Goal: Task Accomplishment & Management: Manage account settings

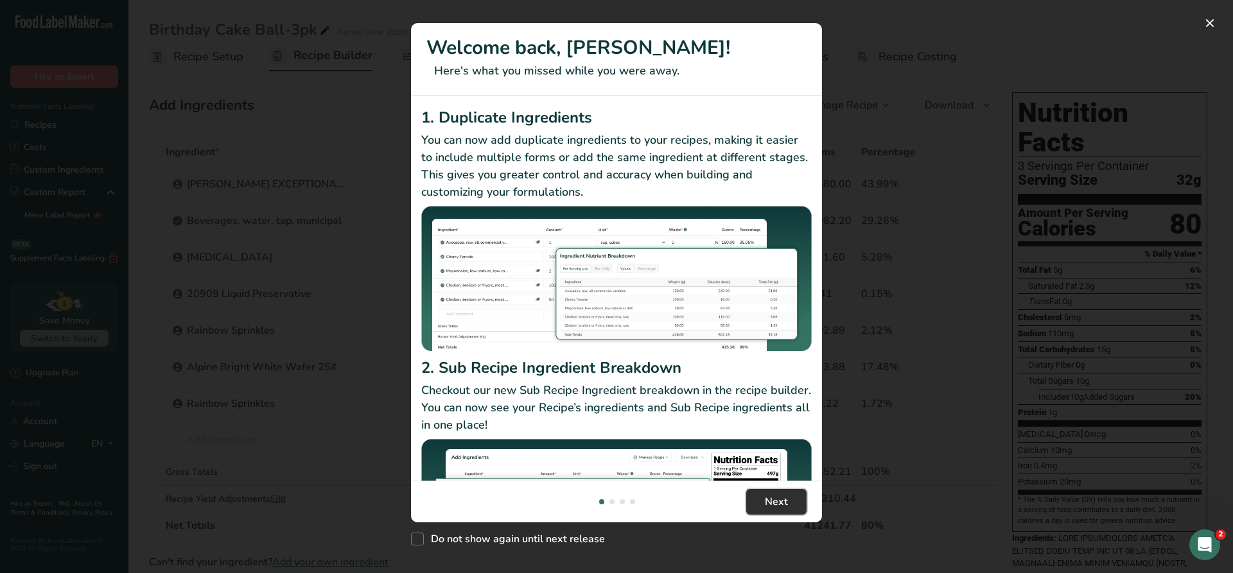
click at [771, 499] on span "Next" at bounding box center [776, 501] width 23 height 15
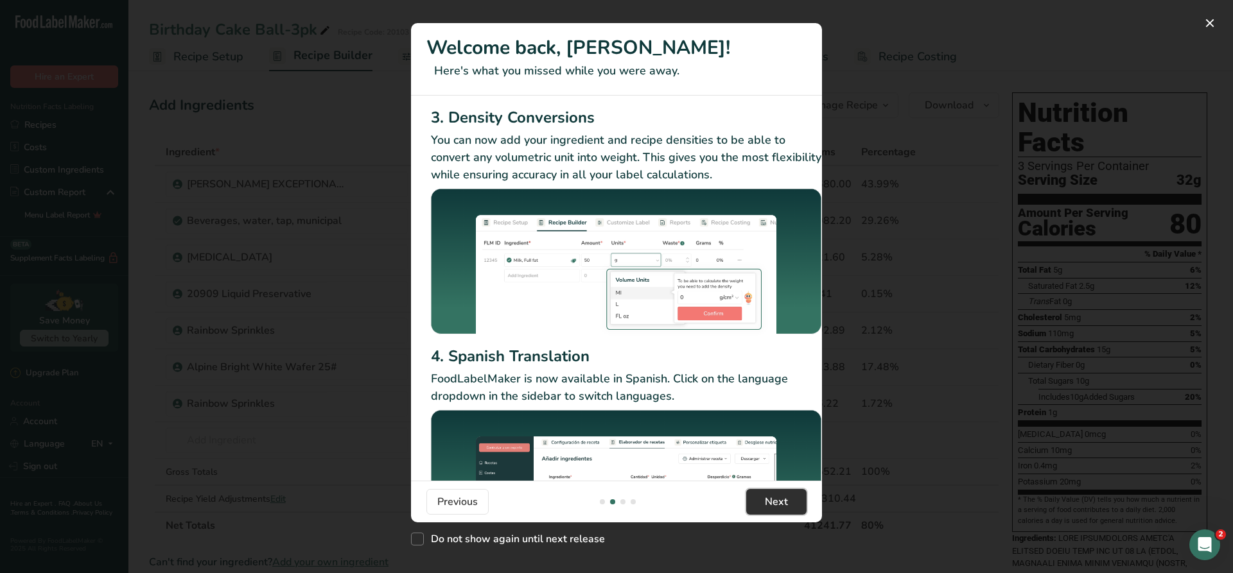
click at [793, 513] on button "Next" at bounding box center [776, 502] width 60 height 26
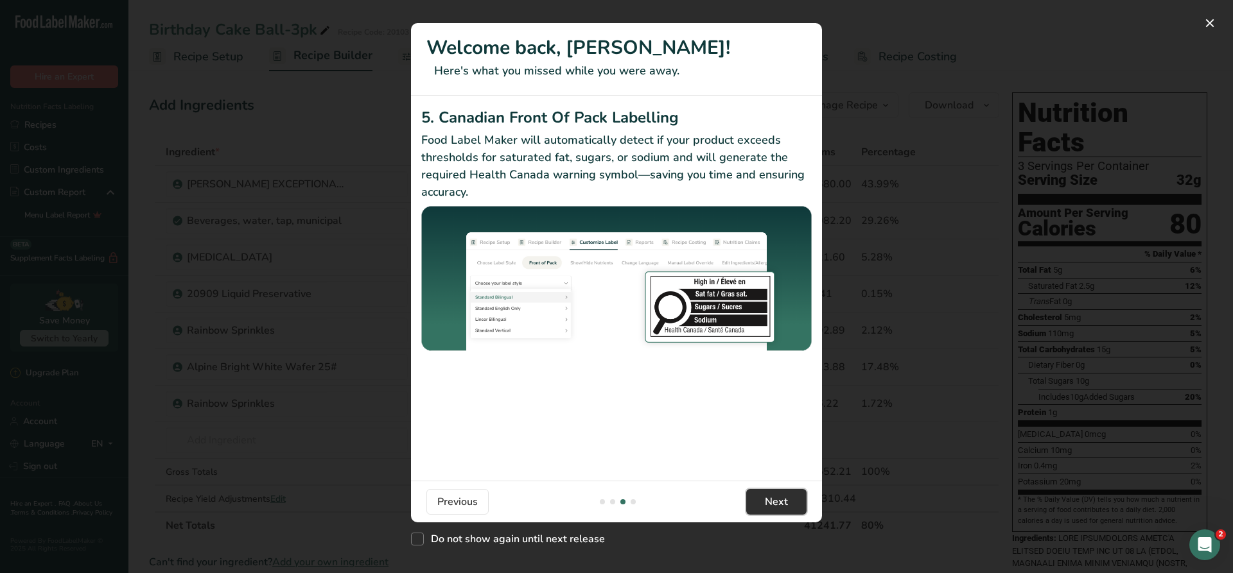
click at [793, 512] on button "Next" at bounding box center [776, 502] width 60 height 26
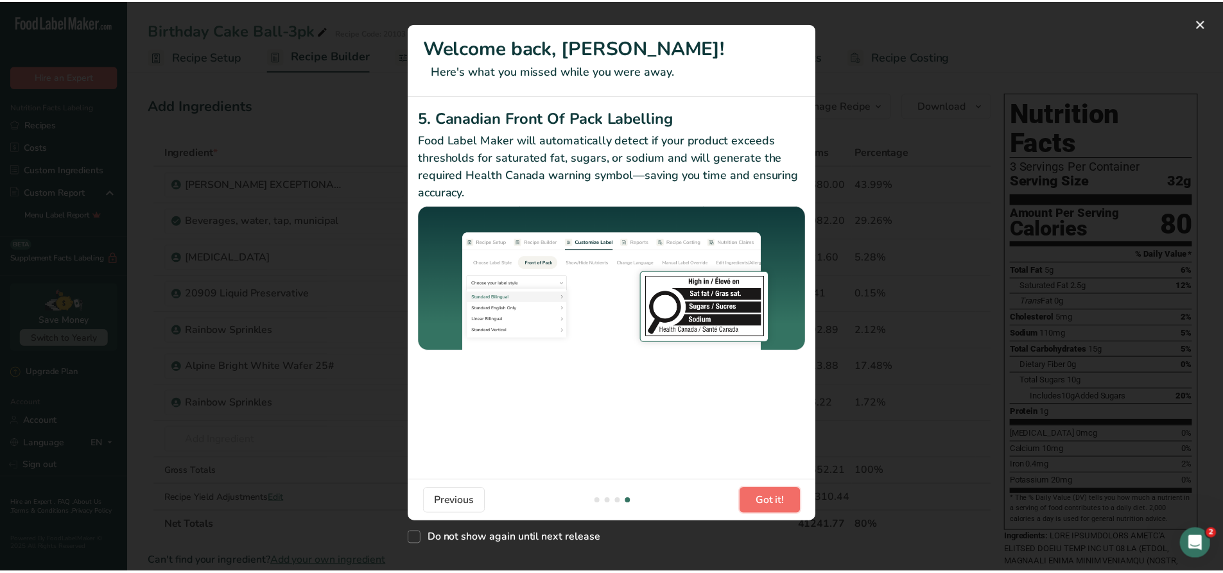
scroll to position [0, 1223]
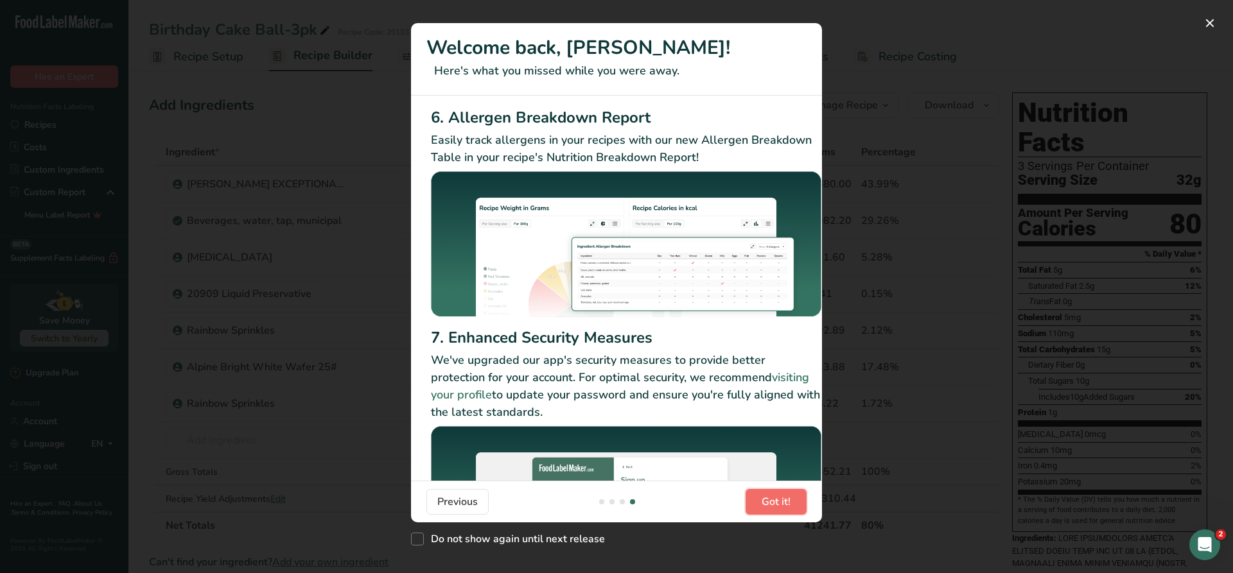
click at [793, 510] on button "Got it!" at bounding box center [775, 502] width 61 height 26
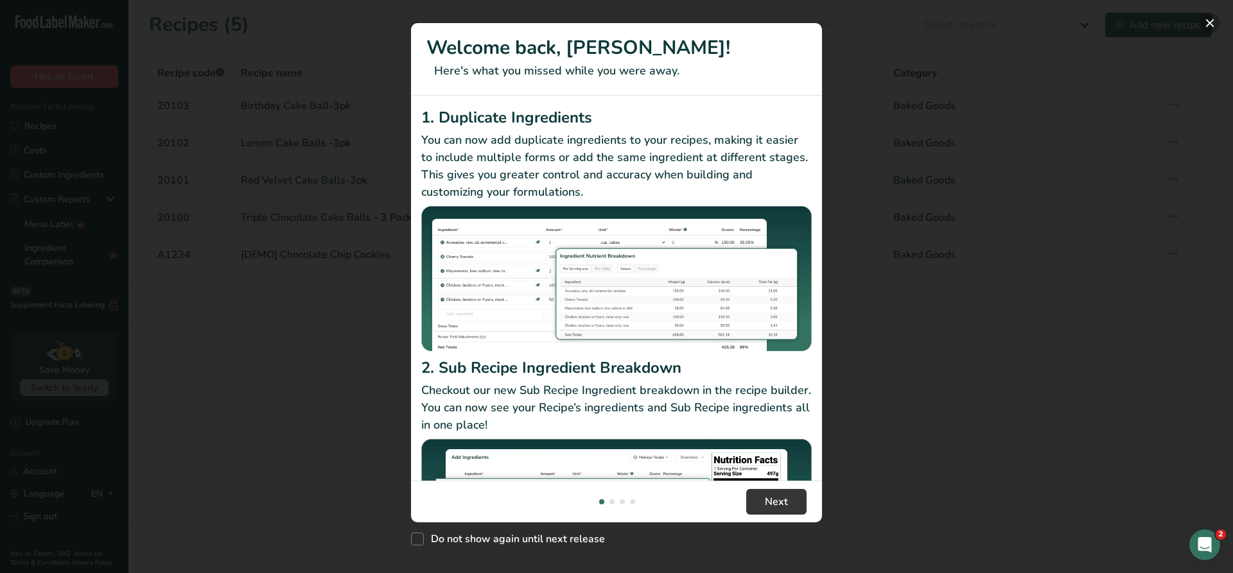
click at [1211, 21] on button "New Features" at bounding box center [1209, 23] width 21 height 21
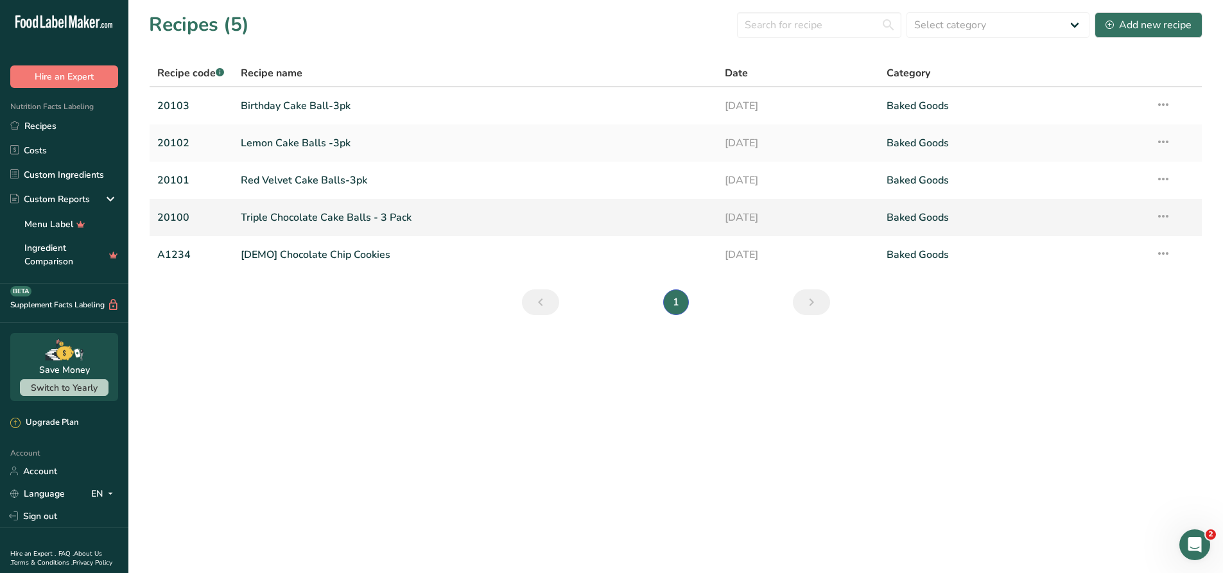
click at [266, 211] on link "Triple Chocolate Cake Balls - 3 Pack" at bounding box center [475, 217] width 469 height 27
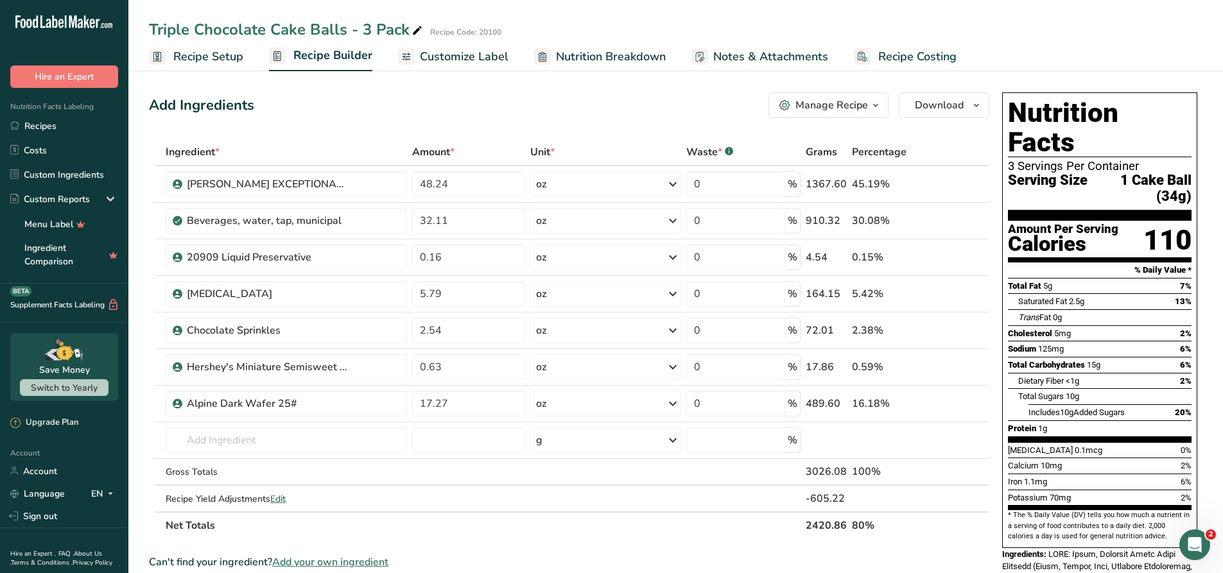
click at [462, 63] on span "Customize Label" at bounding box center [464, 56] width 89 height 17
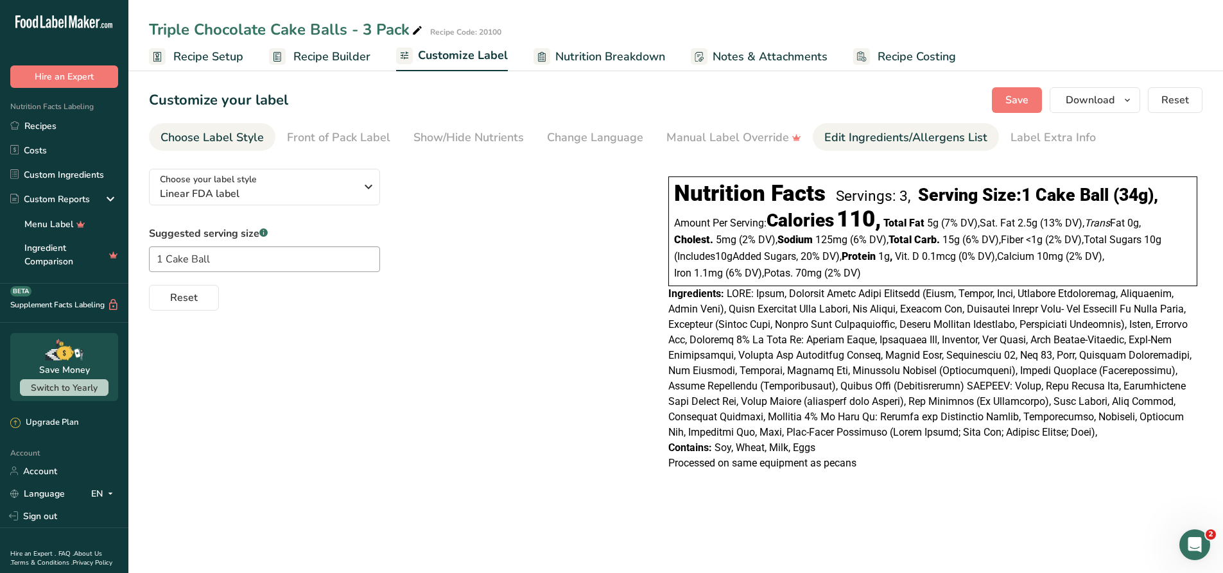
click at [857, 134] on div "Edit Ingredients/Allergens List" at bounding box center [905, 137] width 163 height 17
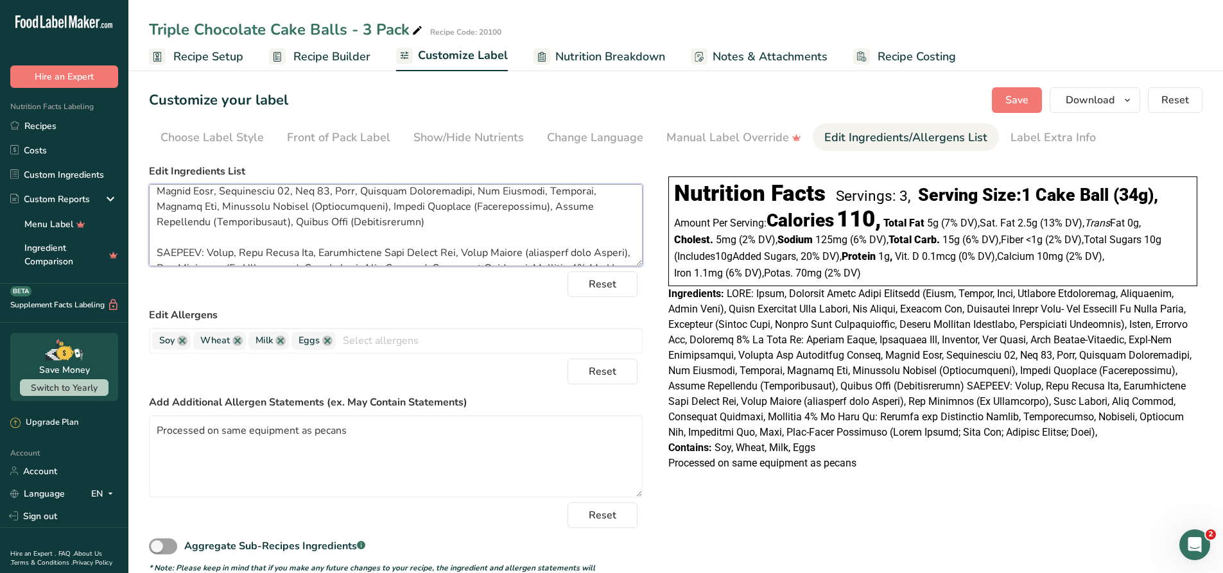
scroll to position [134, 0]
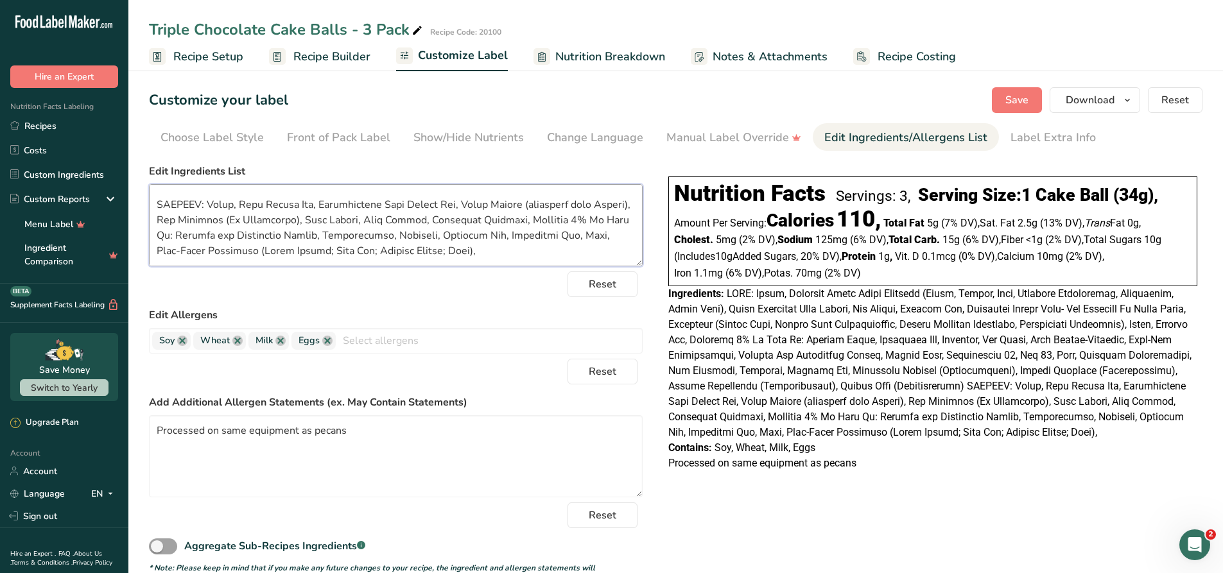
drag, startPoint x: 157, startPoint y: 198, endPoint x: 624, endPoint y: 263, distance: 471.3
click at [632, 266] on form "Edit Ingredients List Reset Edit Allergens Soy Wheat Milk Eggs Tree Nuts Fish P…" at bounding box center [396, 375] width 494 height 422
click at [92, 178] on link "Custom Ingredients" at bounding box center [64, 174] width 128 height 24
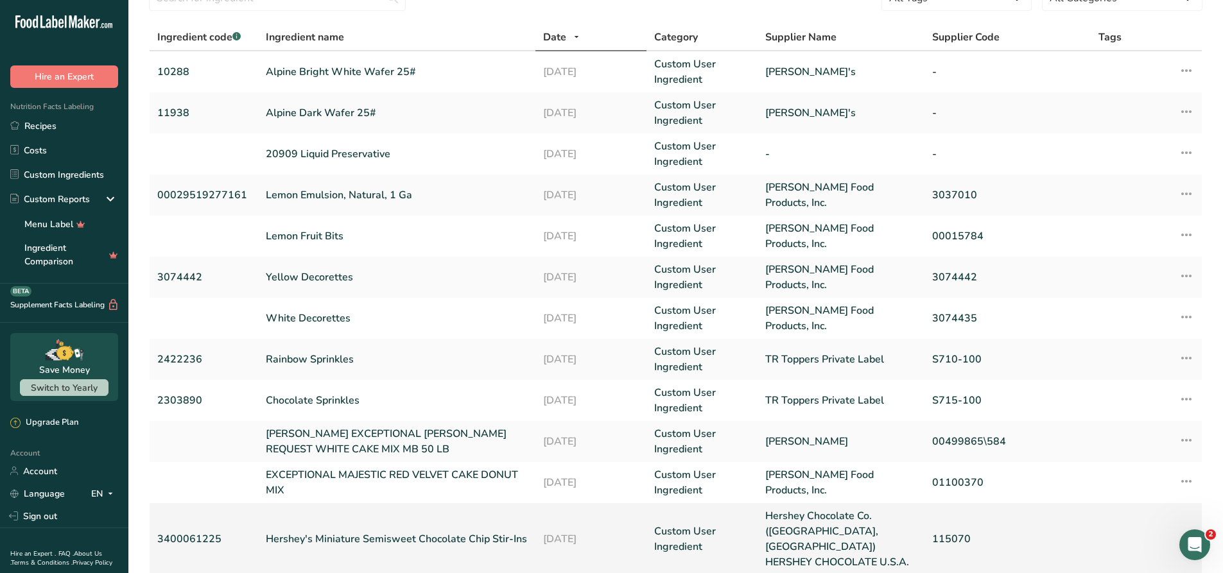
scroll to position [128, 0]
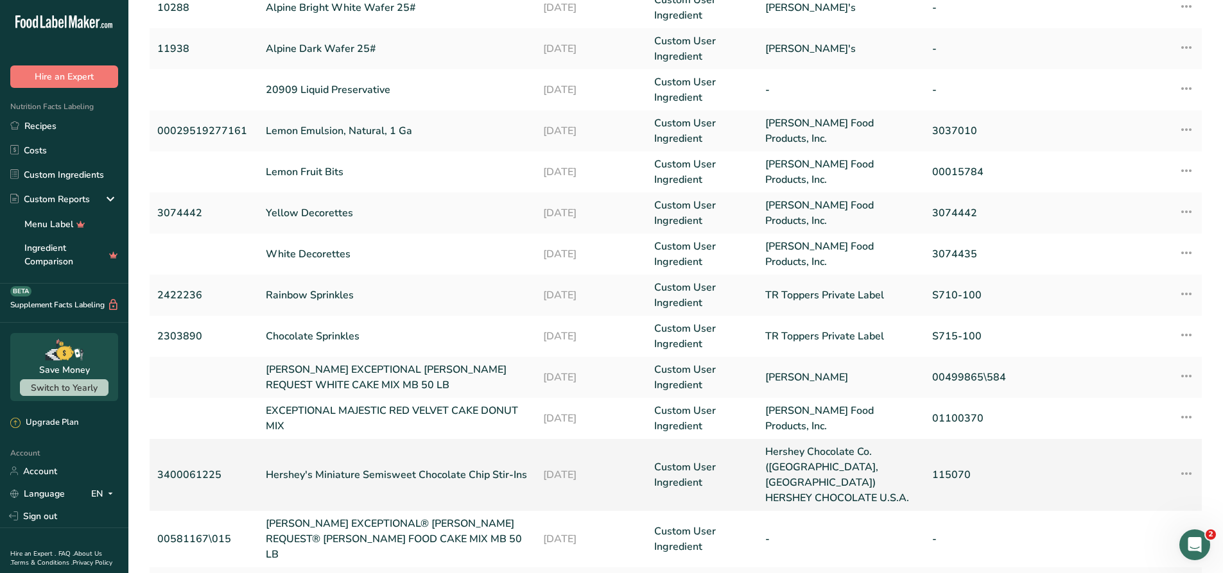
click at [345, 467] on link "Hershey's Miniature Semisweet Chocolate Chip Stir-Ins" at bounding box center [397, 474] width 263 height 15
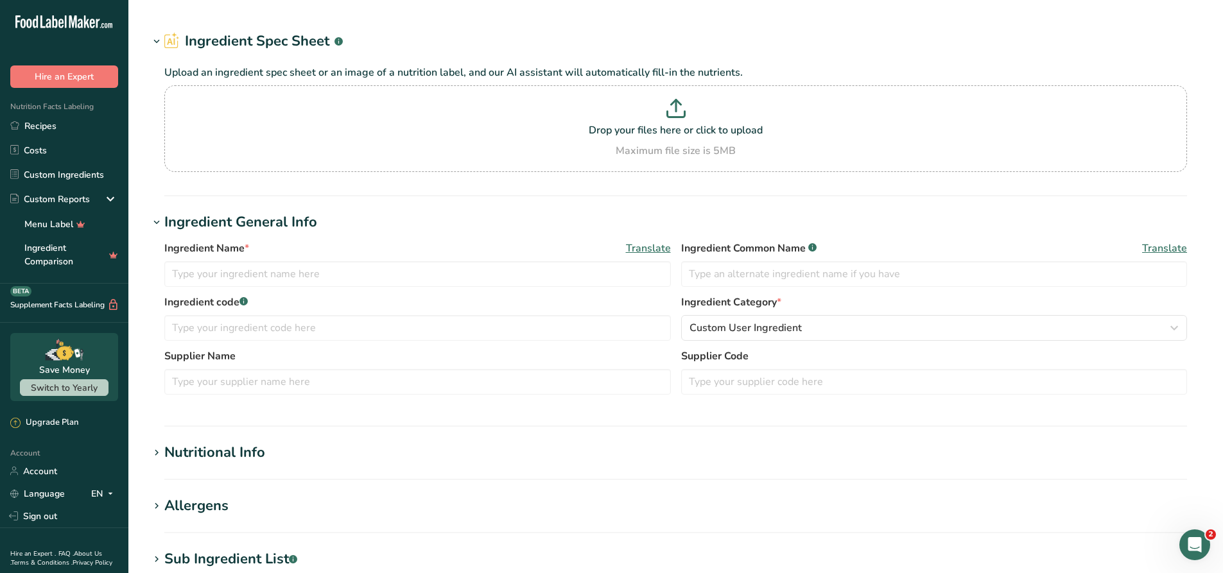
type input "Hershey's Miniature Semisweet Chocolate Chip Stir-Ins"
type input "3400061225"
type input "Hershey Chocolate Co. ([GEOGRAPHIC_DATA], [GEOGRAPHIC_DATA]) HERSHEY CHOCOLATE …"
type input "115070"
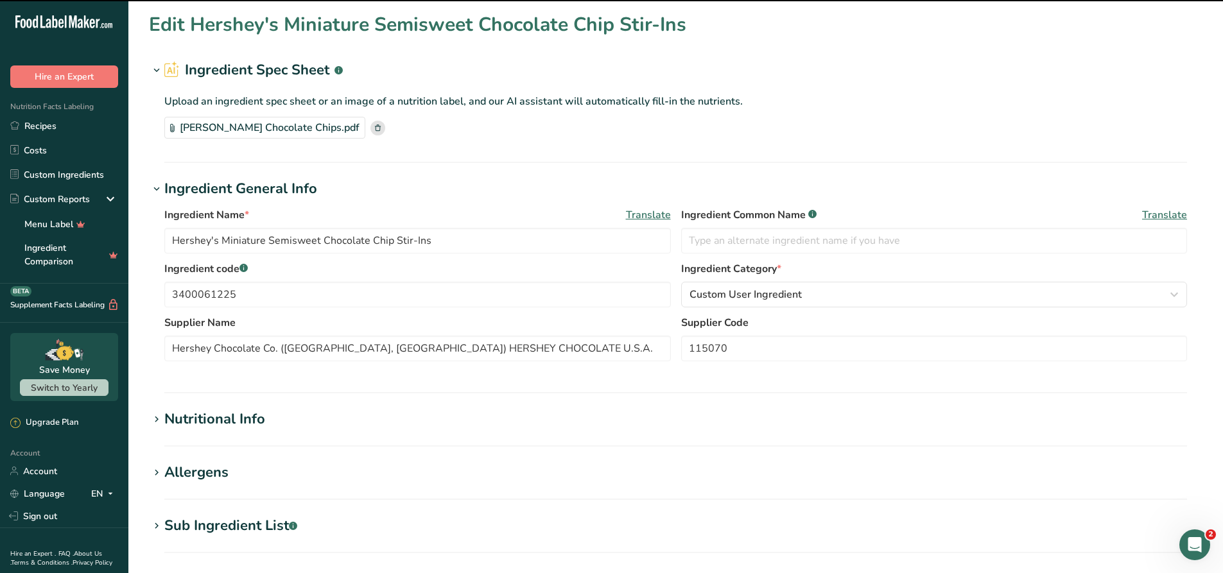
click at [218, 132] on div "[PERSON_NAME] Chocolate Chips.pdf" at bounding box center [264, 128] width 201 height 22
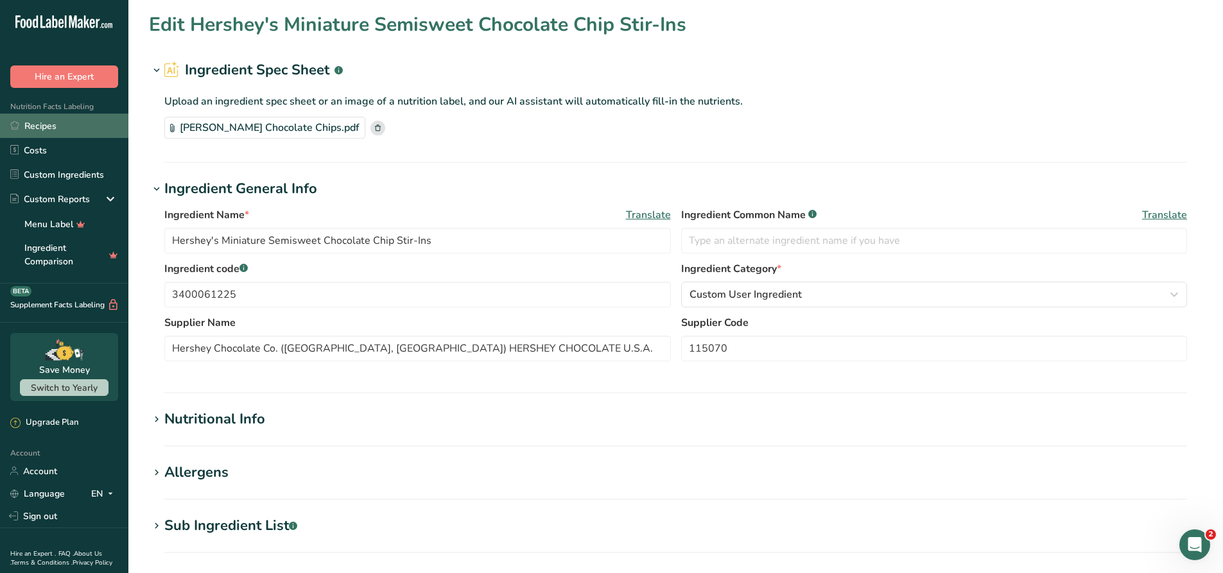
click at [51, 135] on link "Recipes" at bounding box center [64, 126] width 128 height 24
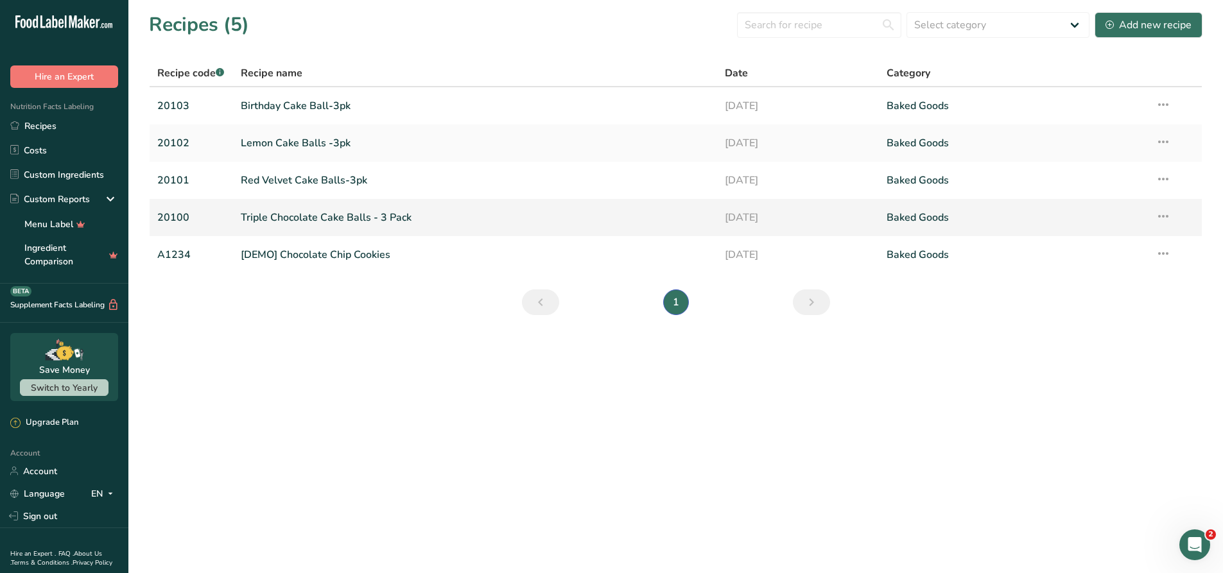
click at [314, 218] on link "Triple Chocolate Cake Balls - 3 Pack" at bounding box center [475, 217] width 469 height 27
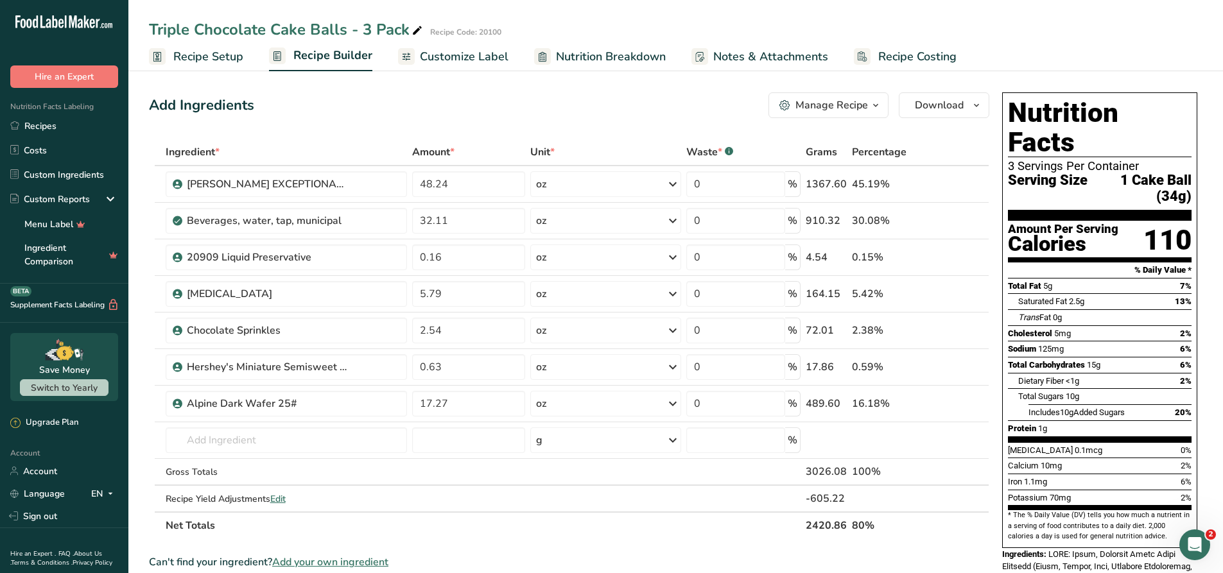
click at [467, 62] on span "Customize Label" at bounding box center [464, 56] width 89 height 17
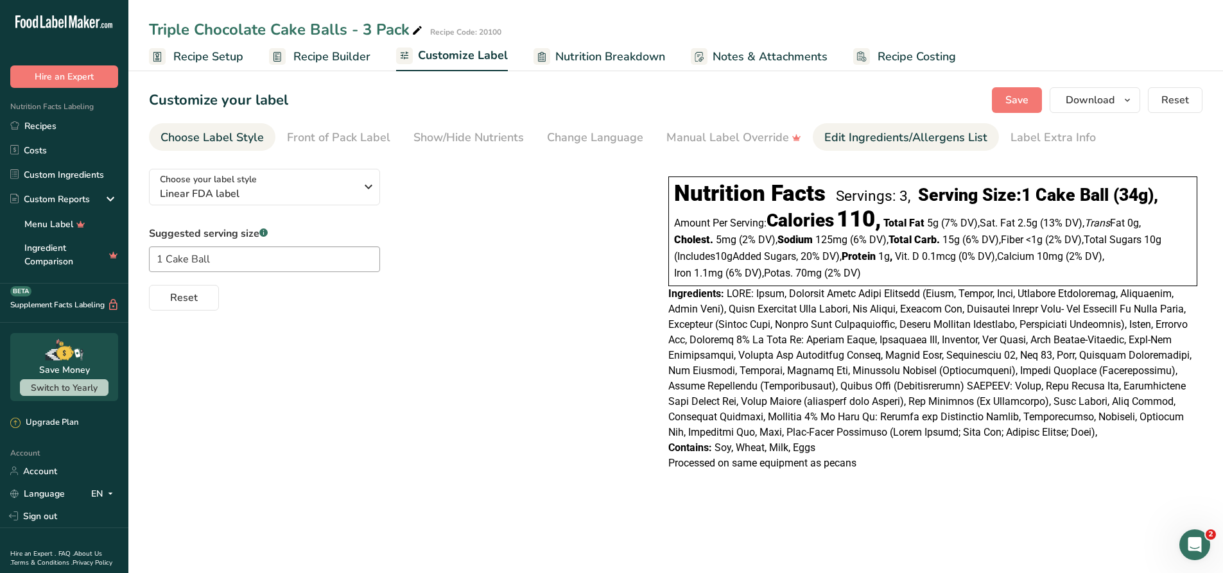
click at [896, 134] on div "Edit Ingredients/Allergens List" at bounding box center [905, 137] width 163 height 17
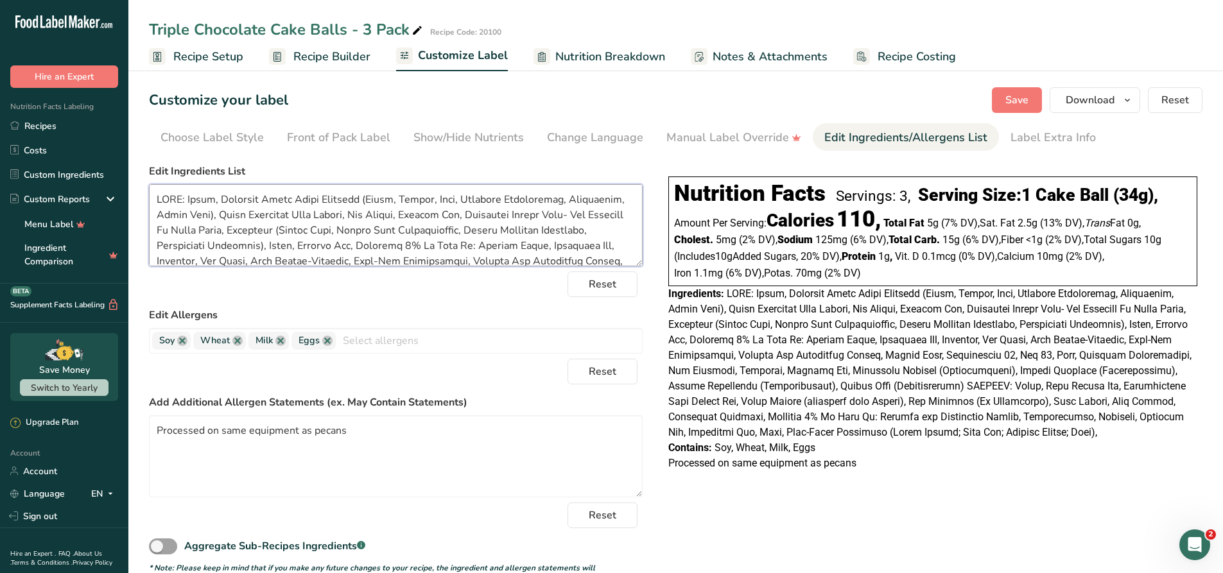
click at [225, 190] on textarea at bounding box center [396, 225] width 494 height 82
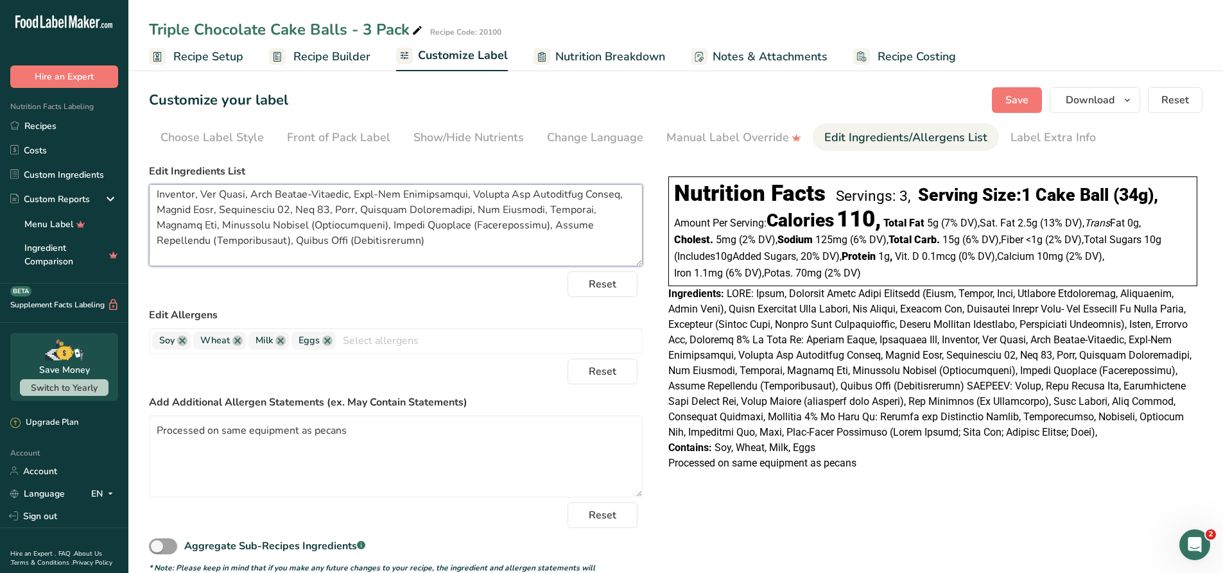
scroll to position [134, 0]
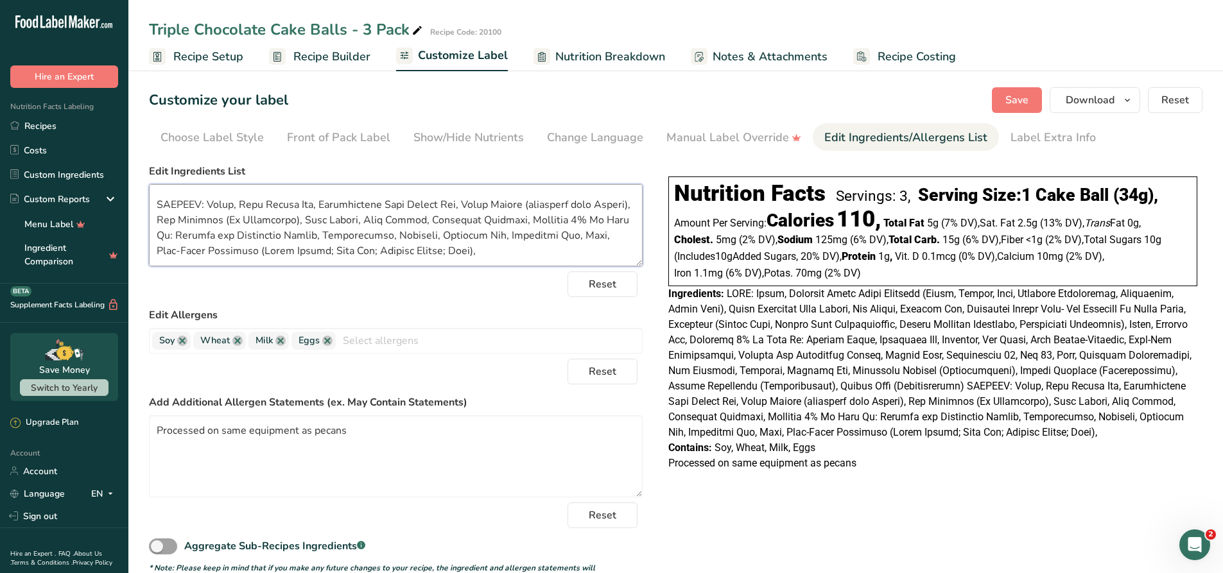
drag, startPoint x: 156, startPoint y: 197, endPoint x: 645, endPoint y: 279, distance: 495.4
click at [655, 277] on div "Choose your label style Linear FDA label USA (FDA) Standard FDA label Tabular F…" at bounding box center [676, 372] width 1054 height 427
paste textarea "(processed with Alkali), Egg, [MEDICAL_DATA], [MEDICAL_DATA] Mono- And Diesters…"
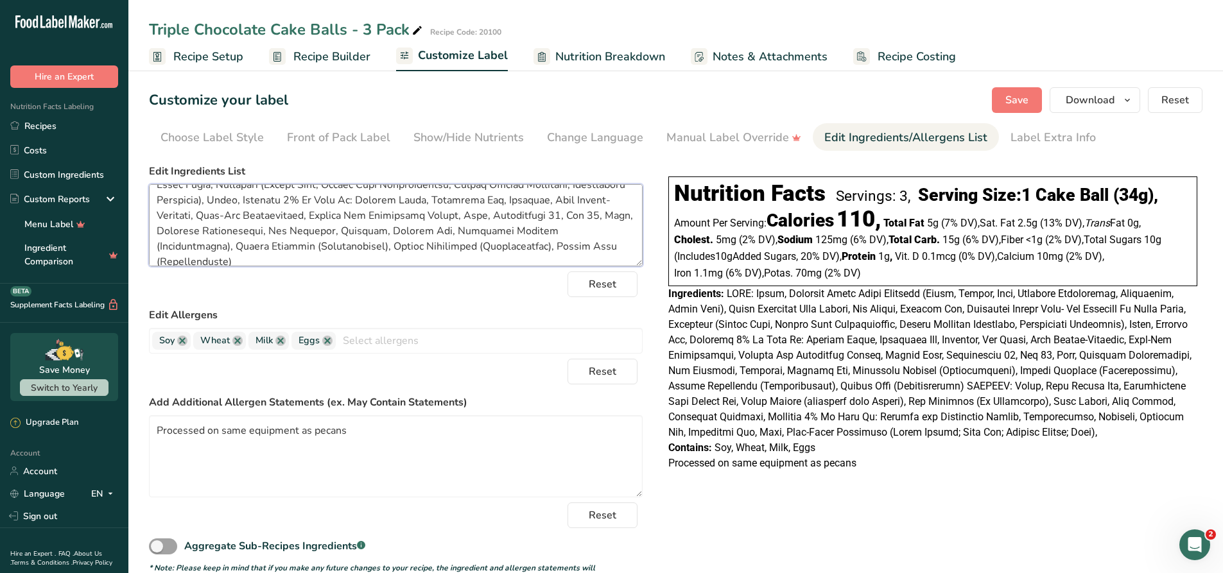
scroll to position [77, 0]
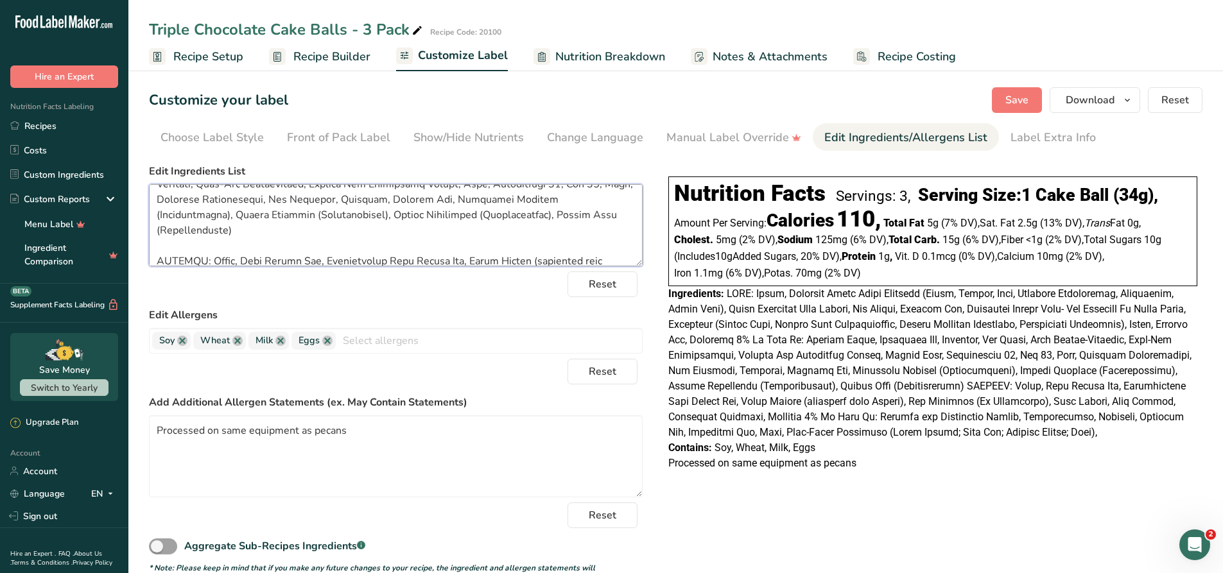
click at [181, 245] on textarea at bounding box center [396, 225] width 494 height 82
click at [1024, 97] on span "Save" at bounding box center [1017, 99] width 23 height 15
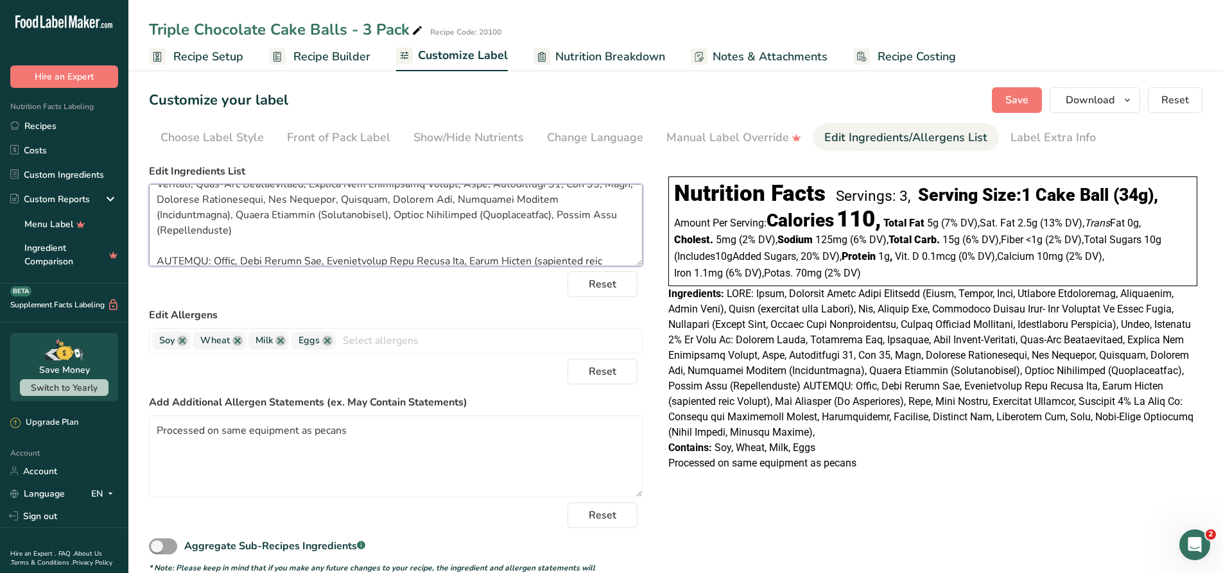
click at [299, 243] on textarea at bounding box center [396, 225] width 494 height 82
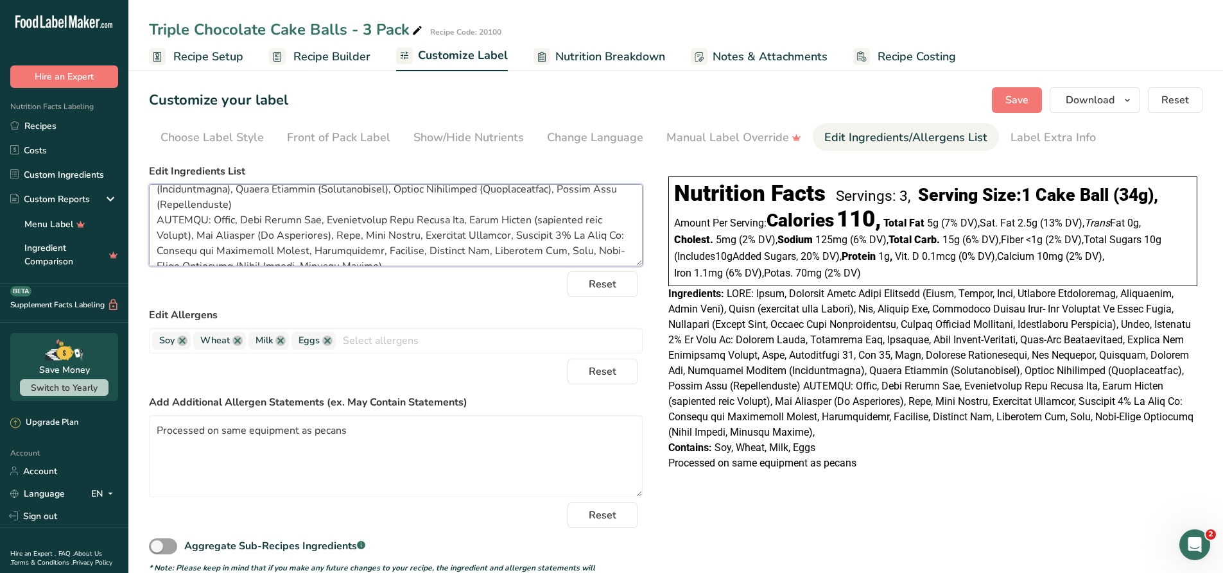
scroll to position [118, 0]
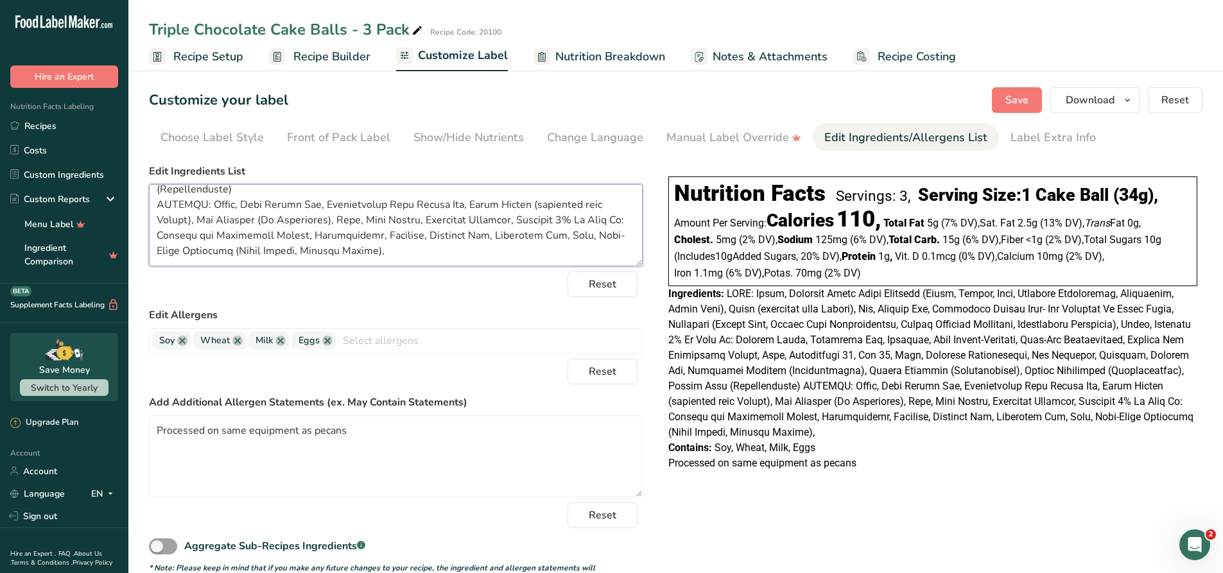
click at [354, 257] on textarea at bounding box center [396, 225] width 494 height 82
type textarea "CAKE: Sugar, Enriched Wheat Flour Bleached (Flour, [MEDICAL_DATA], Iron, [MEDIC…"
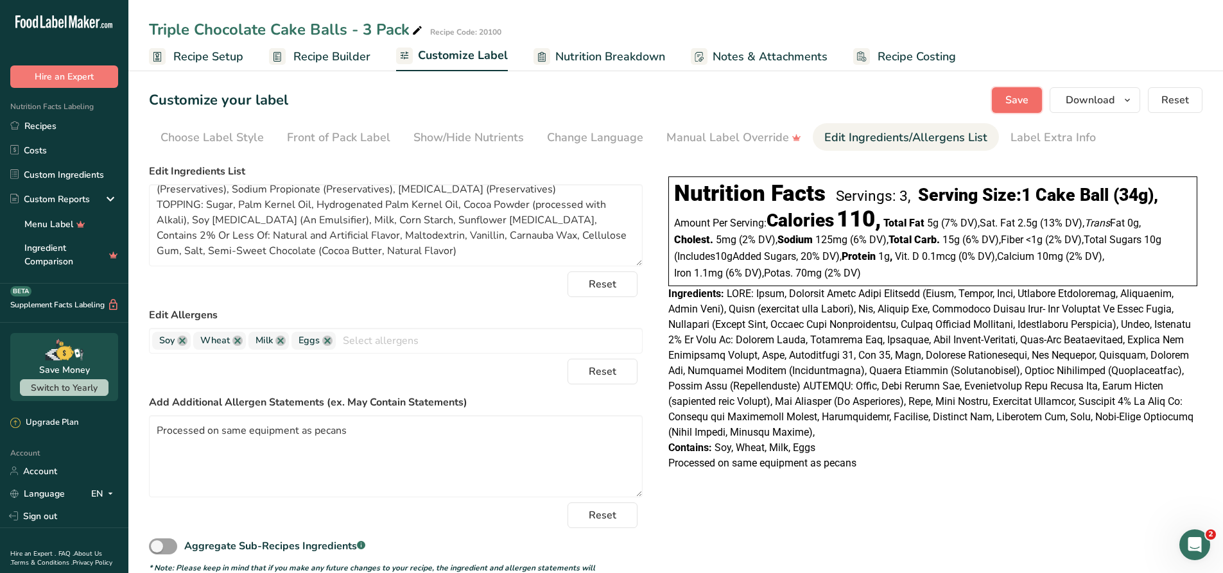
click at [1031, 101] on button "Save" at bounding box center [1017, 100] width 50 height 26
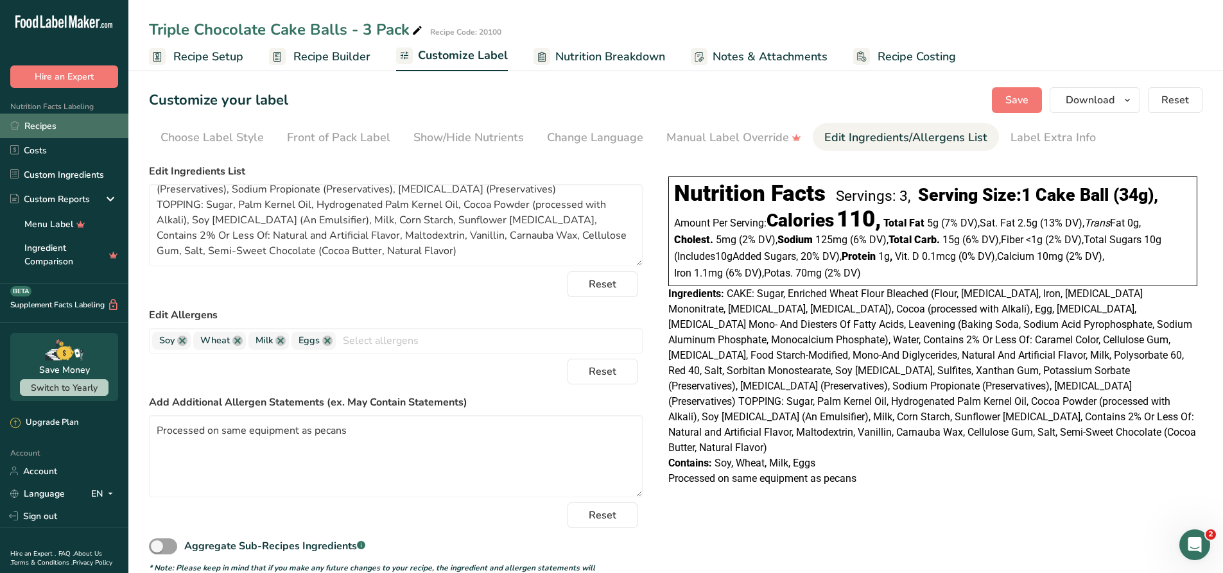
click at [60, 127] on link "Recipes" at bounding box center [64, 126] width 128 height 24
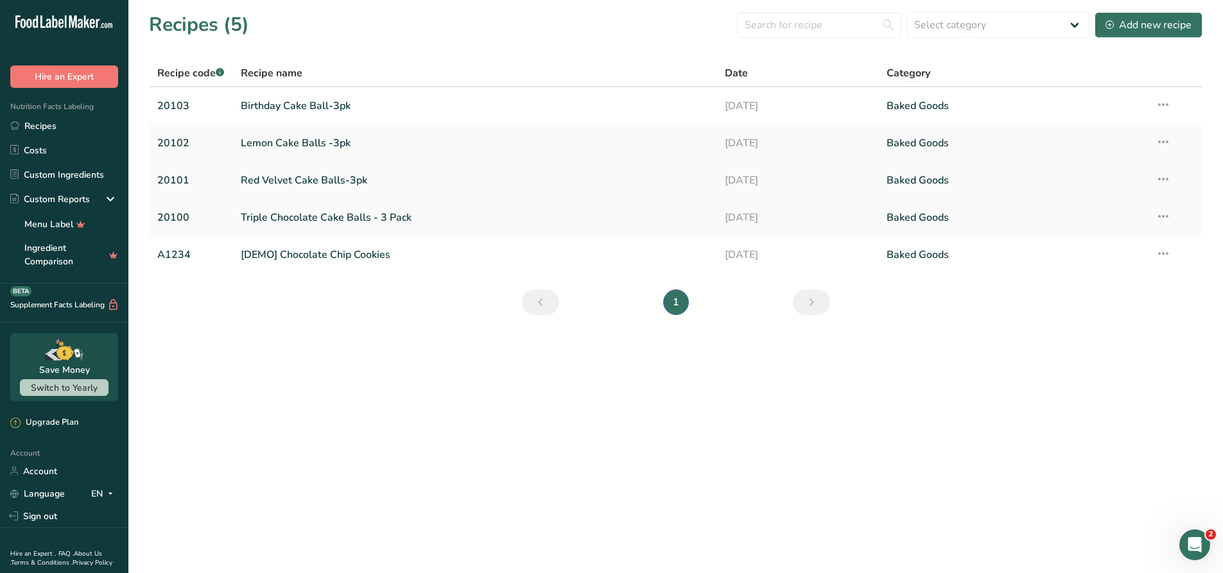
click at [298, 175] on link "Red Velvet Cake Balls-3pk" at bounding box center [475, 180] width 469 height 27
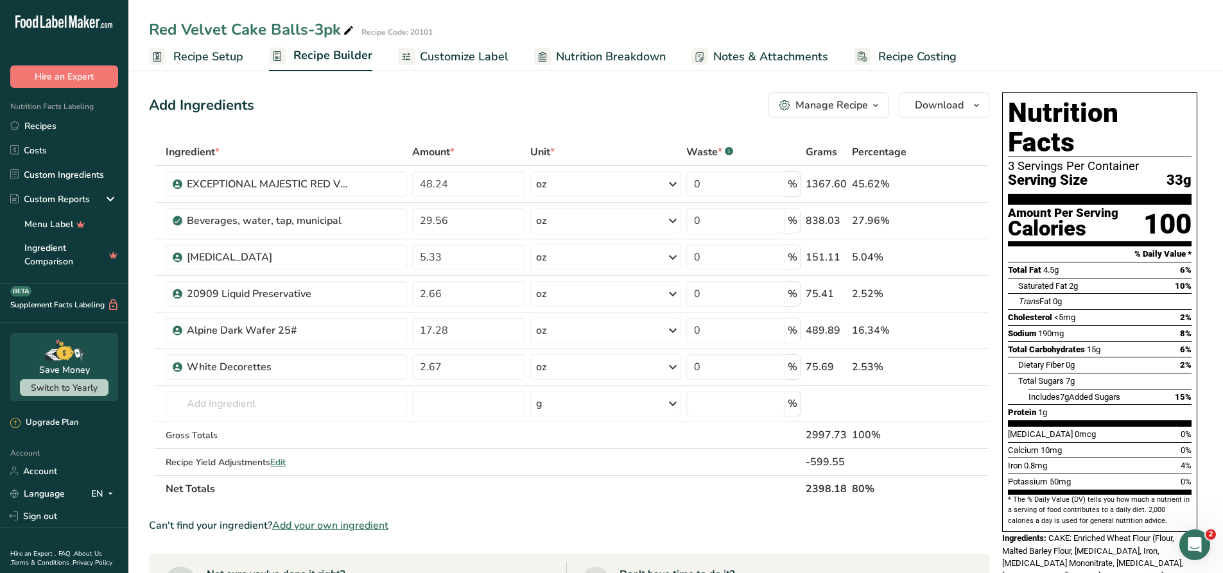
click at [474, 54] on span "Customize Label" at bounding box center [464, 56] width 89 height 17
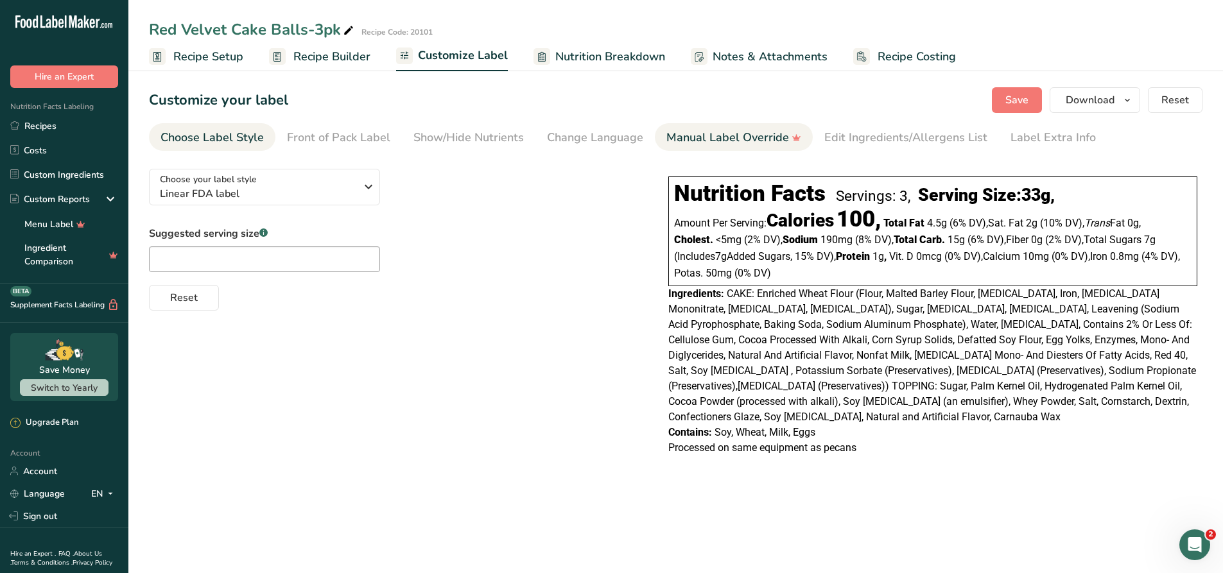
click at [716, 137] on div "Manual Label Override" at bounding box center [733, 137] width 135 height 17
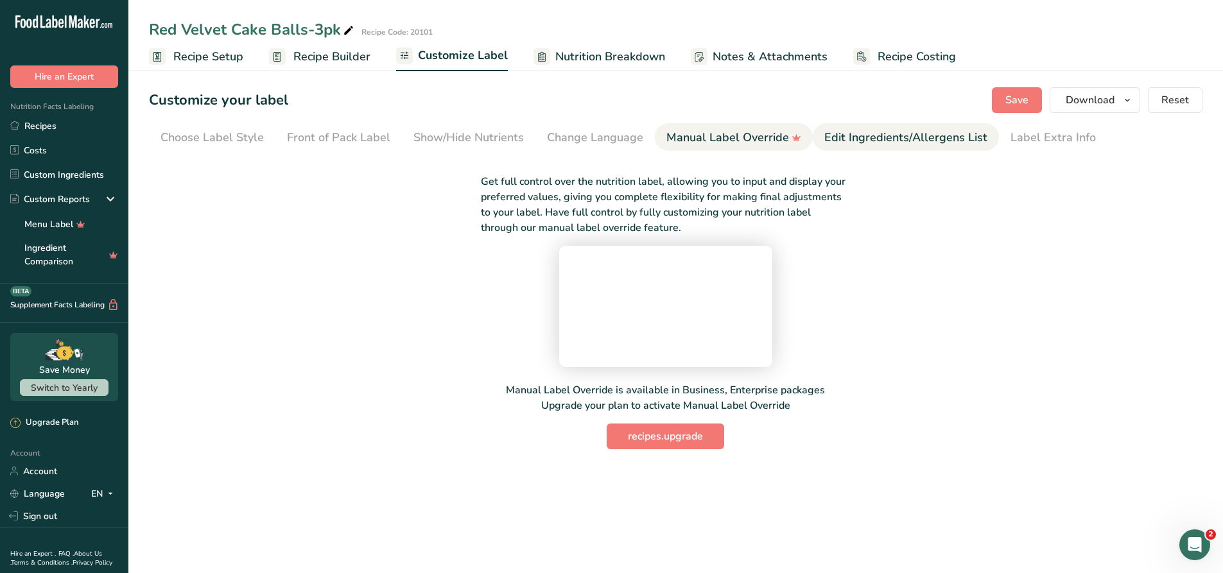
click at [895, 142] on div "Edit Ingredients/Allergens List" at bounding box center [905, 137] width 163 height 17
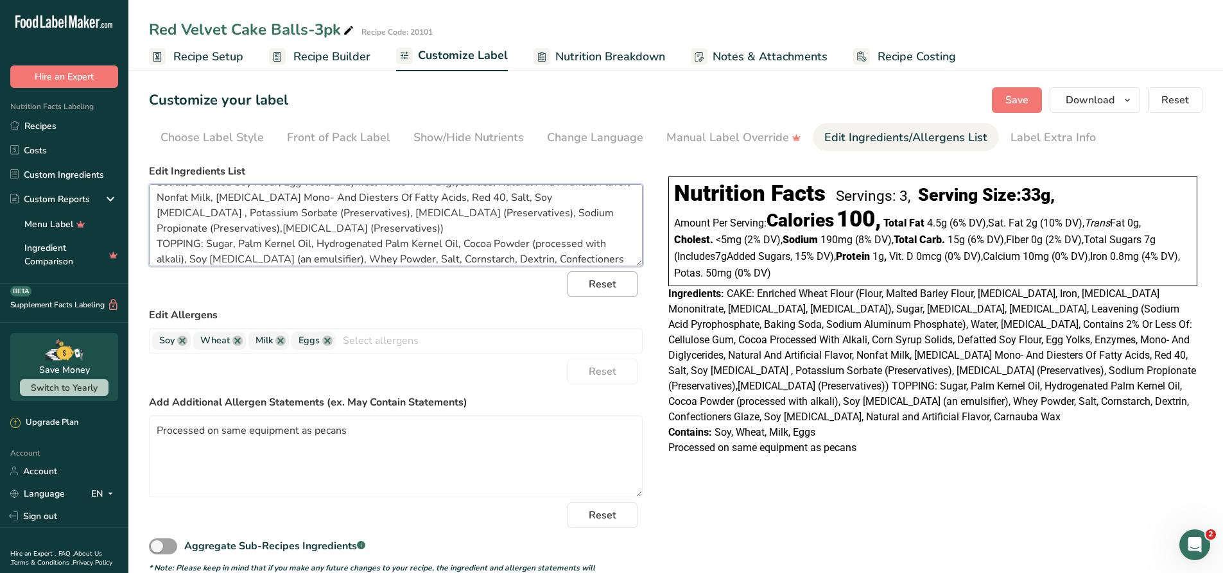
scroll to position [87, 0]
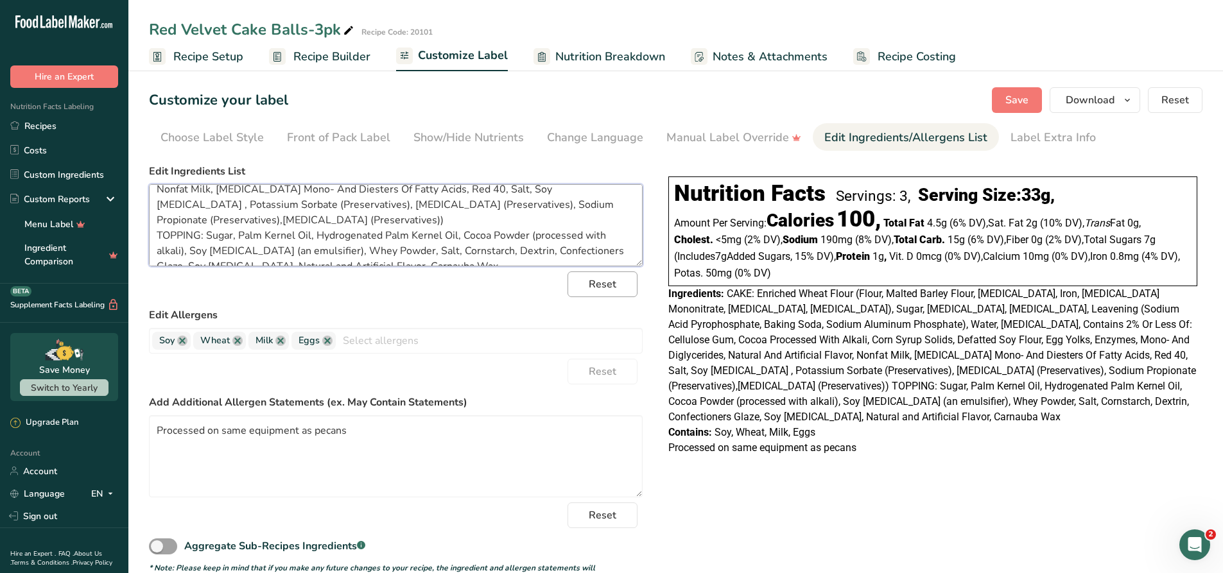
drag, startPoint x: 155, startPoint y: 195, endPoint x: 605, endPoint y: 277, distance: 457.5
click at [605, 277] on form "Edit Ingredients List CAKE: Enriched Wheat Flour (Flour, Malted Barley Flour, […" at bounding box center [396, 375] width 494 height 422
paste textarea "Contains 2% Or Less Of: Cellulose Gum, Cocoa (processed with Alkali), Corn Syru…"
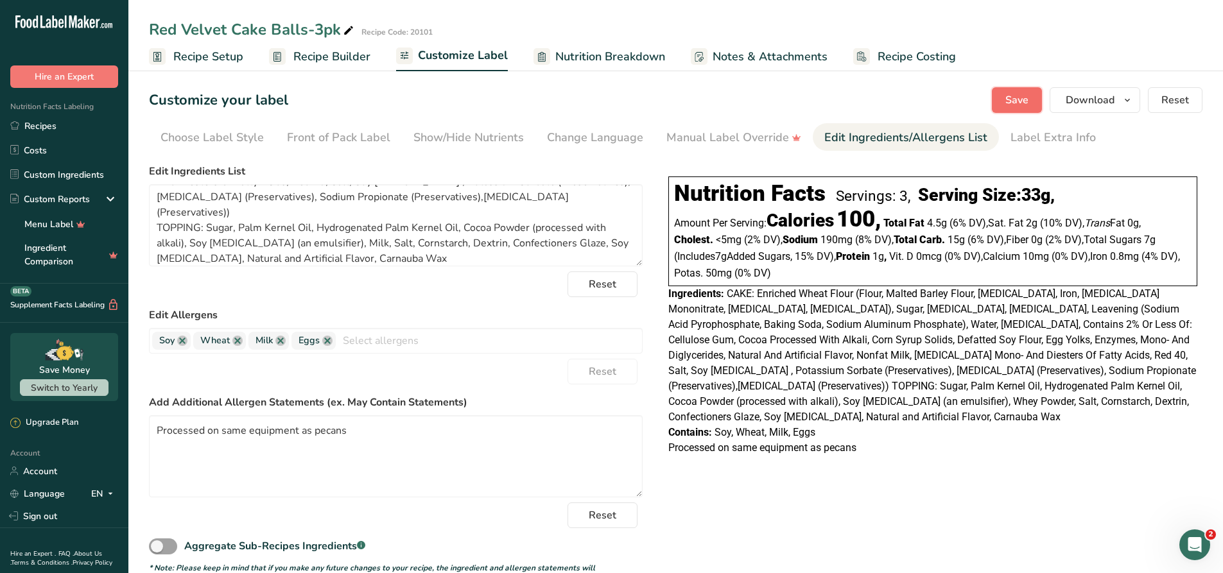
click at [1013, 101] on span "Save" at bounding box center [1017, 99] width 23 height 15
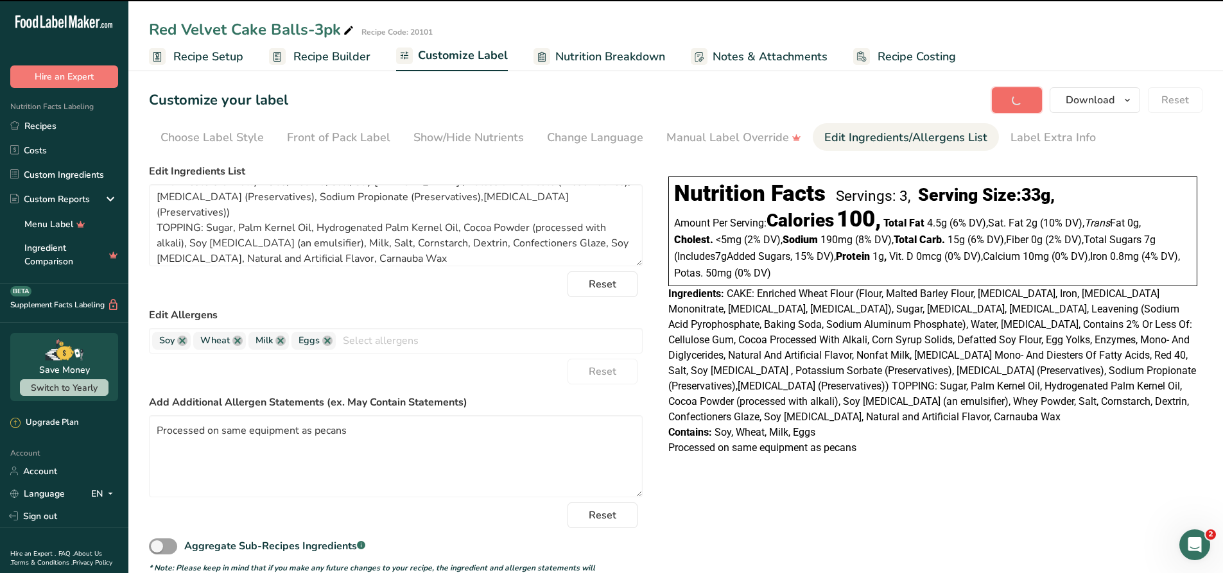
type textarea "CAKE: Enriched Wheat Flour (Flour, Malted Barley Flour, [MEDICAL_DATA], Iron, […"
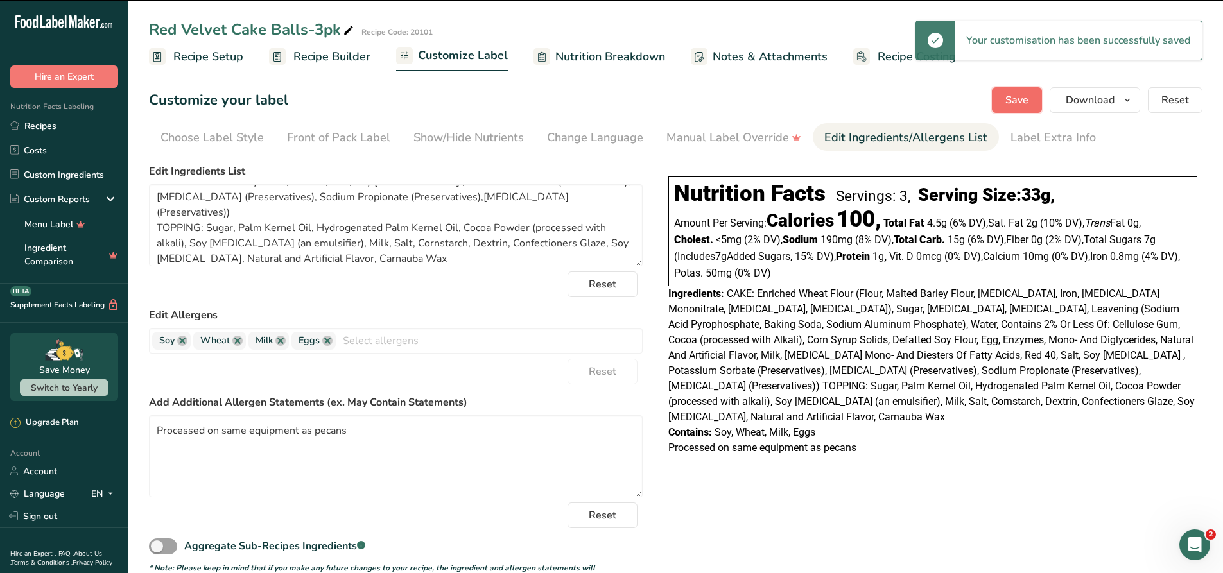
scroll to position [87, 0]
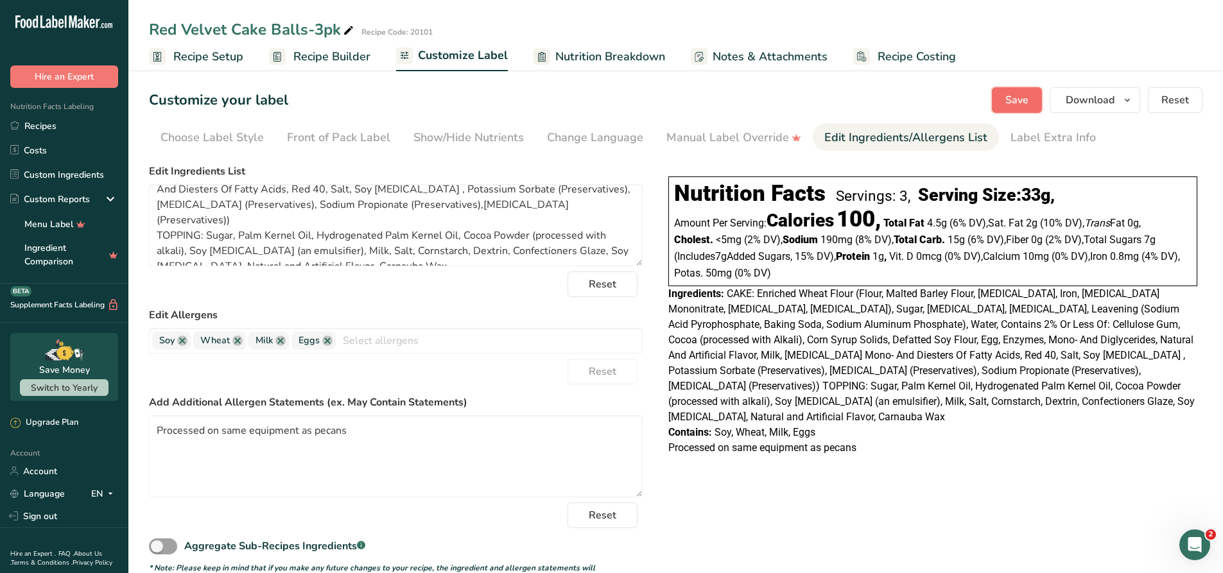
click at [1010, 97] on span "Save" at bounding box center [1017, 99] width 23 height 15
click at [49, 130] on link "Recipes" at bounding box center [64, 126] width 128 height 24
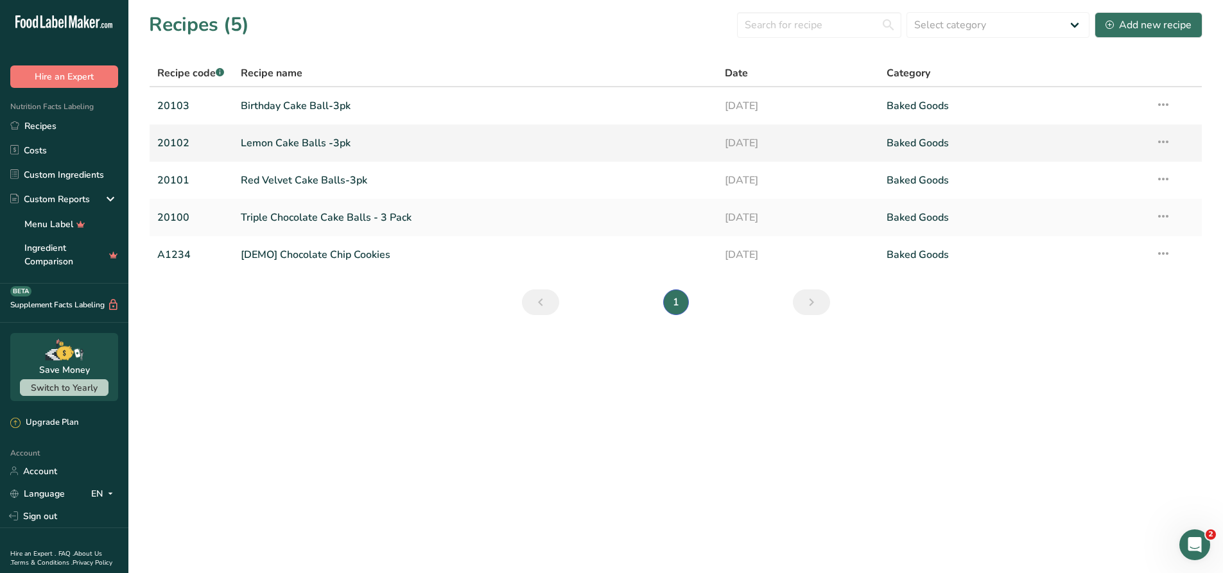
click at [313, 145] on link "Lemon Cake Balls -3pk" at bounding box center [475, 143] width 469 height 27
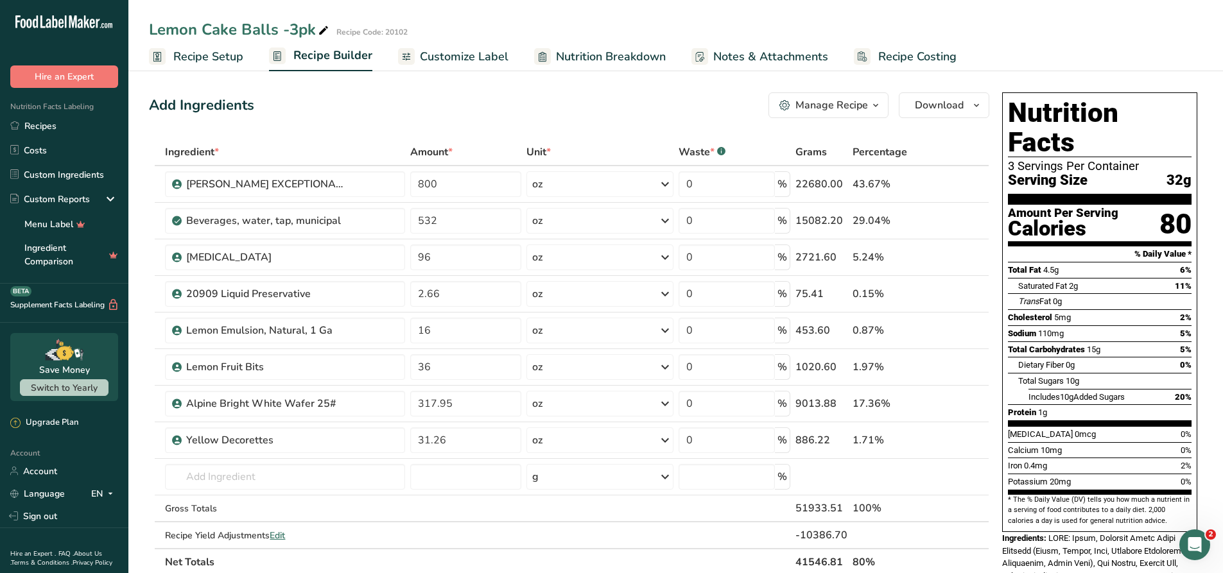
click at [643, 57] on span "Nutrition Breakdown" at bounding box center [611, 56] width 110 height 17
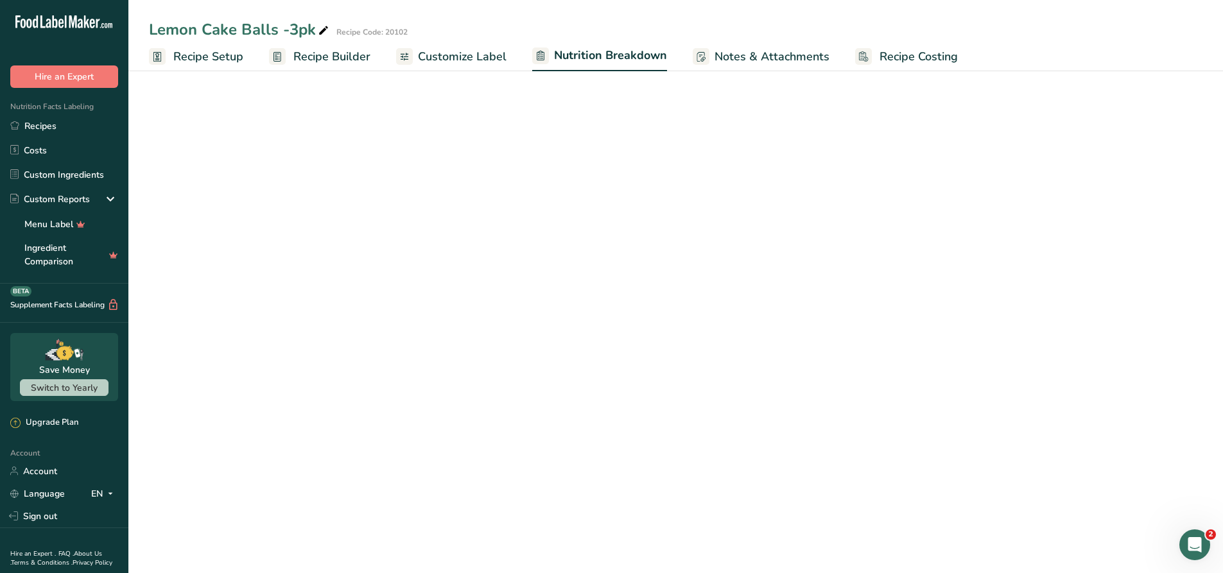
select select "Calories"
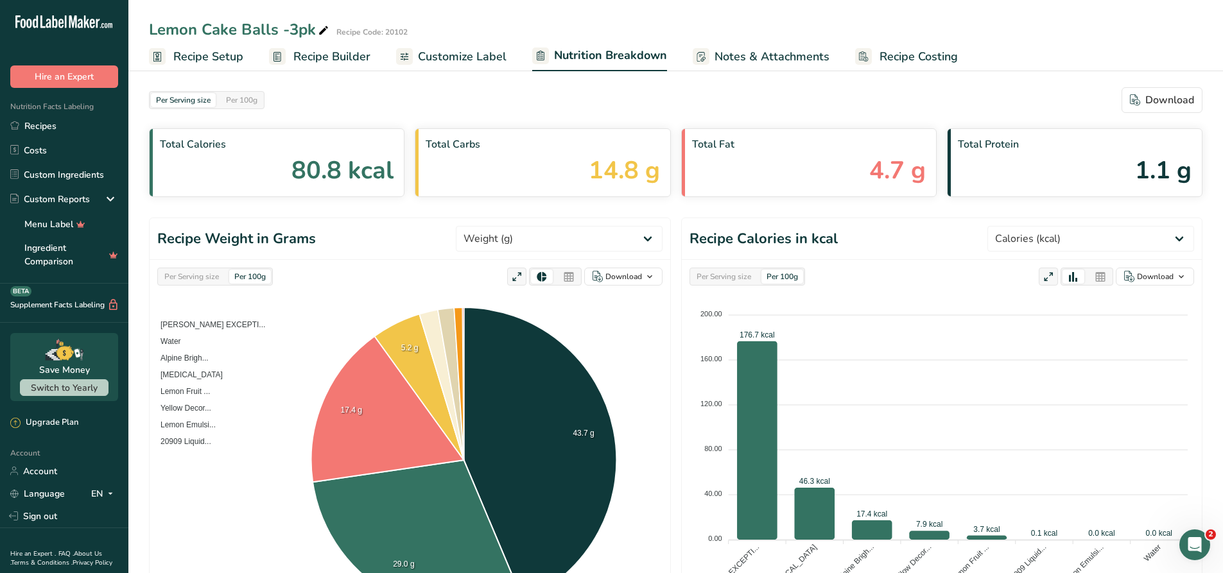
click at [439, 52] on span "Customize Label" at bounding box center [462, 56] width 89 height 17
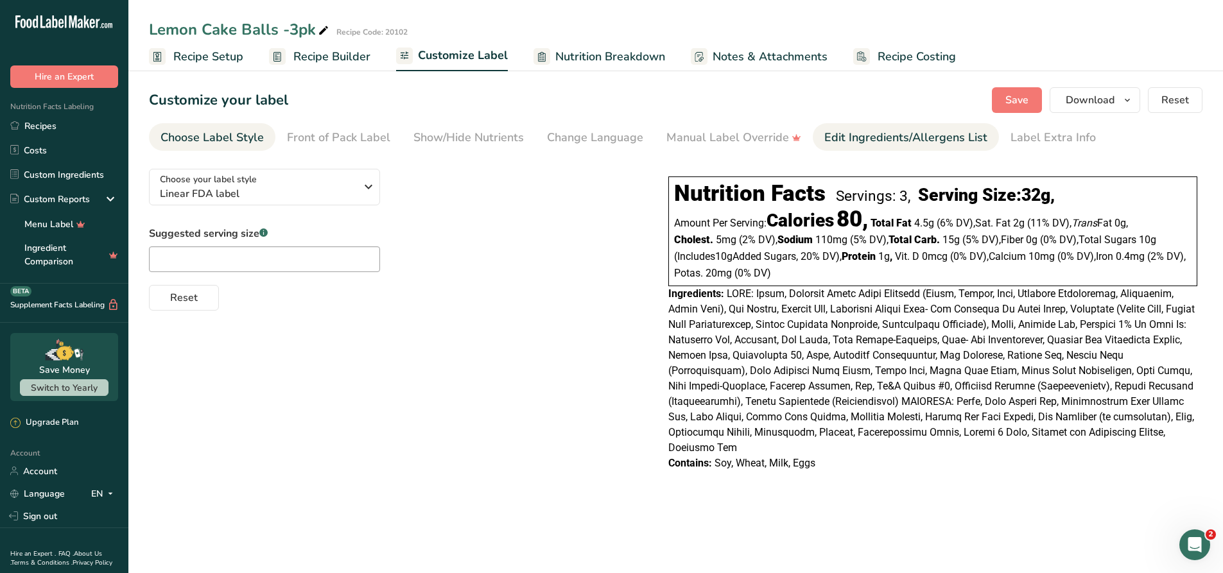
click at [896, 137] on div "Edit Ingredients/Allergens List" at bounding box center [905, 137] width 163 height 17
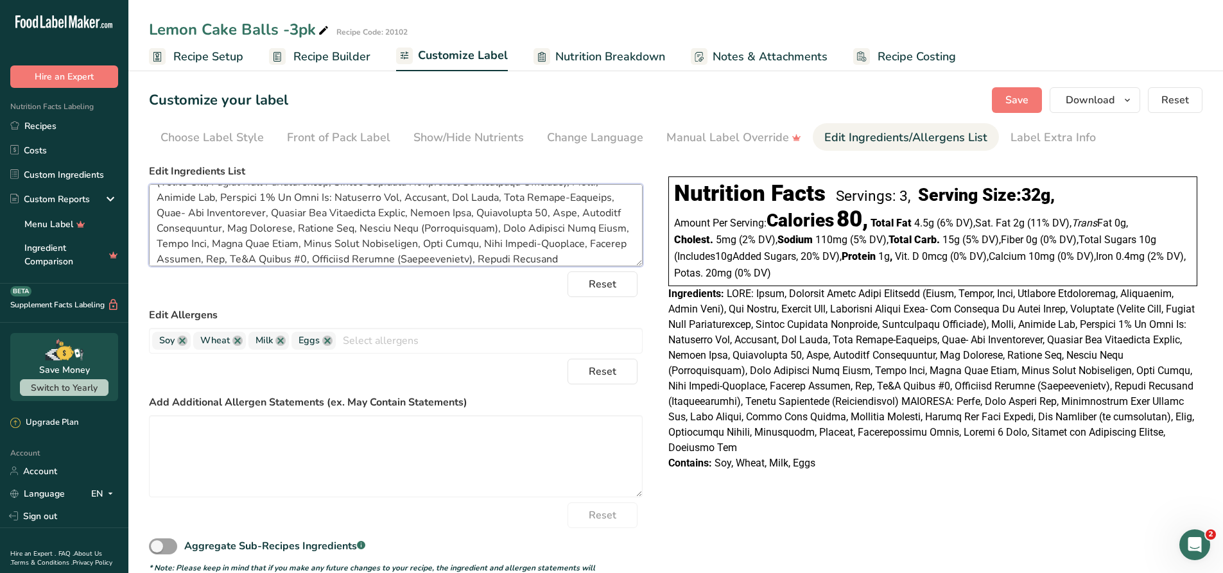
scroll to position [118, 0]
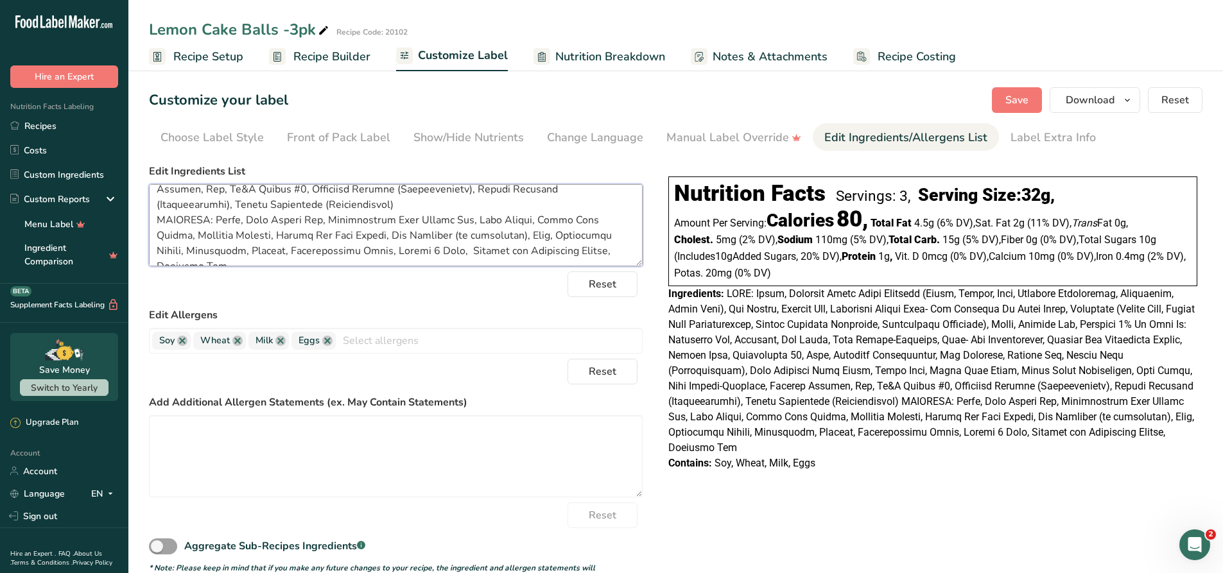
drag, startPoint x: 154, startPoint y: 198, endPoint x: 717, endPoint y: 263, distance: 566.8
click at [717, 263] on div "Choose your label style Linear FDA label USA (FDA) Standard FDA label Tabular F…" at bounding box center [676, 372] width 1054 height 427
paste textarea ", [MEDICAL_DATA], [MEDICAL_DATA] Mono- And Diesters Of Fatty Acids, Leavening (…"
click at [1008, 103] on span "Save" at bounding box center [1017, 99] width 23 height 15
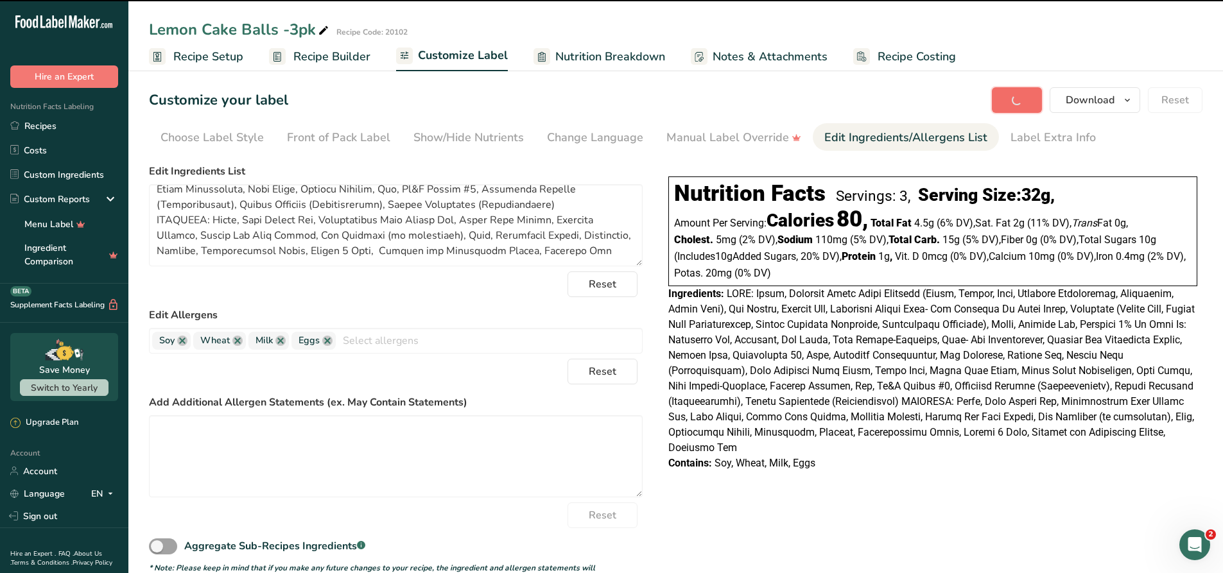
type textarea "CAKE: Sugar, Enriched Wheat Flour Bleached (Flour, [MEDICAL_DATA], Iron, [MEDIC…"
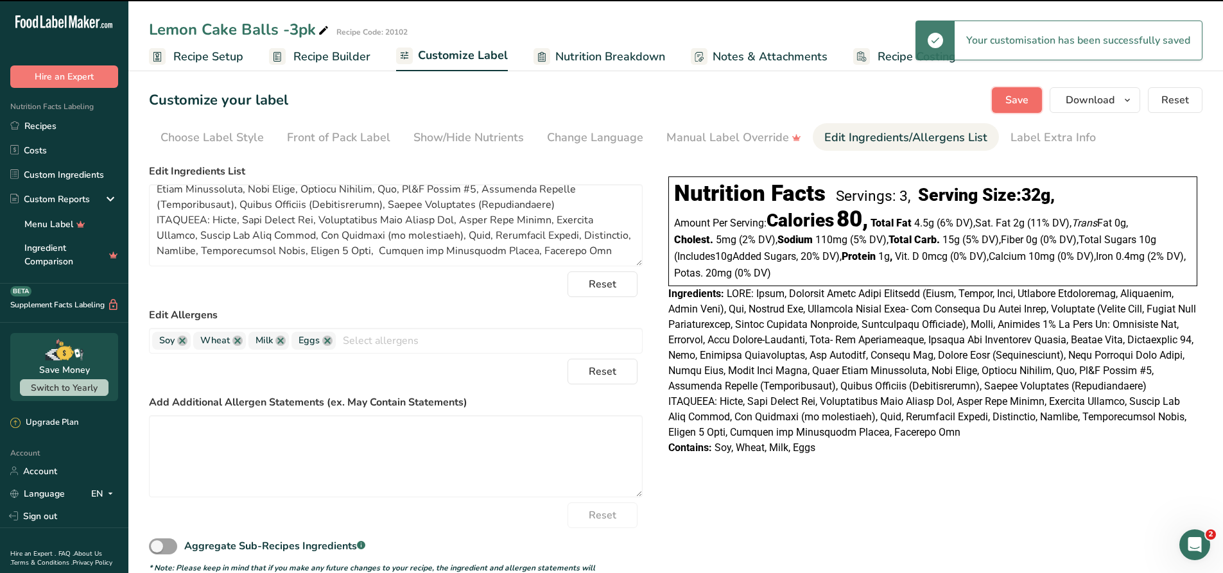
scroll to position [103, 0]
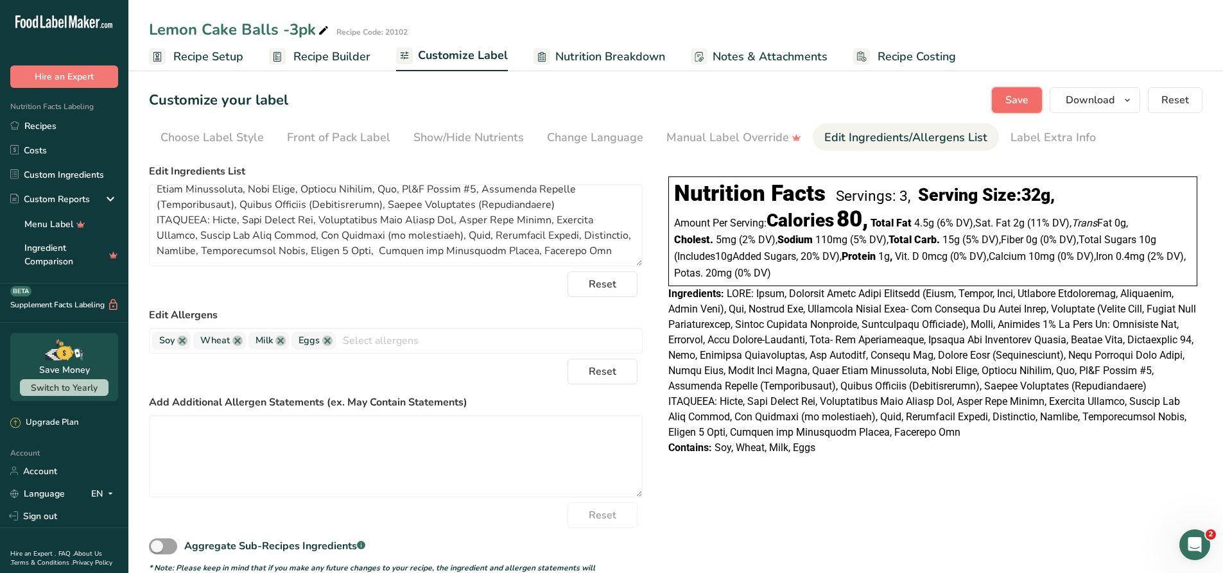
click at [1016, 96] on span "Save" at bounding box center [1017, 99] width 23 height 15
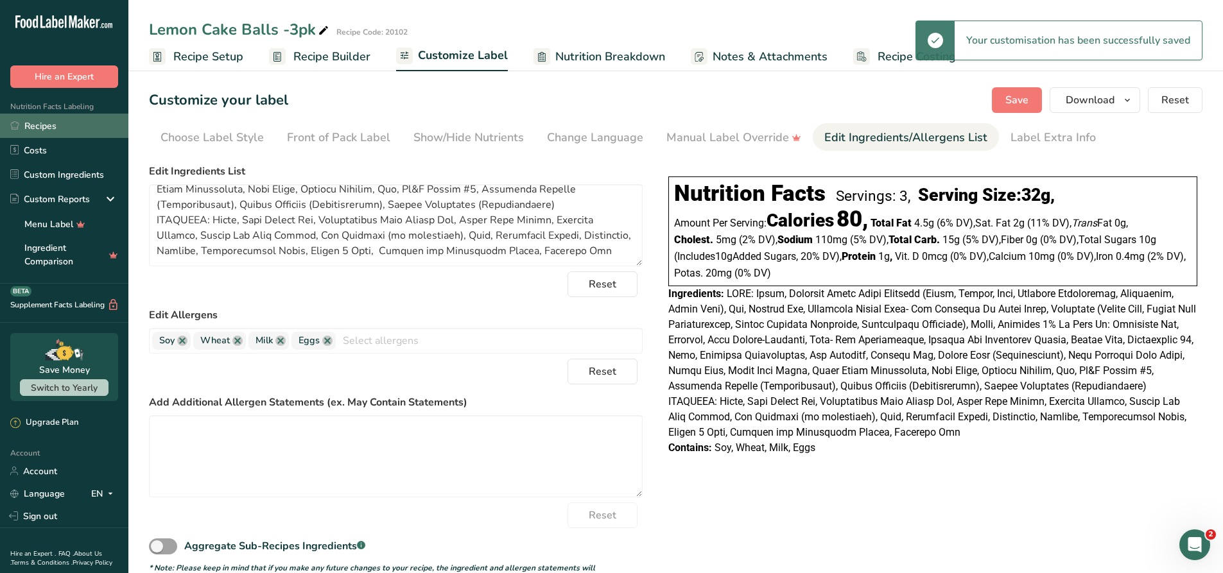
click at [45, 128] on link "Recipes" at bounding box center [64, 126] width 128 height 24
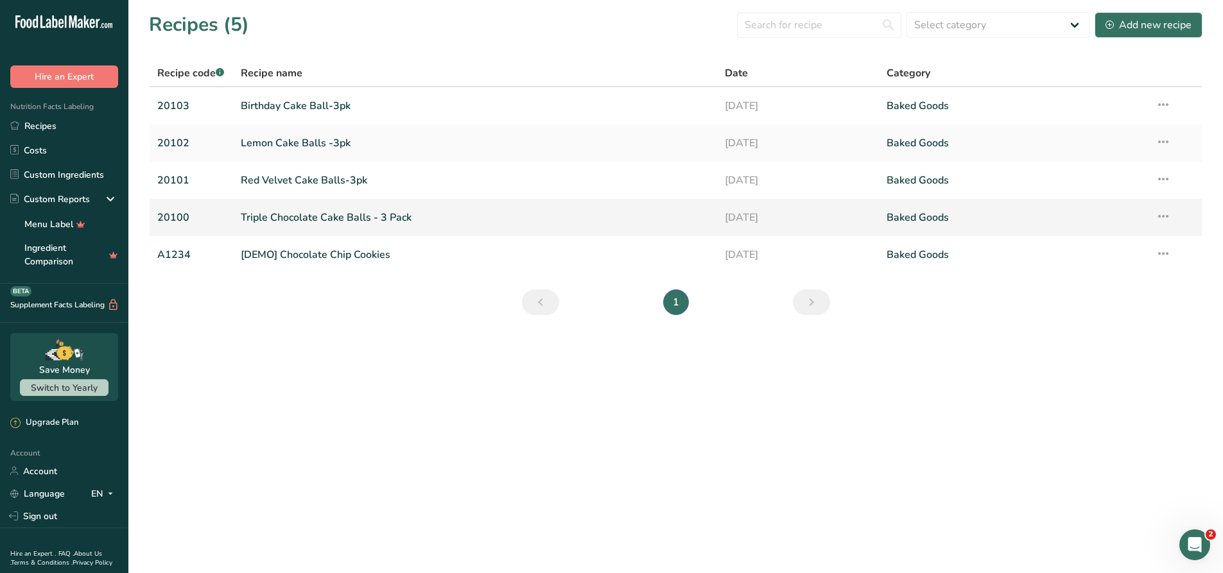
click at [294, 219] on link "Triple Chocolate Cake Balls - 3 Pack" at bounding box center [475, 217] width 469 height 27
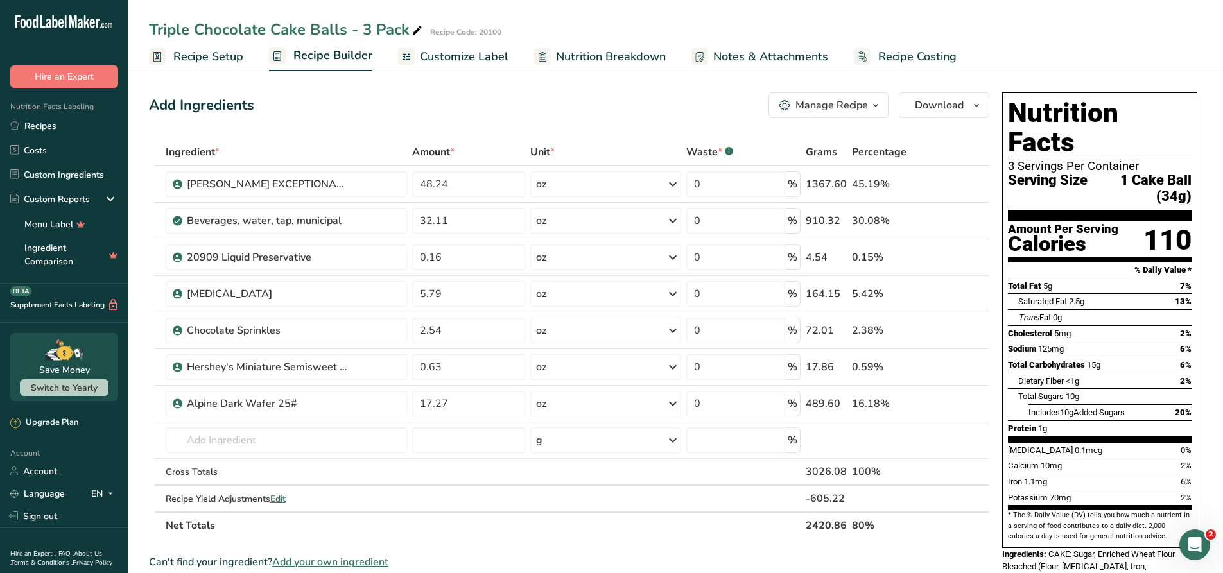
click at [738, 51] on span "Notes & Attachments" at bounding box center [770, 56] width 115 height 17
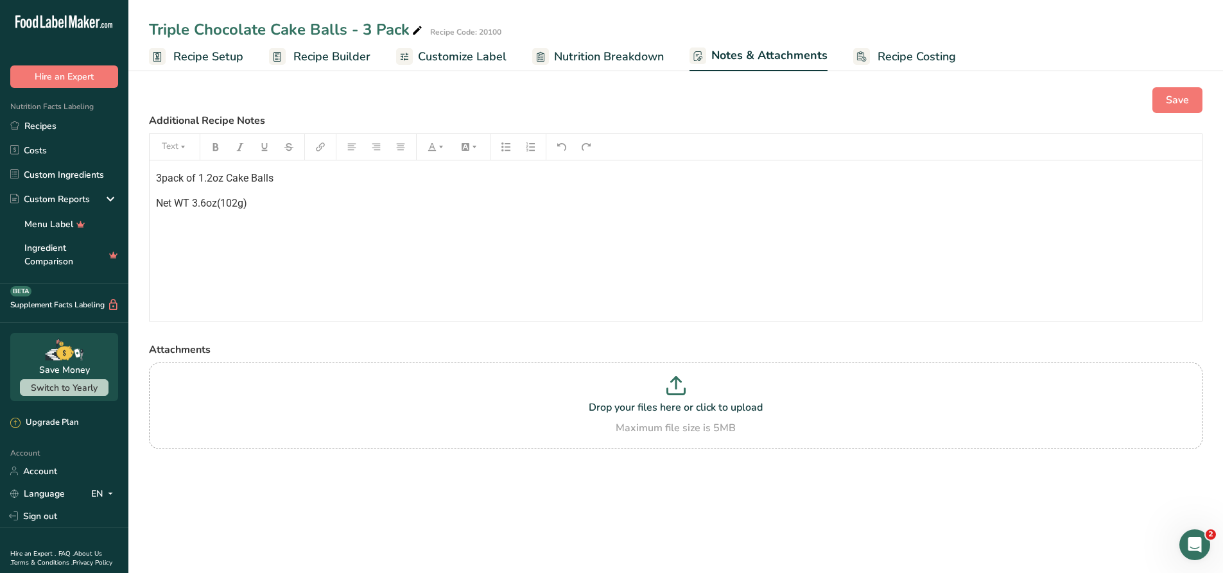
click at [630, 63] on span "Nutrition Breakdown" at bounding box center [609, 56] width 110 height 17
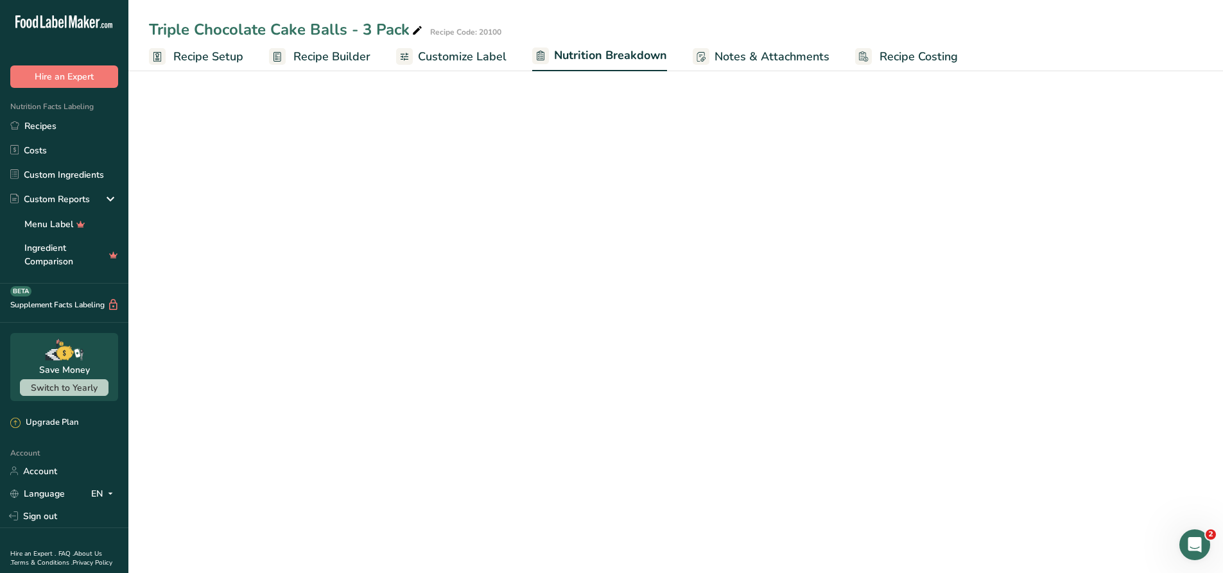
select select "Calories"
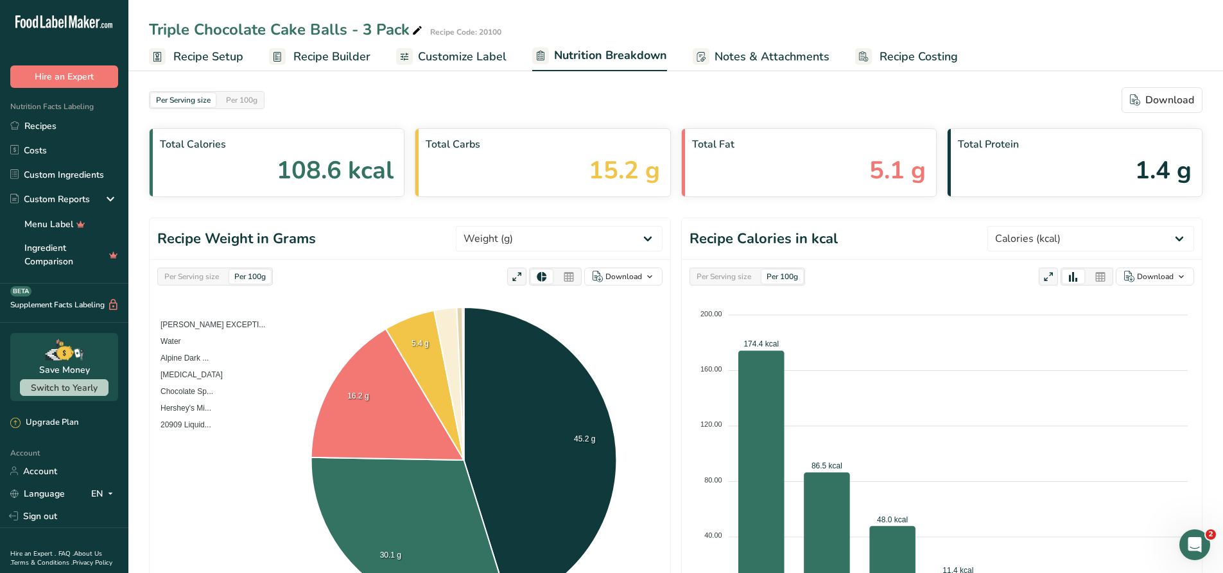
click at [446, 54] on span "Customize Label" at bounding box center [462, 56] width 89 height 17
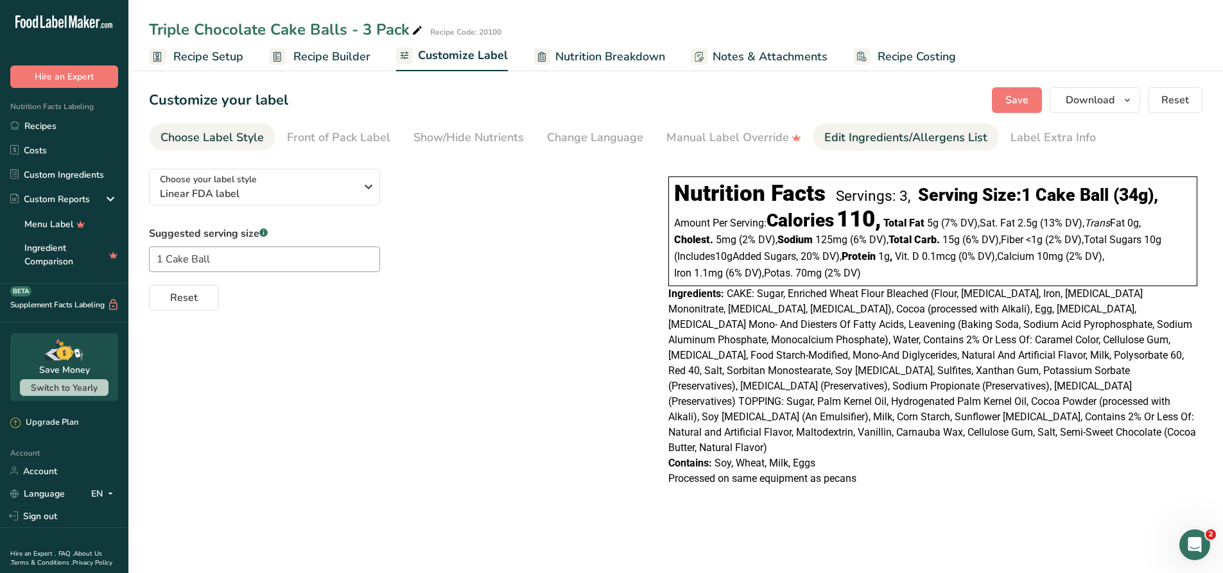
click at [900, 144] on div "Edit Ingredients/Allergens List" at bounding box center [905, 137] width 163 height 17
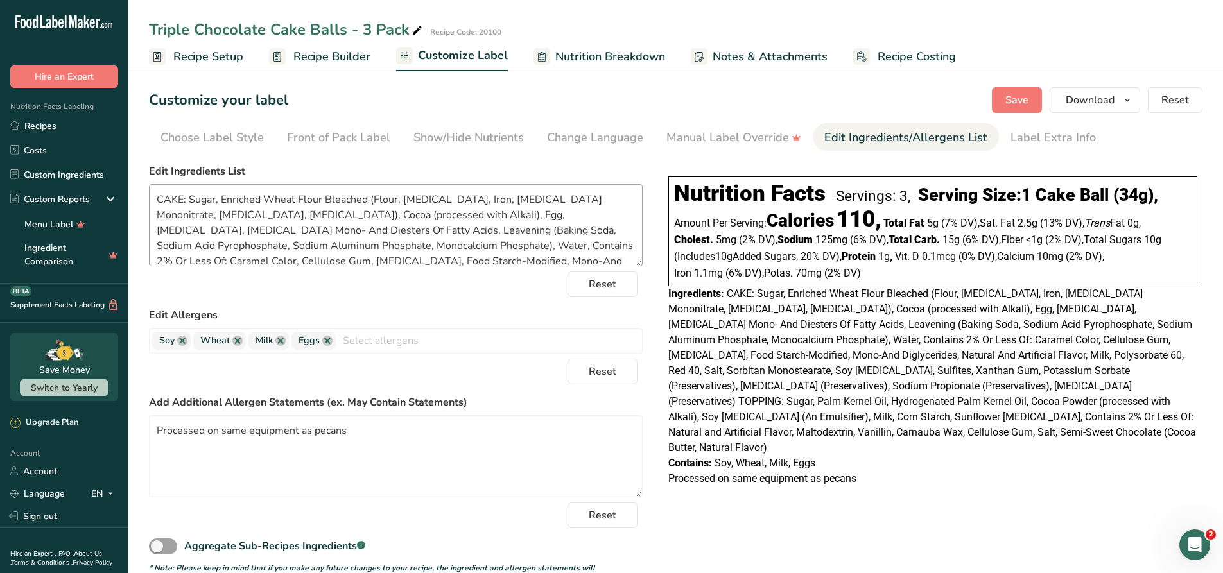
scroll to position [64, 0]
click at [509, 198] on textarea at bounding box center [396, 225] width 494 height 82
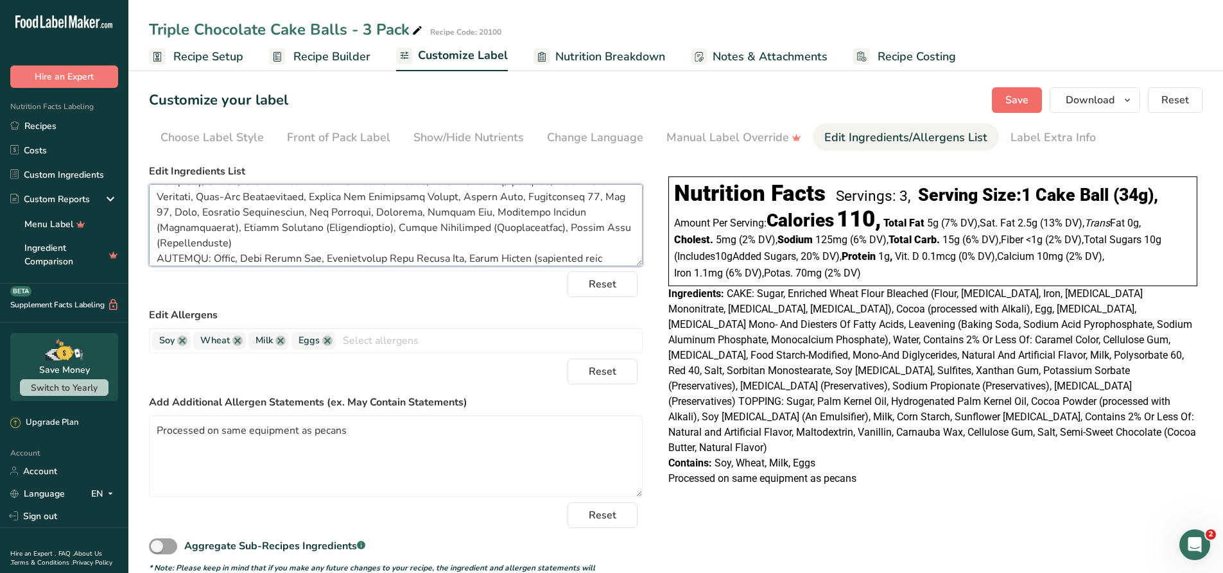
type textarea "CAKE: Sugar, Enriched Wheat Flour Bleached (Flour, [MEDICAL_DATA], Iron, [MEDIC…"
click at [1013, 104] on span "Save" at bounding box center [1017, 99] width 23 height 15
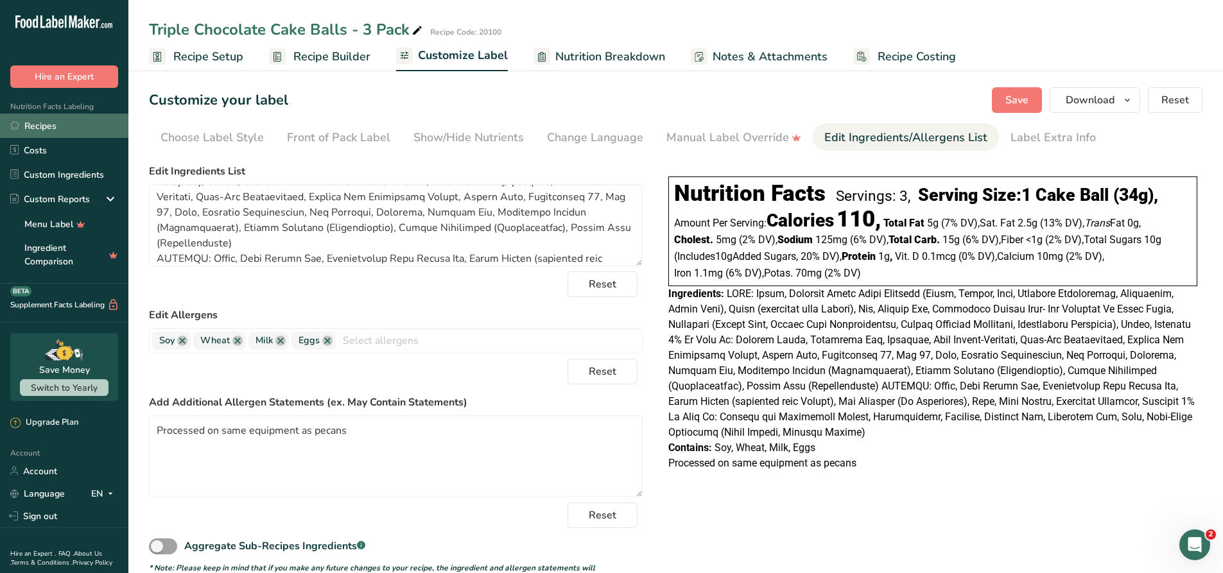
click at [91, 120] on link "Recipes" at bounding box center [64, 126] width 128 height 24
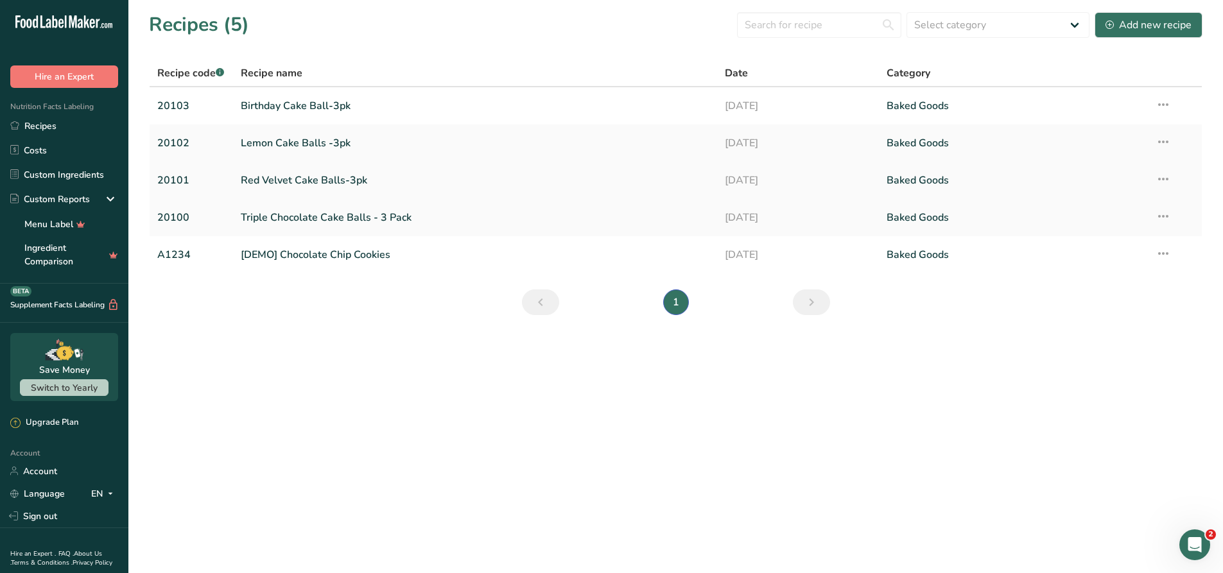
click at [313, 196] on td "Red Velvet Cake Balls-3pk" at bounding box center [475, 180] width 485 height 37
click at [315, 183] on link "Red Velvet Cake Balls-3pk" at bounding box center [475, 180] width 469 height 27
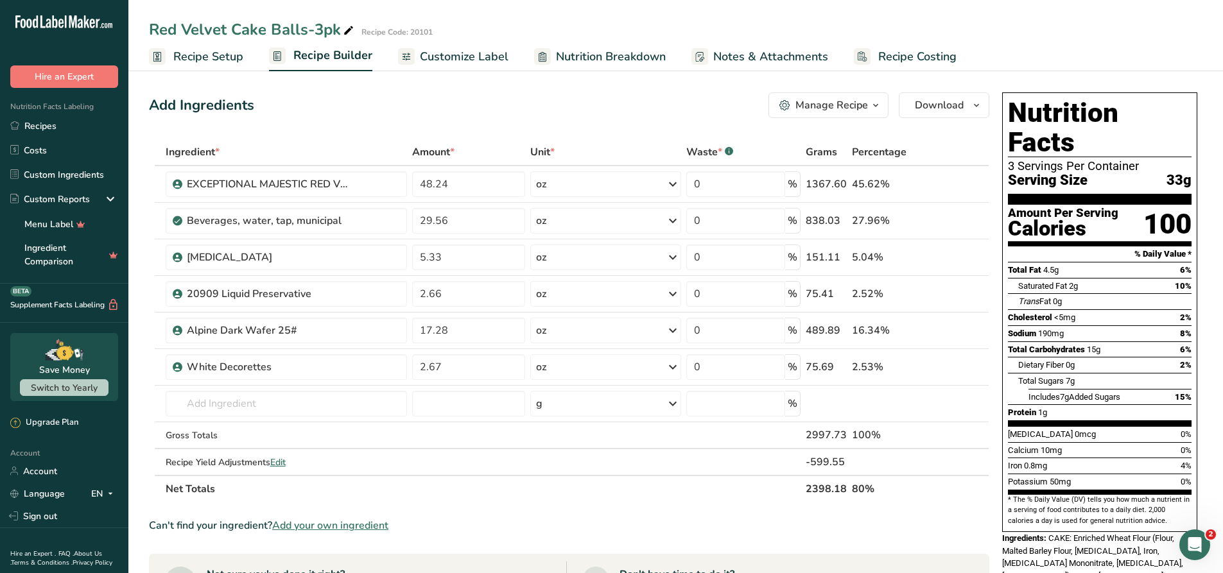
click at [440, 58] on span "Customize Label" at bounding box center [464, 56] width 89 height 17
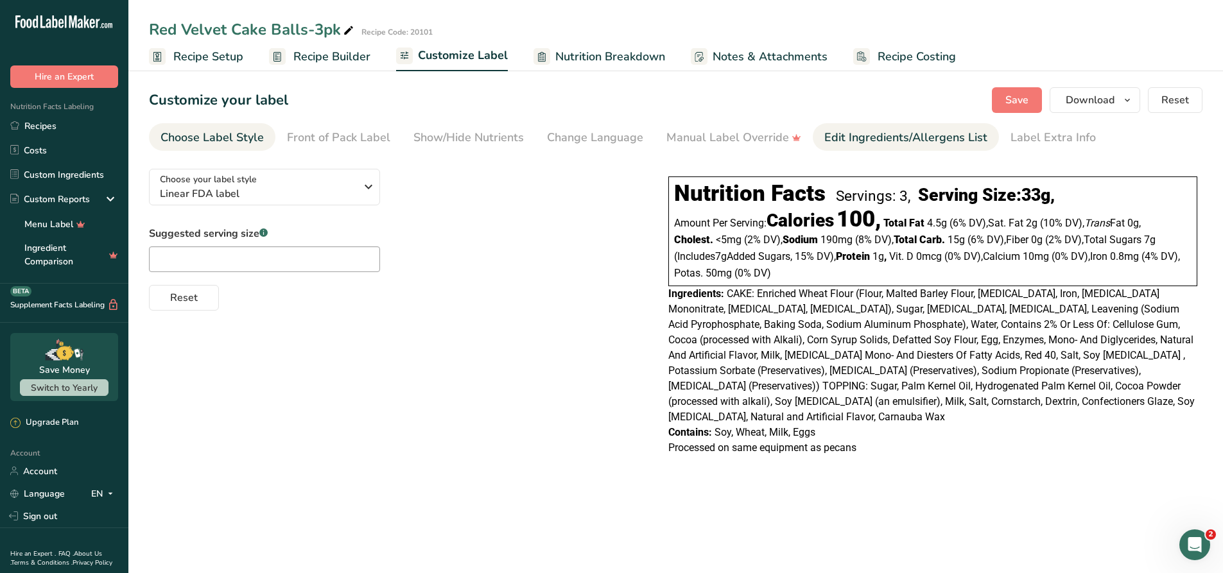
click at [854, 132] on div "Edit Ingredients/Allergens List" at bounding box center [905, 137] width 163 height 17
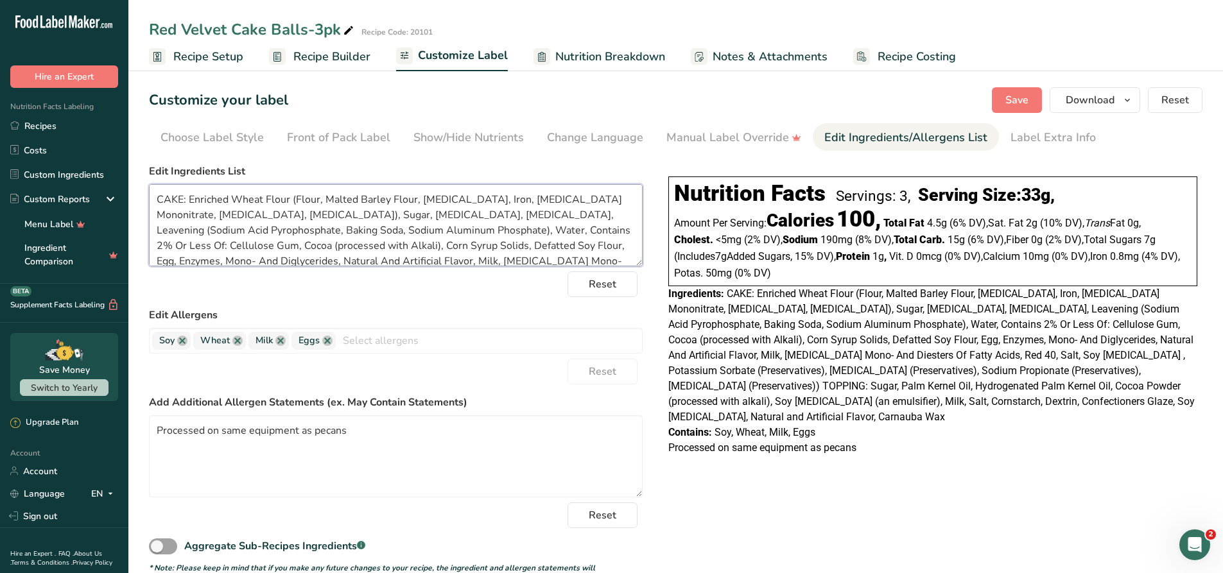
click at [354, 264] on textarea "CAKE: Enriched Wheat Flour (Flour, Malted Barley Flour, [MEDICAL_DATA], Iron, […" at bounding box center [396, 225] width 494 height 82
type textarea "CAKE: Enriched Wheat Flour (Flour, Malted Barley Flour, [MEDICAL_DATA], Iron, […"
click at [1018, 105] on span "Save" at bounding box center [1017, 99] width 23 height 15
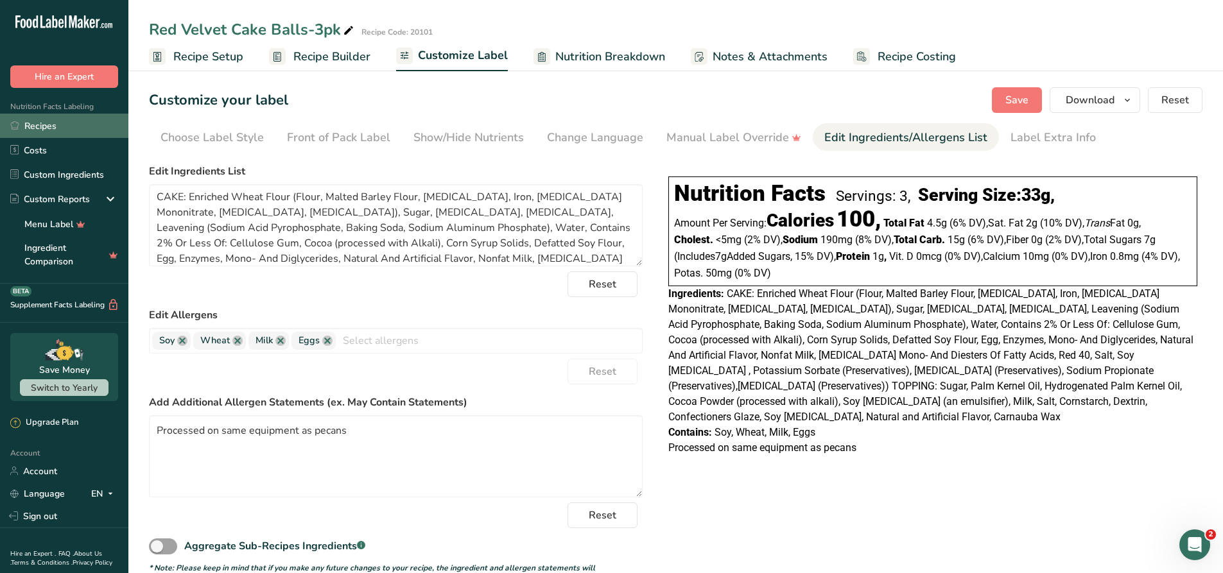
click at [51, 126] on link "Recipes" at bounding box center [64, 126] width 128 height 24
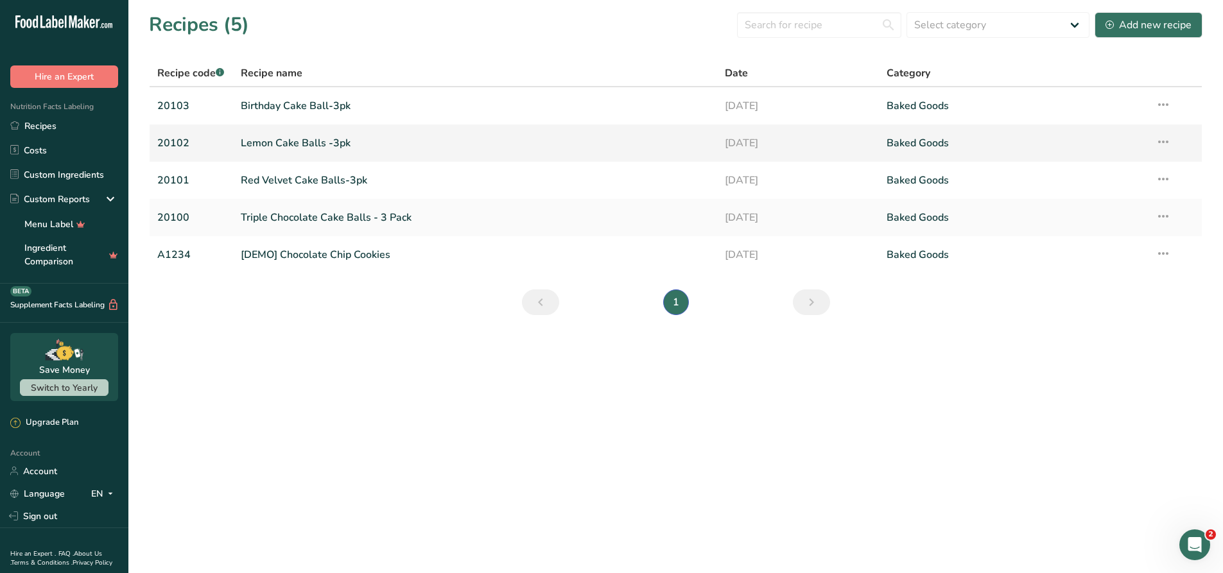
click at [324, 144] on link "Lemon Cake Balls -3pk" at bounding box center [475, 143] width 469 height 27
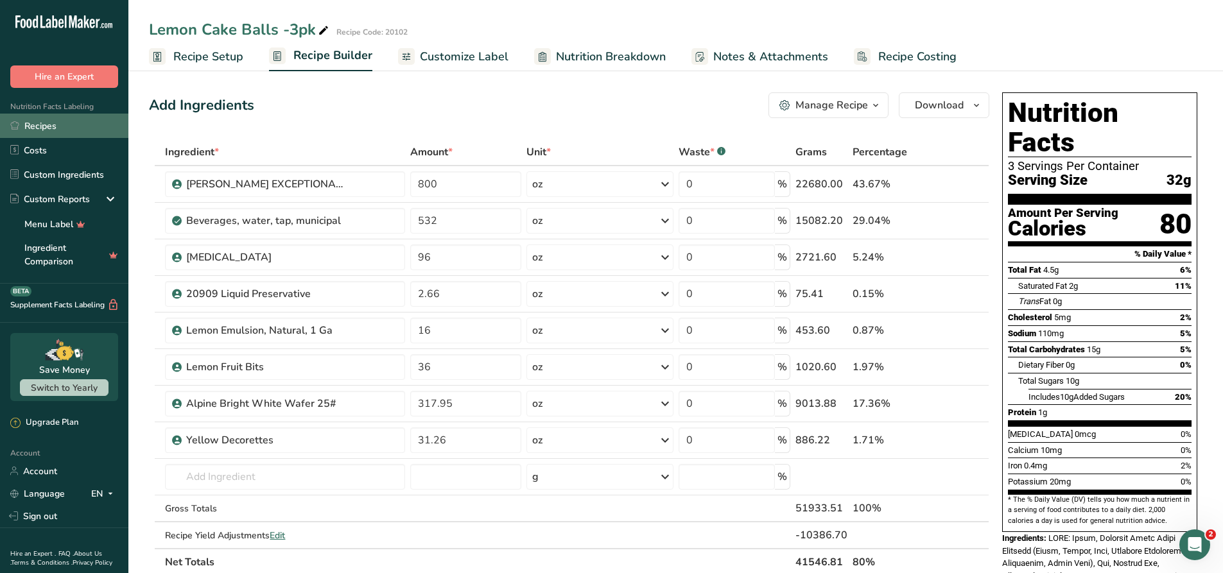
click at [62, 124] on link "Recipes" at bounding box center [64, 126] width 128 height 24
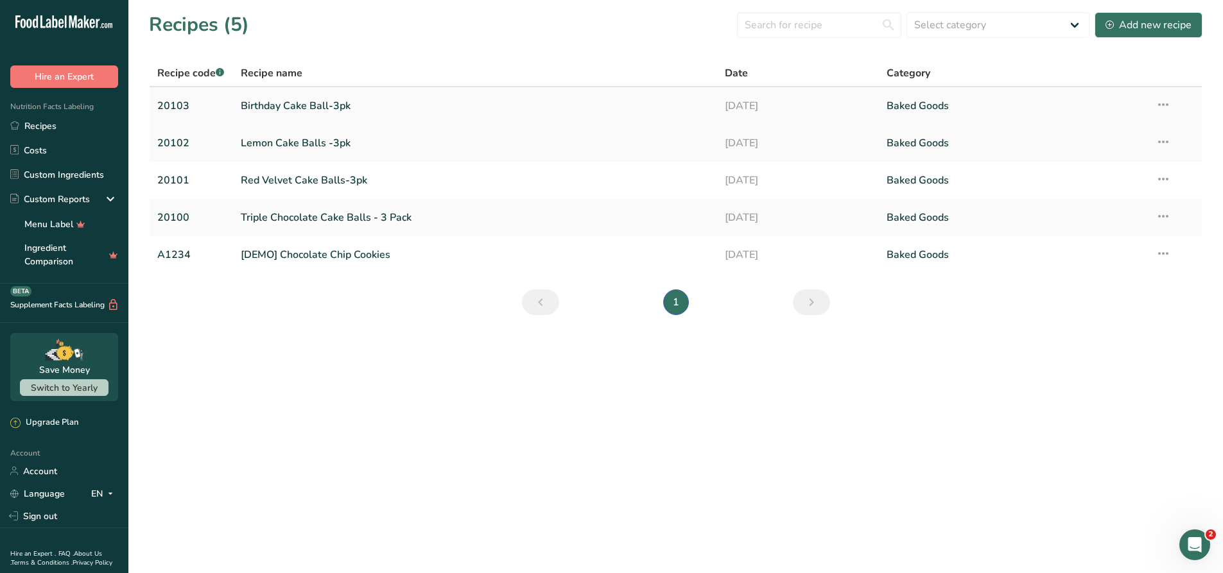
click at [306, 107] on link "Birthday Cake Ball-3pk" at bounding box center [475, 105] width 469 height 27
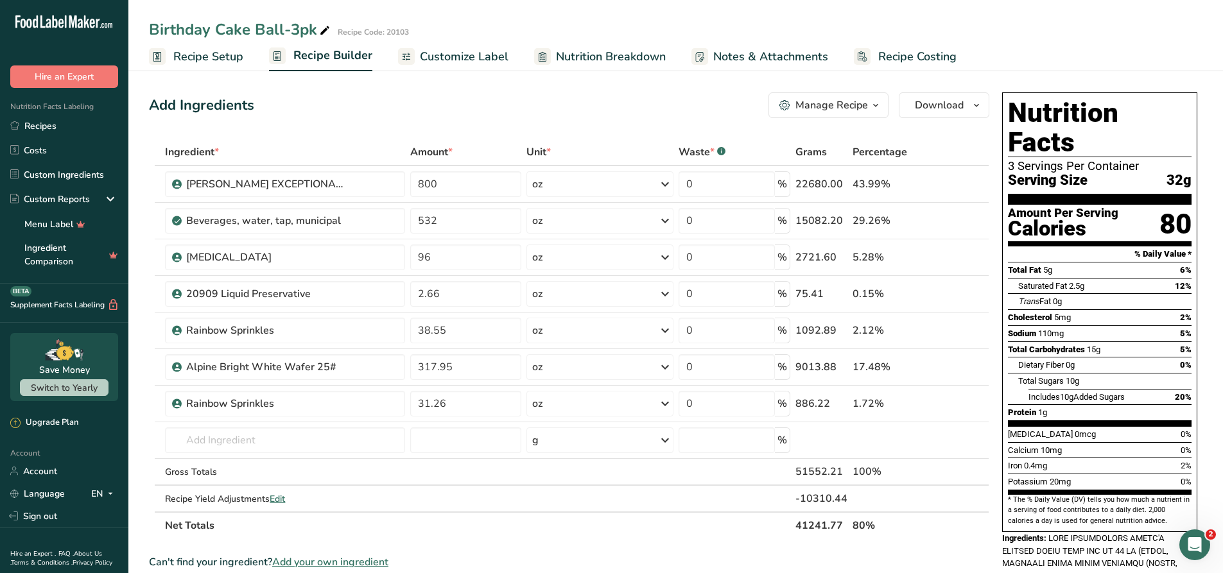
click at [473, 65] on link "Customize Label" at bounding box center [453, 56] width 110 height 29
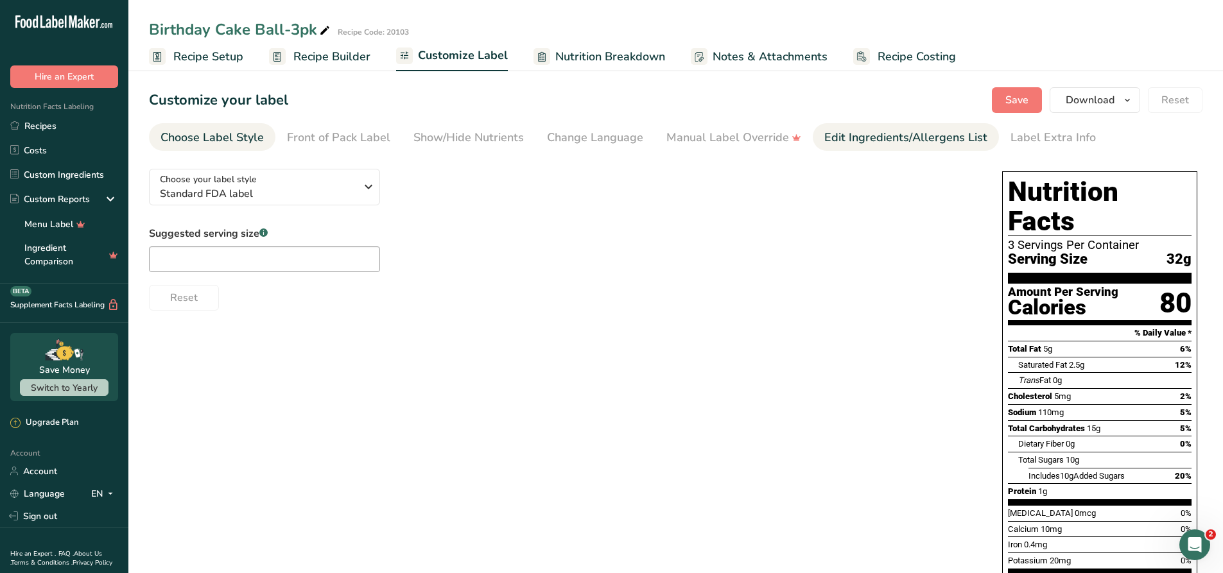
click at [880, 141] on div "Edit Ingredients/Allergens List" at bounding box center [905, 137] width 163 height 17
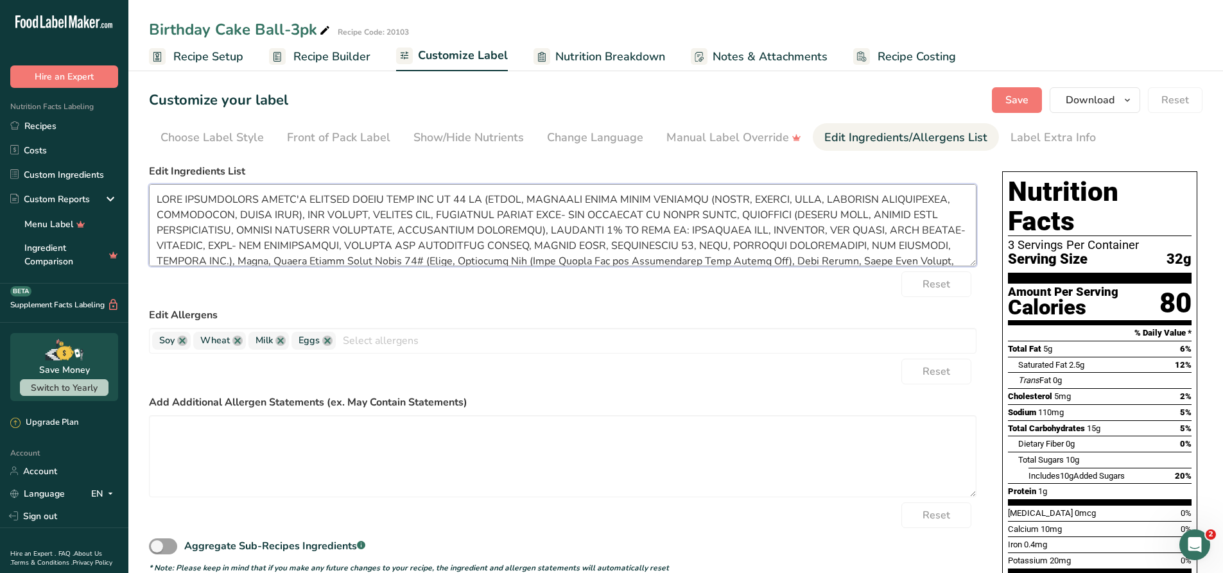
scroll to position [72, 0]
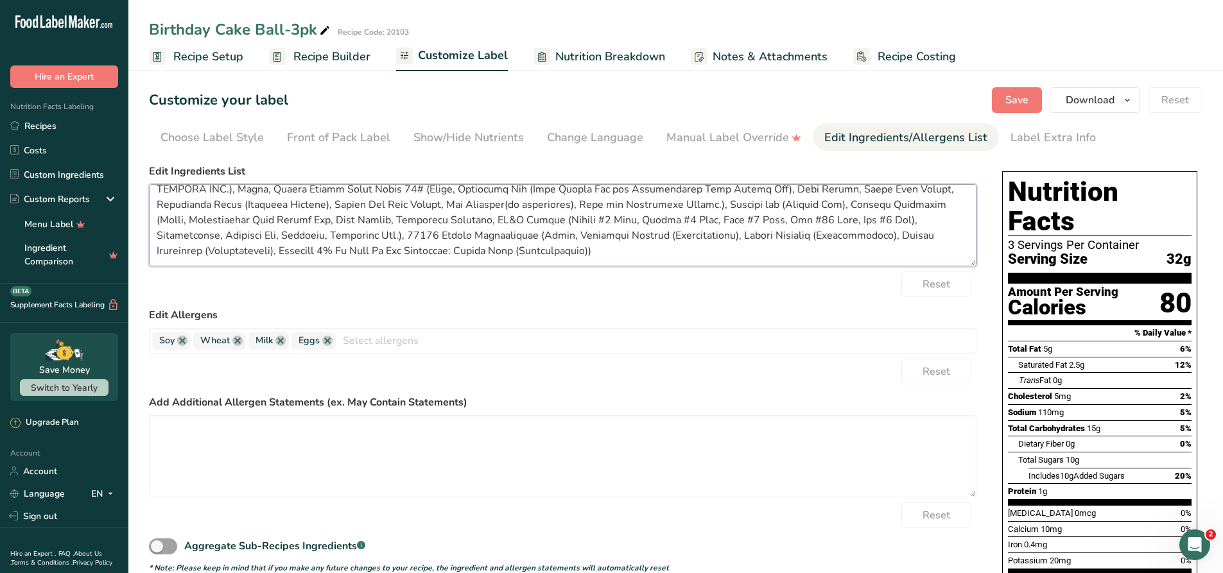
click at [919, 283] on form "Edit Ingredients List Reset Edit Allergens Soy Wheat Milk Eggs Tree Nuts Fish P…" at bounding box center [563, 369] width 828 height 410
click at [324, 51] on span "Recipe Builder" at bounding box center [331, 56] width 77 height 17
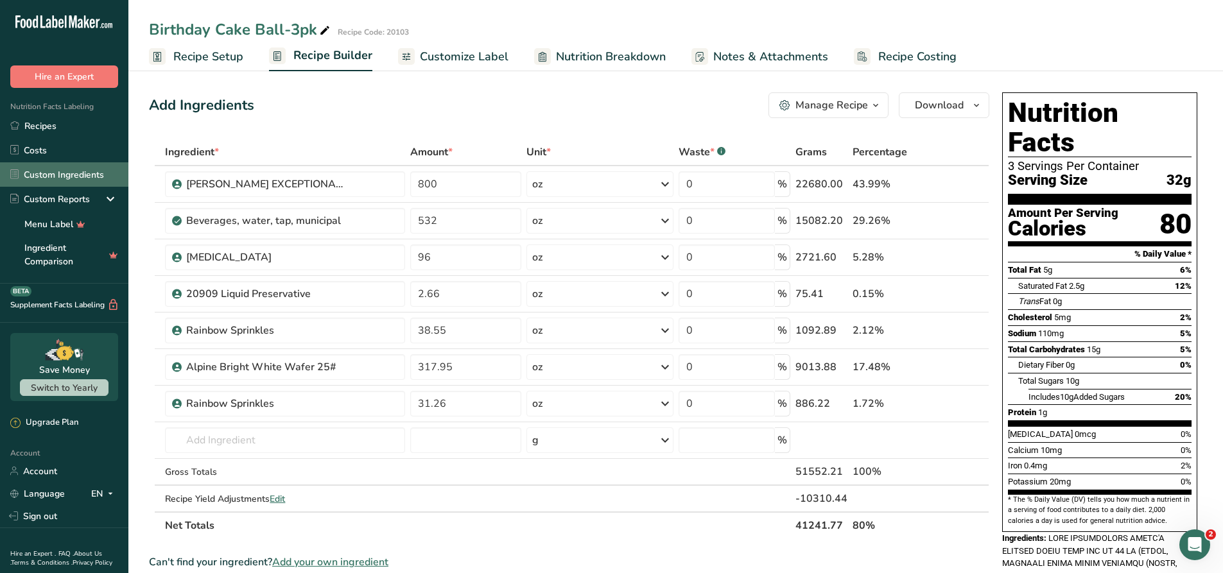
click at [77, 180] on link "Custom Ingredients" at bounding box center [64, 174] width 128 height 24
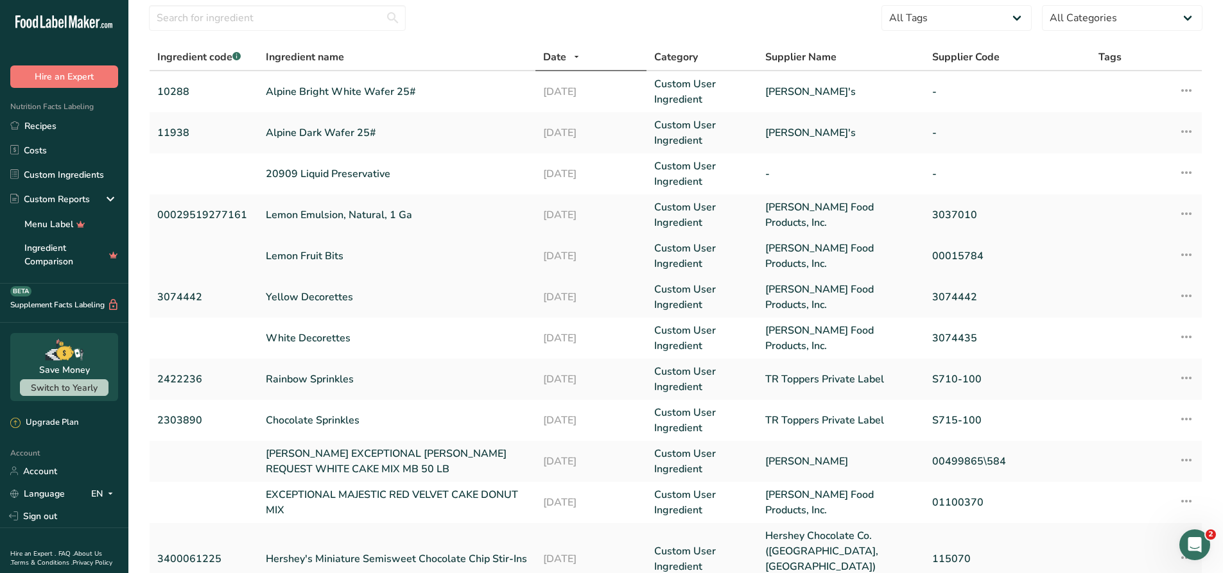
scroll to position [44, 0]
click at [329, 83] on td "Alpine Bright White Wafer 25#" at bounding box center [397, 92] width 278 height 41
click at [326, 90] on link "Alpine Bright White Wafer 25#" at bounding box center [397, 92] width 263 height 15
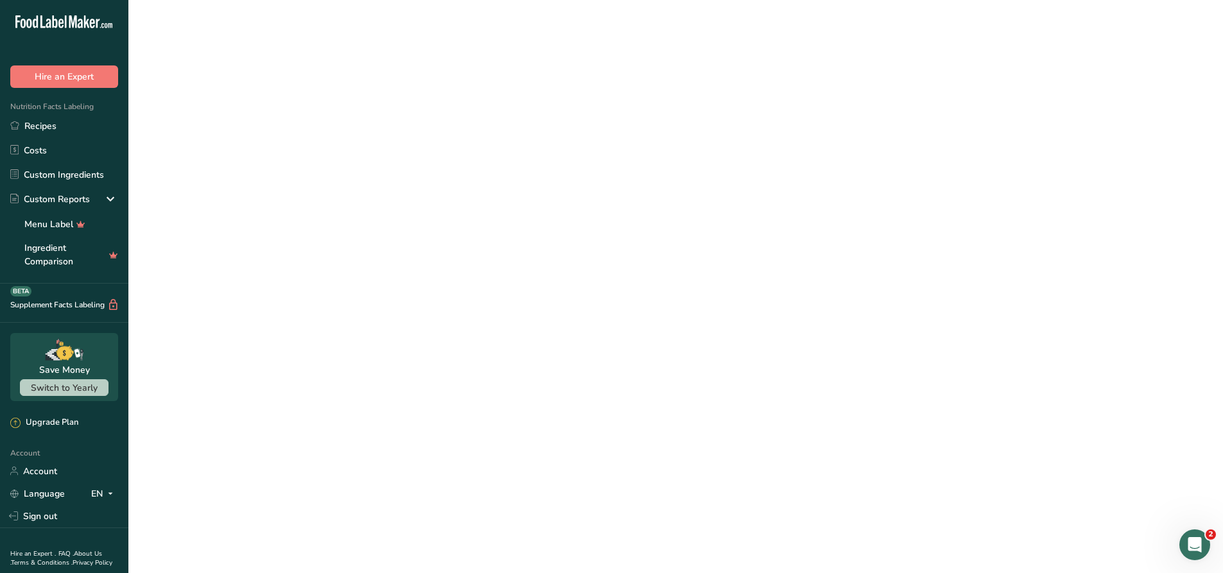
click at [326, 90] on link "Alpine Bright White Wafer 25#" at bounding box center [397, 92] width 263 height 15
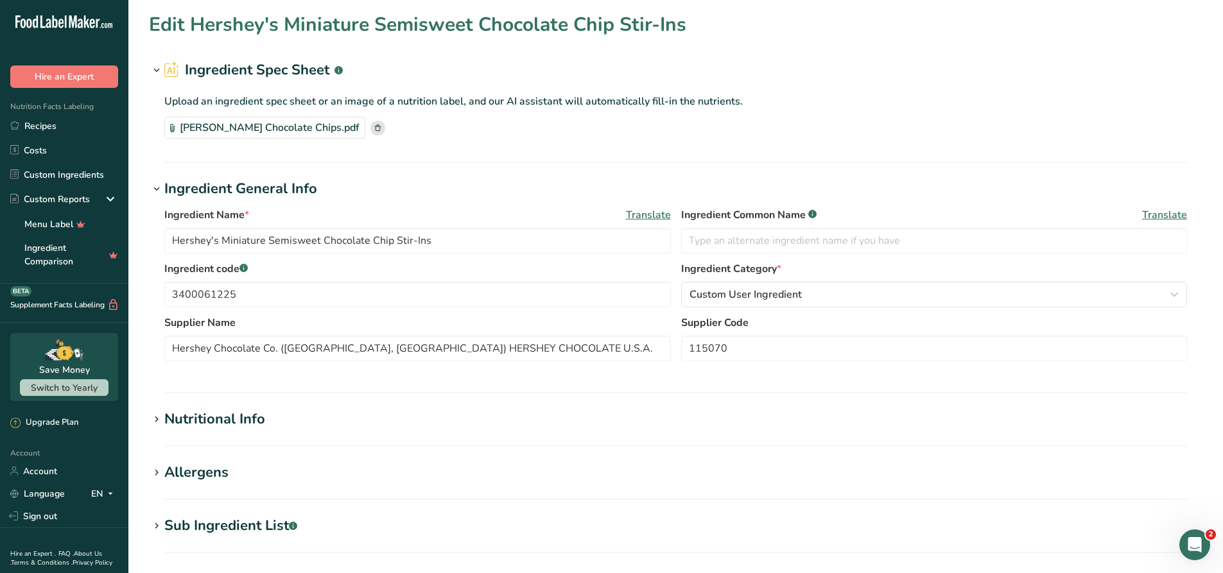
type input "Alpine Bright White Wafer 25#"
type input "10288"
type input "[PERSON_NAME]'s"
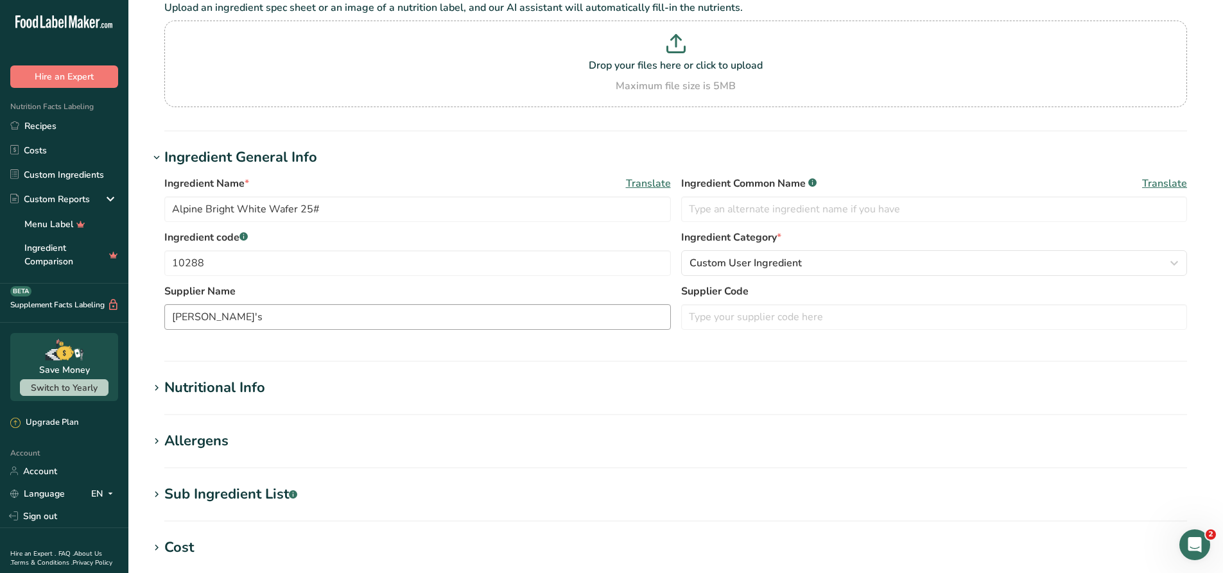
scroll to position [193, 0]
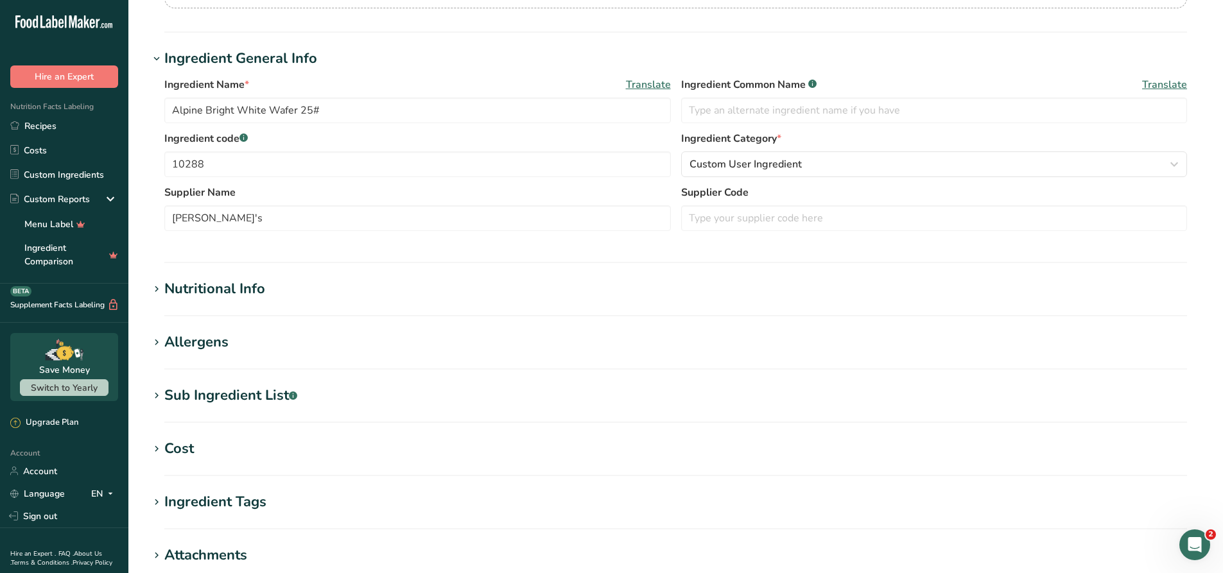
click at [212, 397] on div "Sub Ingredient List .a-a{fill:#347362;}.b-a{fill:#fff;}" at bounding box center [230, 395] width 133 height 21
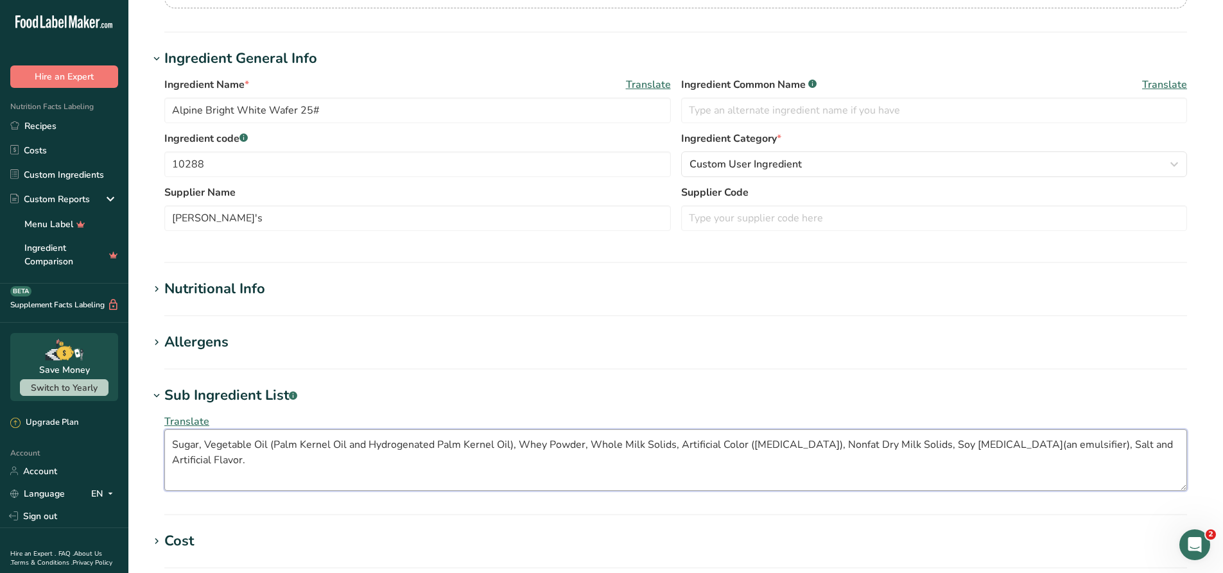
click at [673, 448] on textarea "Sugar, Vegetable Oil (Palm Kernel Oil and Hydrogenated Palm Kernel Oil), Whey P…" at bounding box center [675, 461] width 1023 height 62
click at [675, 442] on textarea "Sugar, Vegetable Oil (Palm Kernel Oil and Hydrogenated Palm Kernel Oil), Whey P…" at bounding box center [675, 461] width 1023 height 62
click at [55, 125] on link "Recipes" at bounding box center [64, 126] width 128 height 24
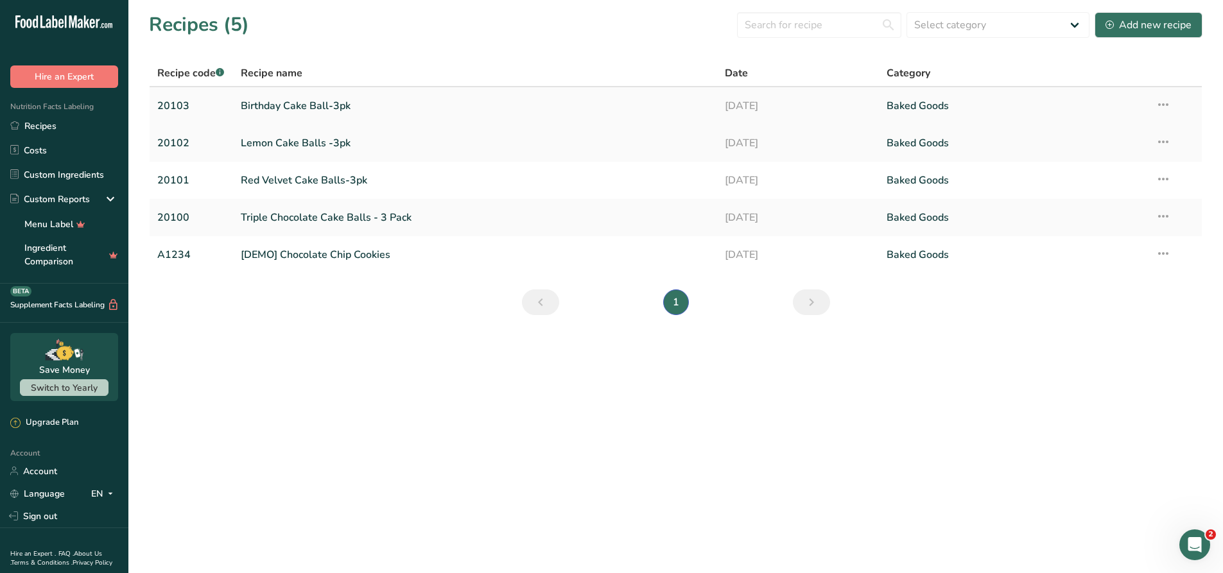
click at [307, 110] on link "Birthday Cake Ball-3pk" at bounding box center [475, 105] width 469 height 27
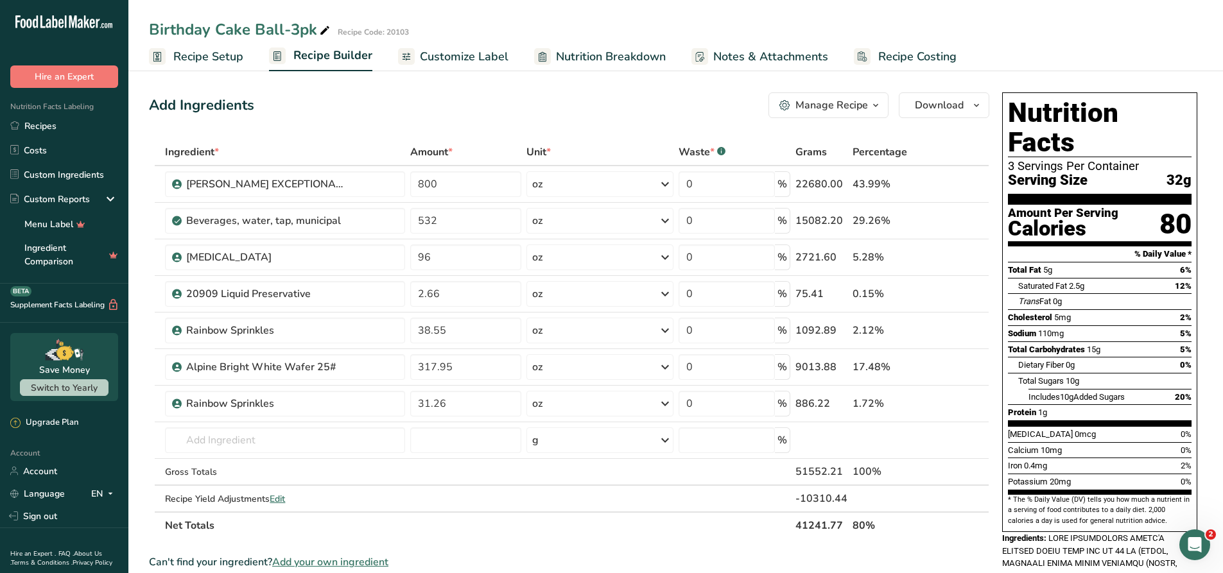
click at [650, 64] on span "Nutrition Breakdown" at bounding box center [611, 56] width 110 height 17
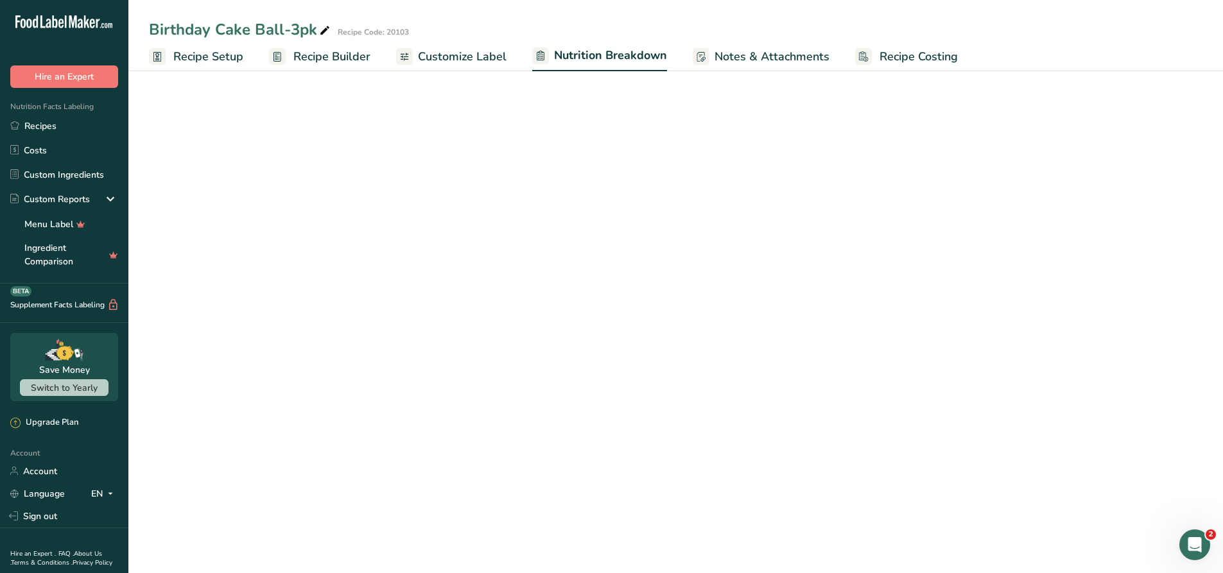
select select "Calories"
click at [410, 58] on div at bounding box center [404, 56] width 17 height 17
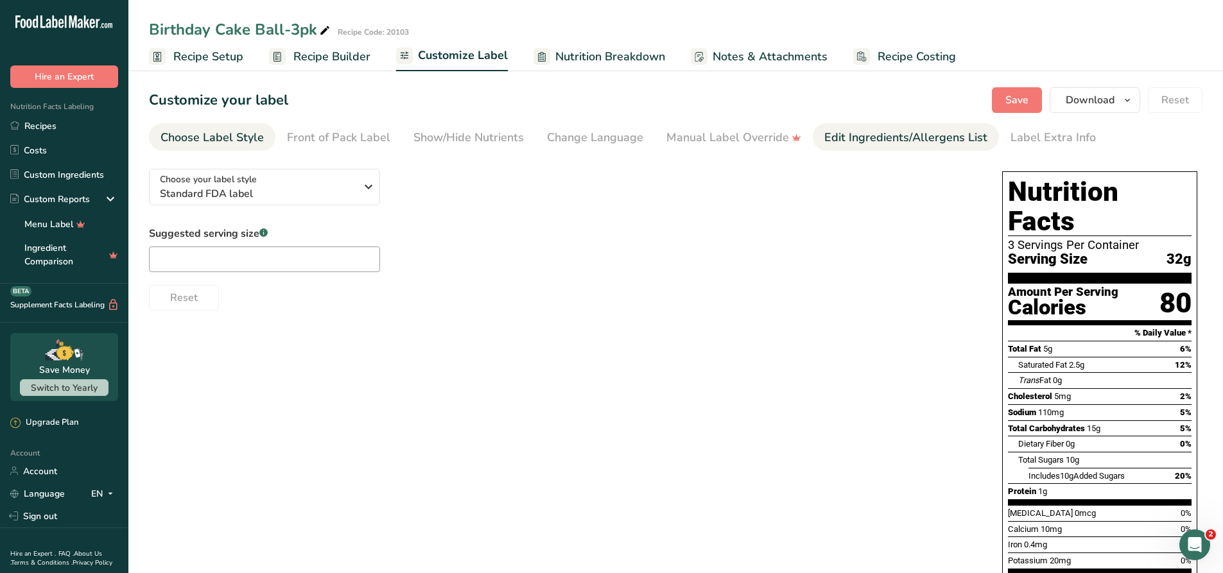
click at [867, 134] on div "Edit Ingredients/Allergens List" at bounding box center [905, 137] width 163 height 17
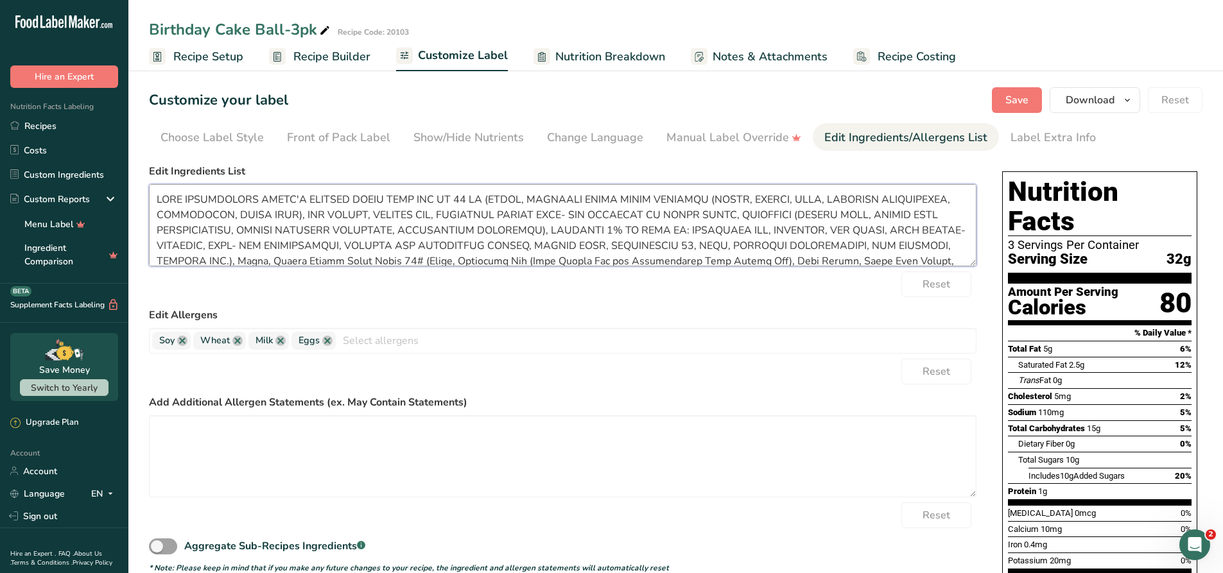
scroll to position [72, 0]
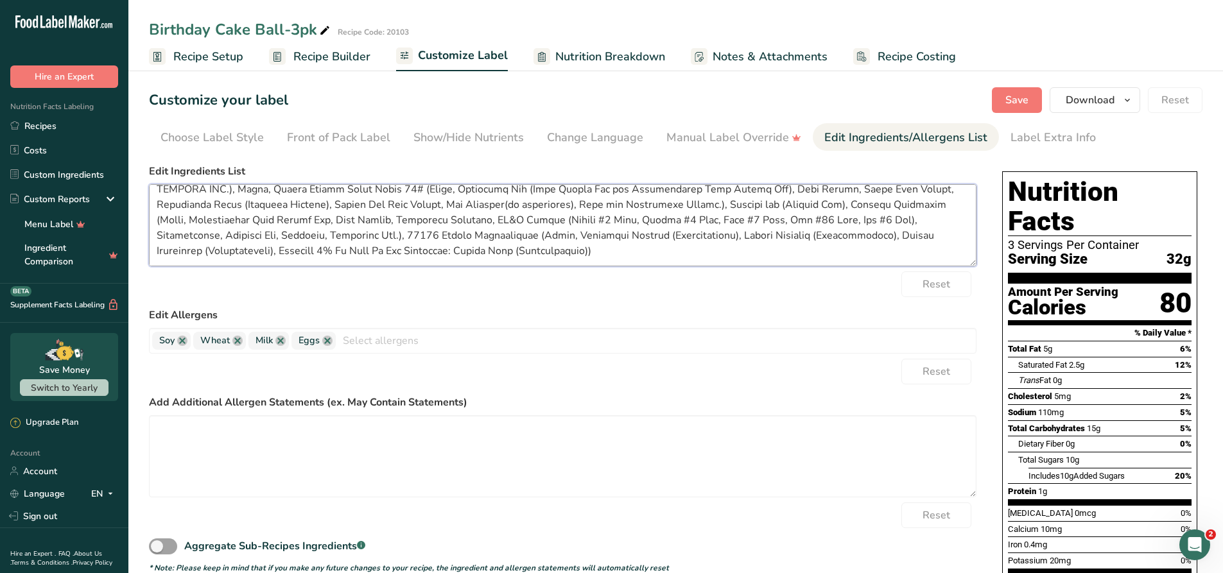
drag, startPoint x: 156, startPoint y: 195, endPoint x: 1163, endPoint y: 266, distance: 1009.3
paste textarea "CAKE: Sugar, Enriched Wheat Flour Bleached (Flour, [MEDICAL_DATA], Iron, [MEDIC…"
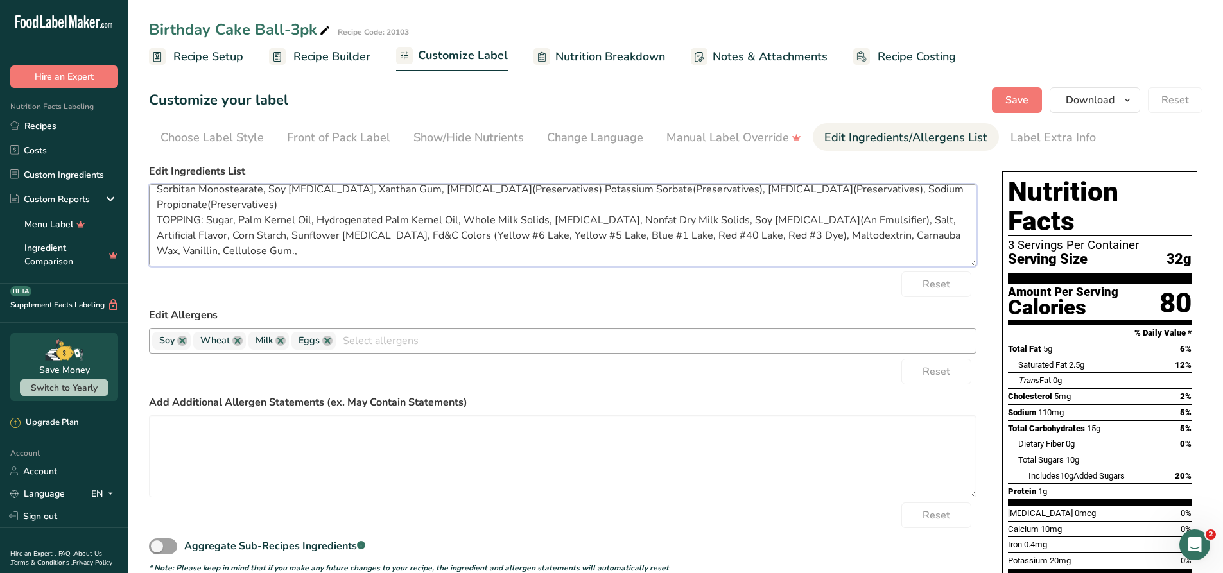
scroll to position [49, 0]
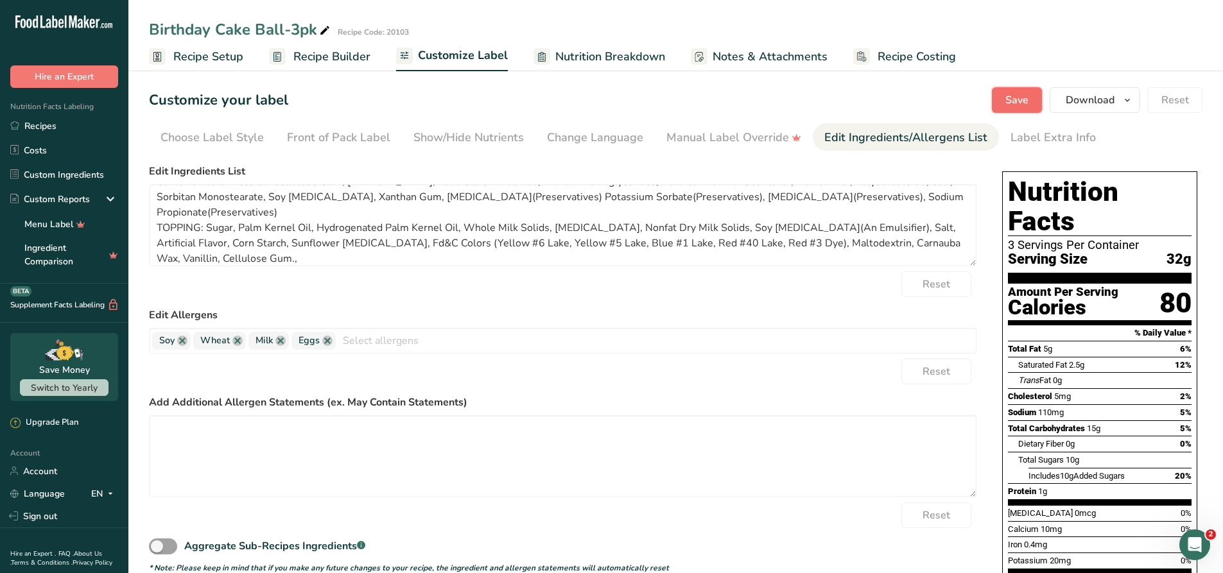
click at [1009, 96] on span "Save" at bounding box center [1017, 99] width 23 height 15
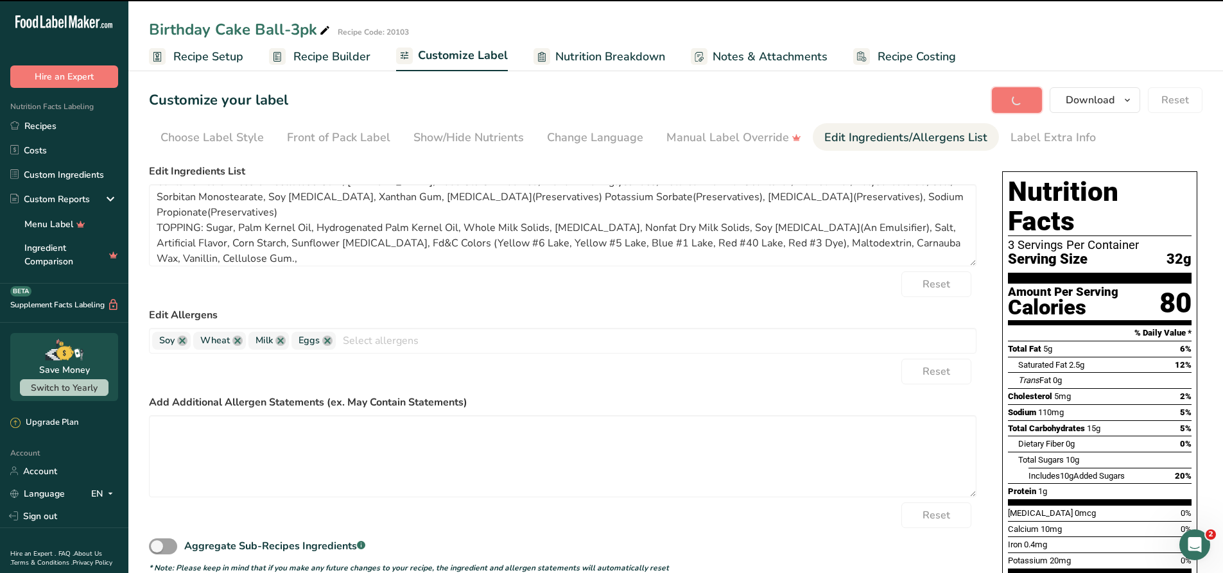
type textarea "CAKE: Sugar, Enriched Wheat Flour Bleached (Flour, [MEDICAL_DATA], Iron, [MEDIC…"
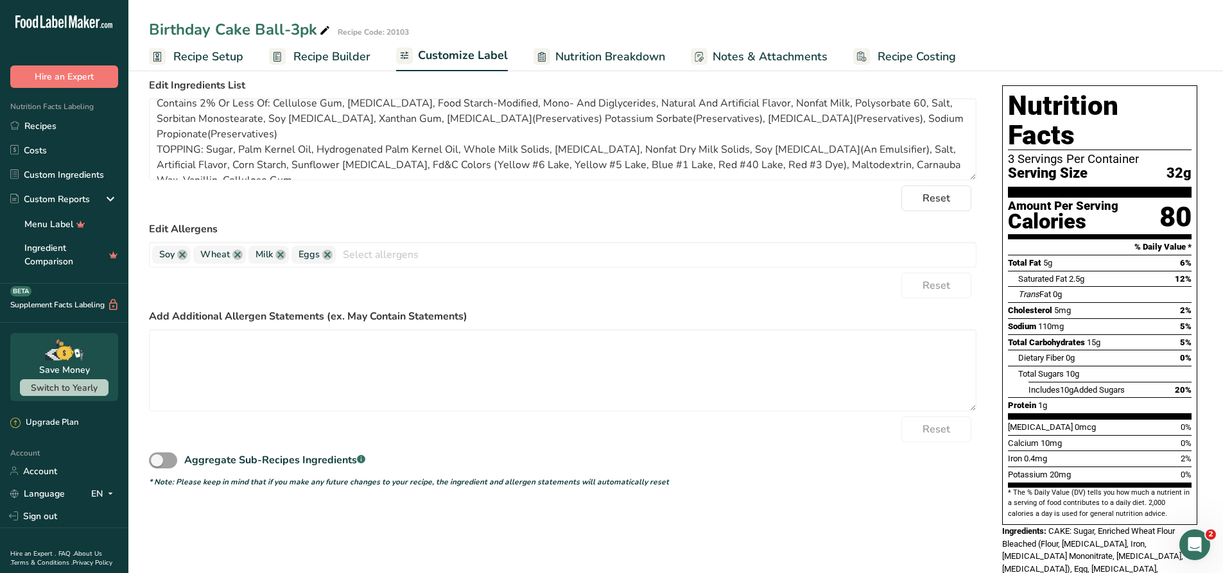
scroll to position [76, 0]
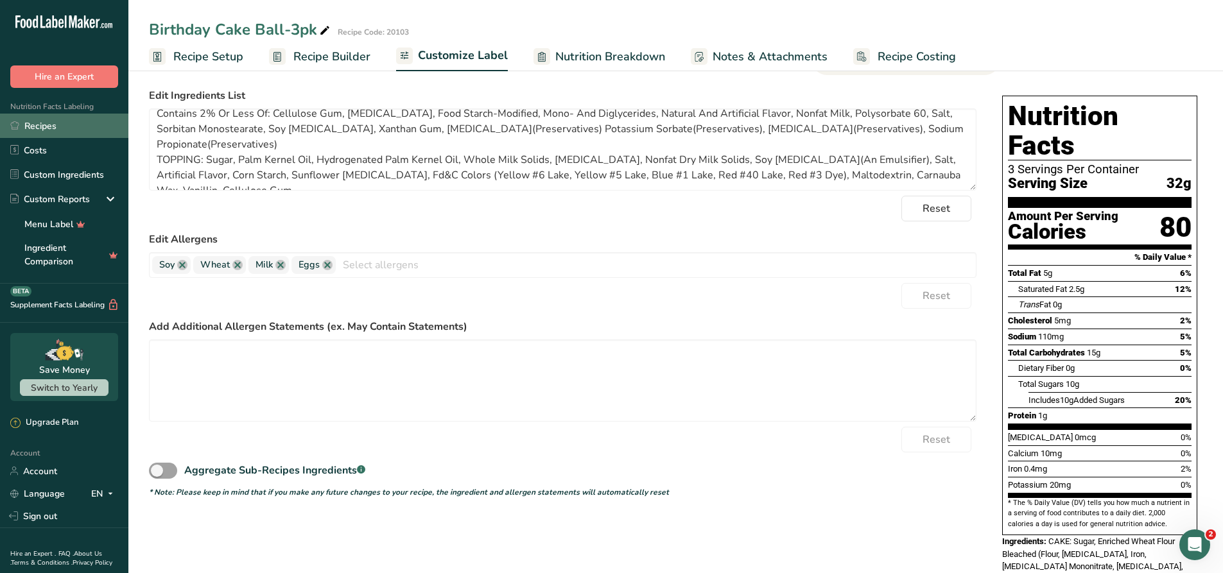
click at [39, 124] on link "Recipes" at bounding box center [64, 126] width 128 height 24
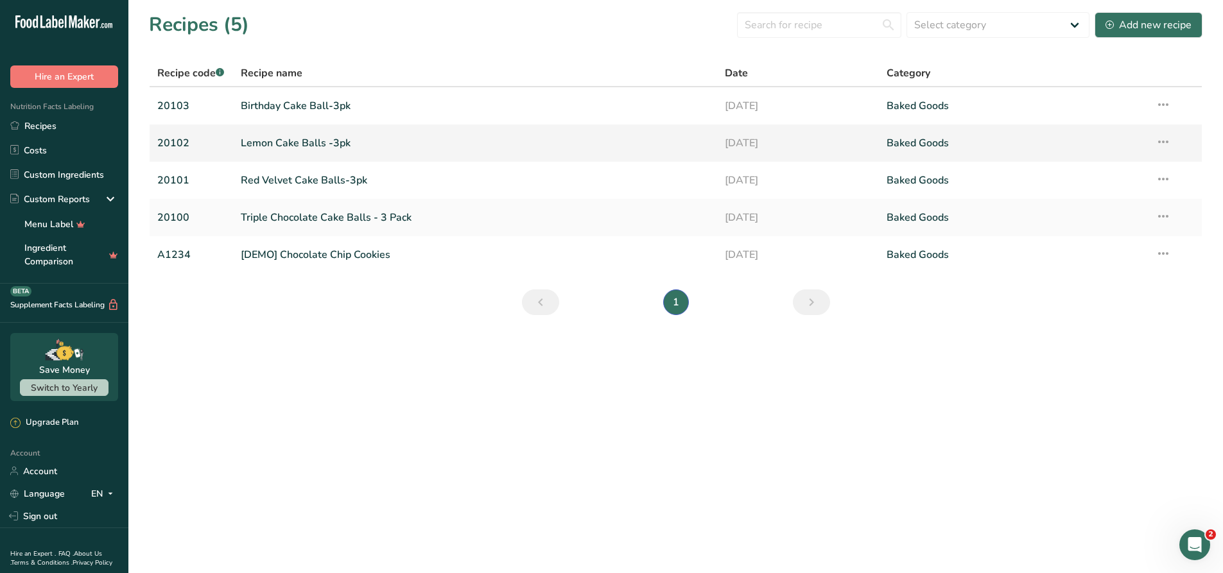
click at [265, 153] on link "Lemon Cake Balls -3pk" at bounding box center [475, 143] width 469 height 27
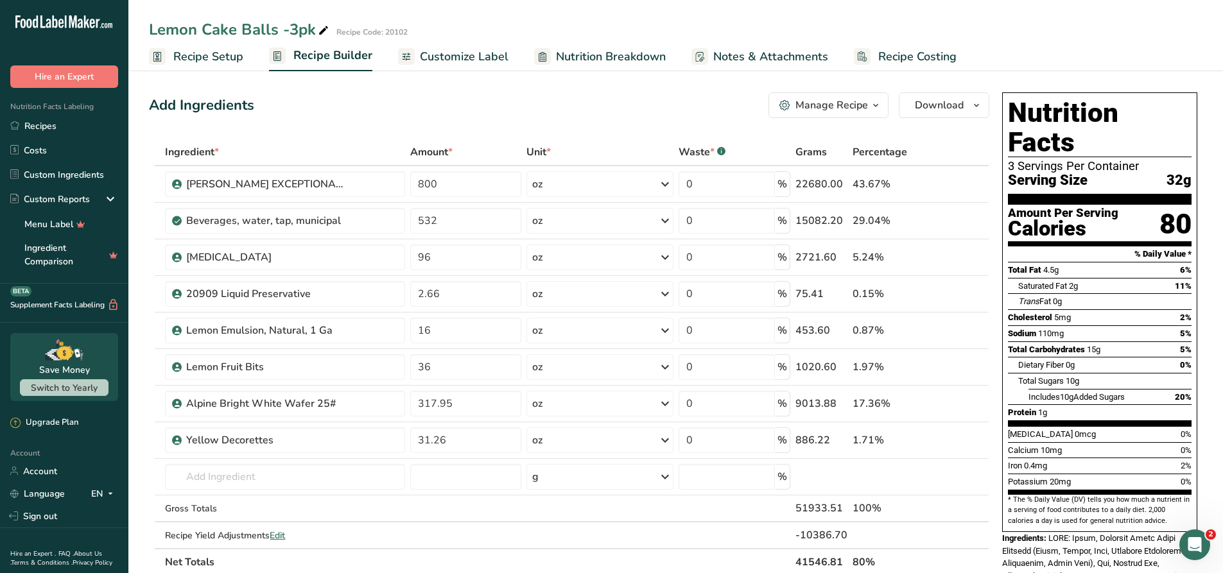
click at [476, 64] on span "Customize Label" at bounding box center [464, 56] width 89 height 17
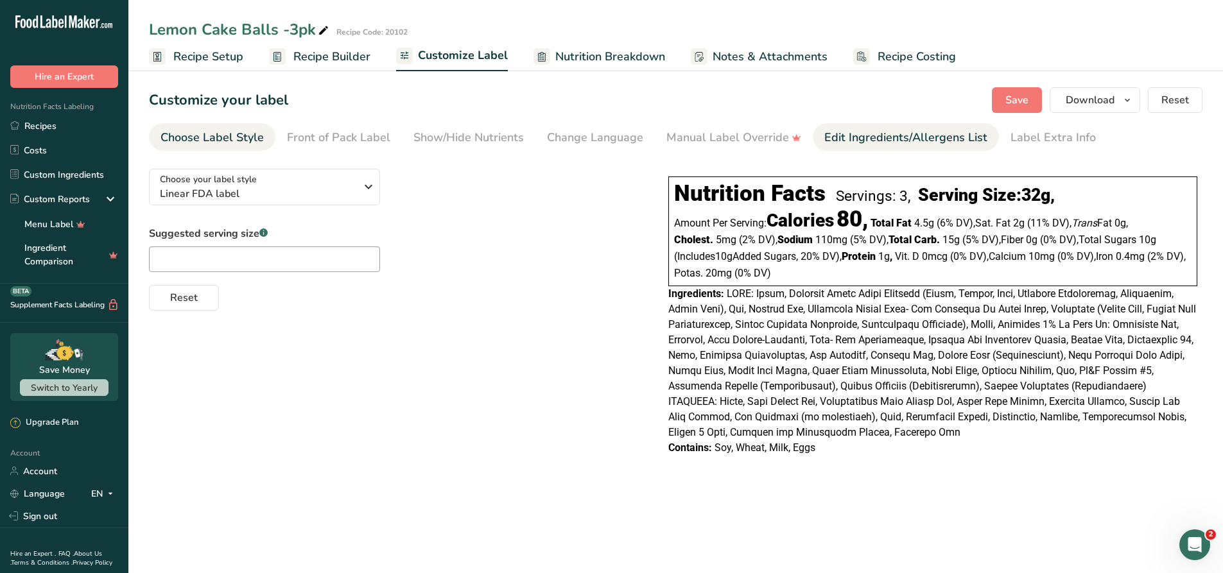
click at [876, 147] on link "Edit Ingredients/Allergens List" at bounding box center [905, 137] width 163 height 29
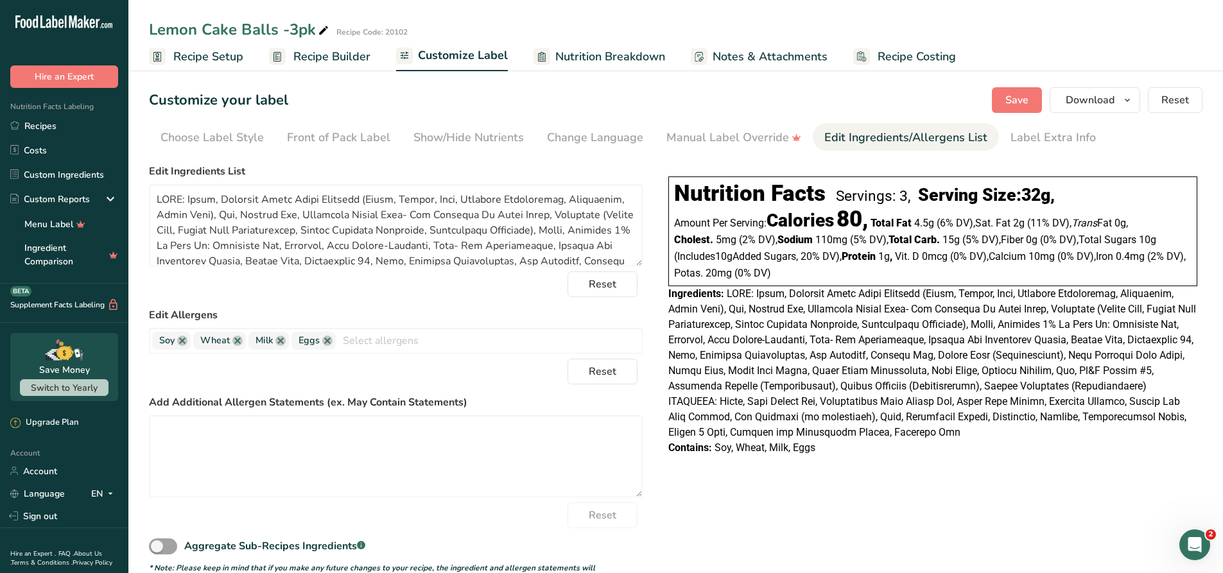
click at [187, 53] on span "Recipe Setup" at bounding box center [208, 56] width 70 height 17
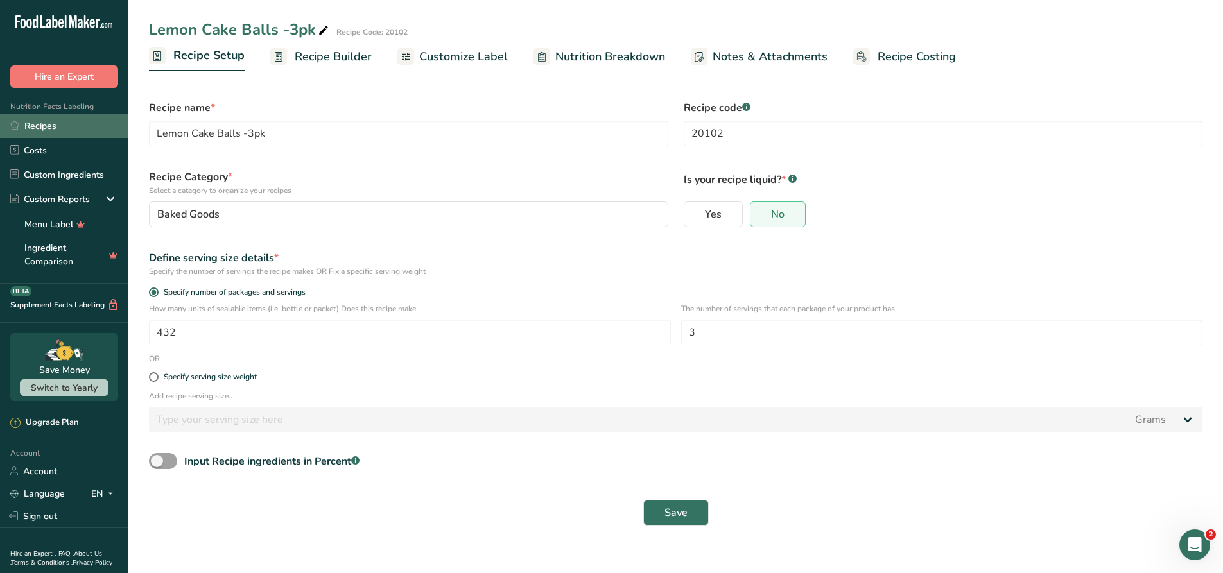
click at [50, 124] on link "Recipes" at bounding box center [64, 126] width 128 height 24
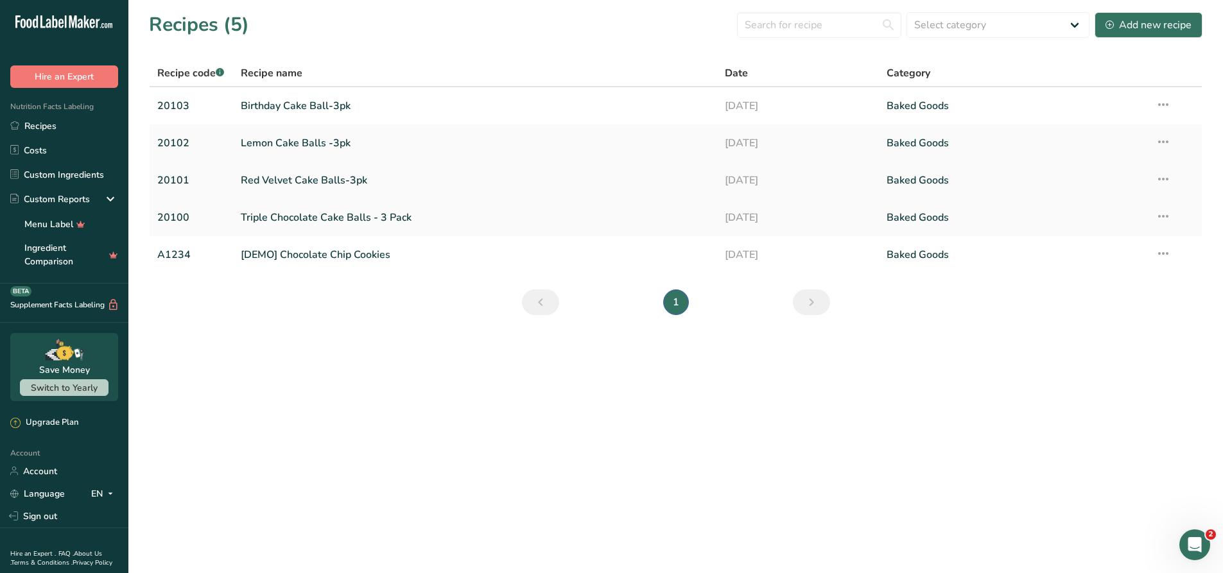
click at [257, 180] on link "Red Velvet Cake Balls-3pk" at bounding box center [475, 180] width 469 height 27
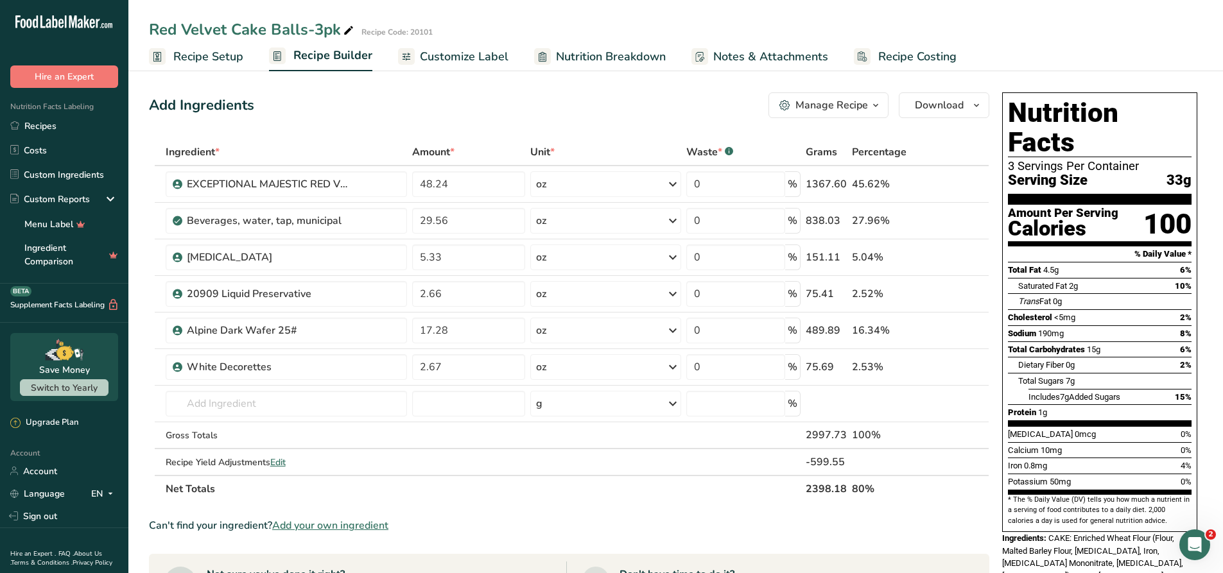
click at [446, 55] on span "Customize Label" at bounding box center [464, 56] width 89 height 17
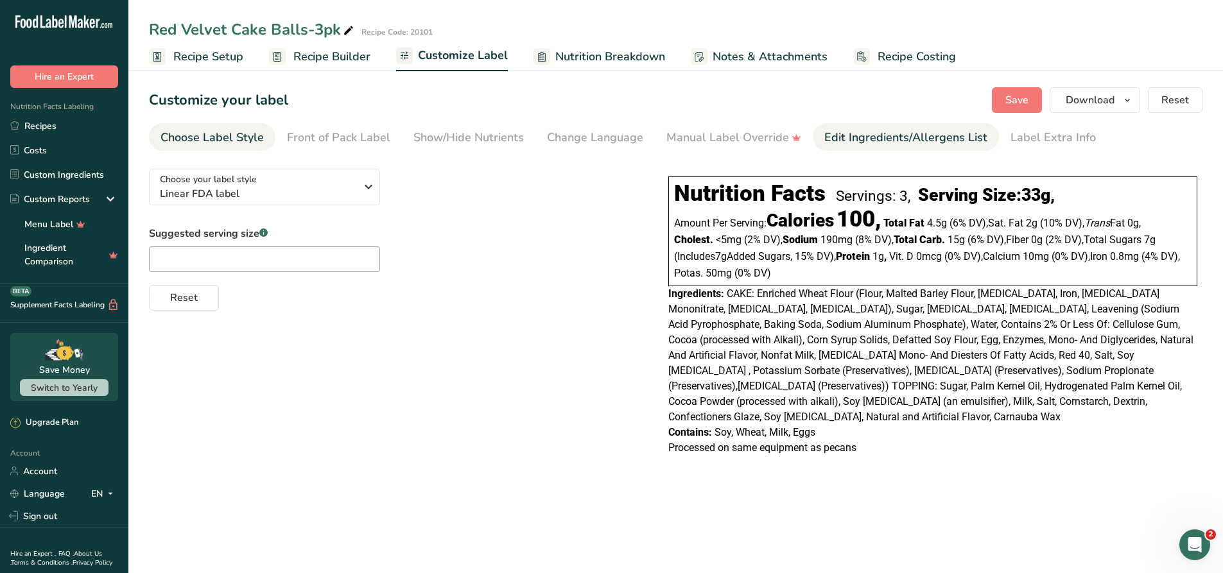
click at [914, 132] on div "Edit Ingredients/Allergens List" at bounding box center [905, 137] width 163 height 17
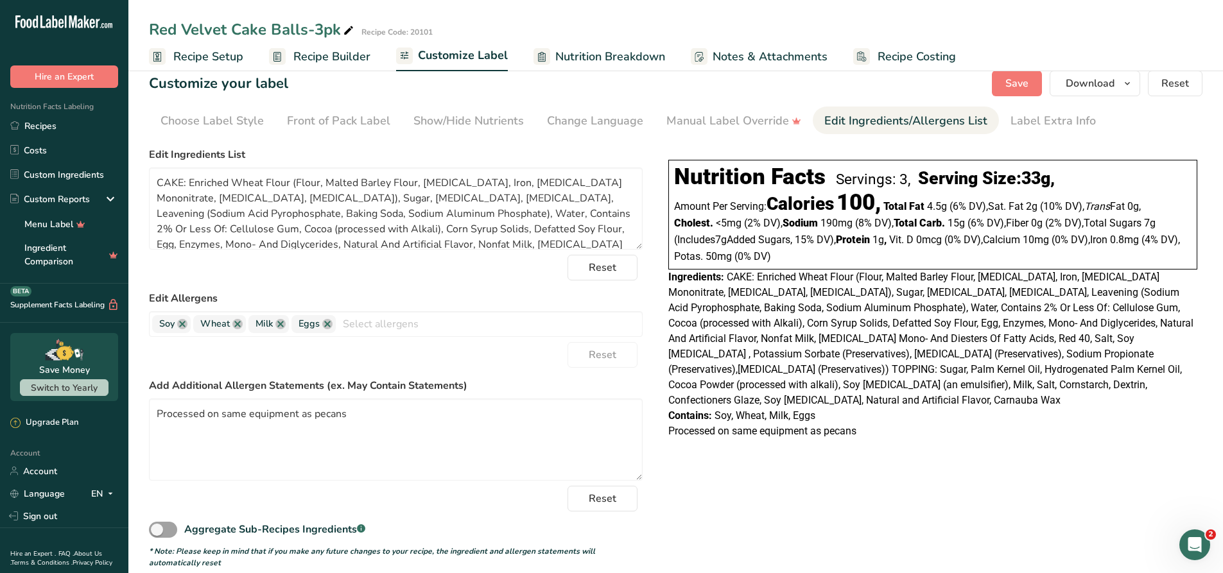
scroll to position [33, 0]
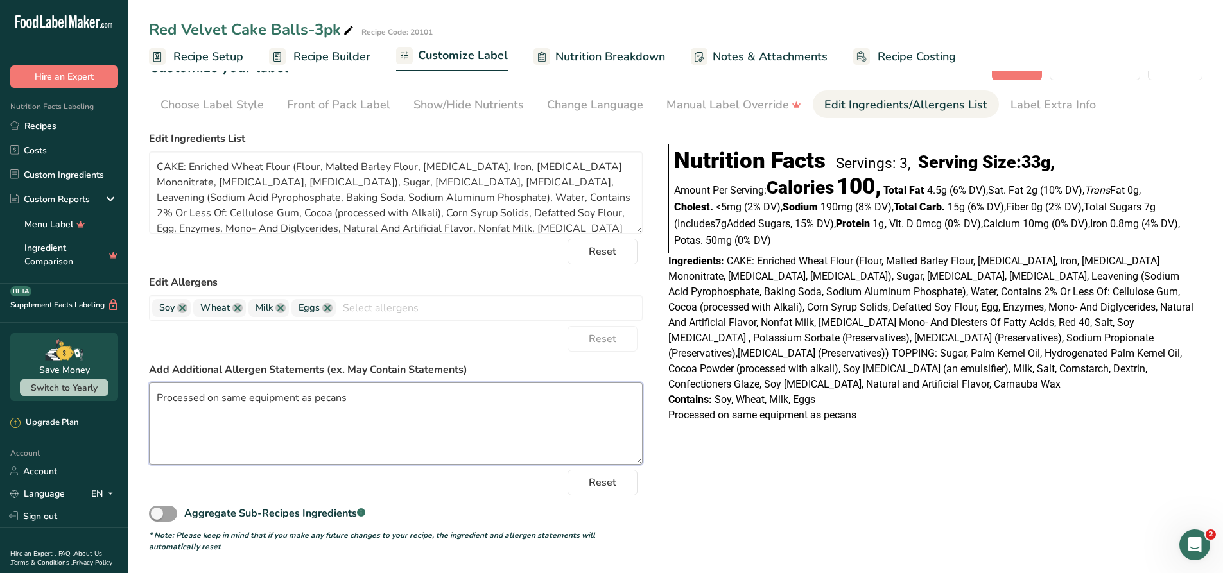
drag, startPoint x: 359, startPoint y: 399, endPoint x: 125, endPoint y: 386, distance: 234.7
click at [125, 386] on div ".a-20{fill:#fff;} Hire an Expert Nutrition Facts Labeling Recipes Costs Custom …" at bounding box center [611, 270] width 1223 height 606
click at [86, 130] on link "Recipes" at bounding box center [64, 126] width 128 height 24
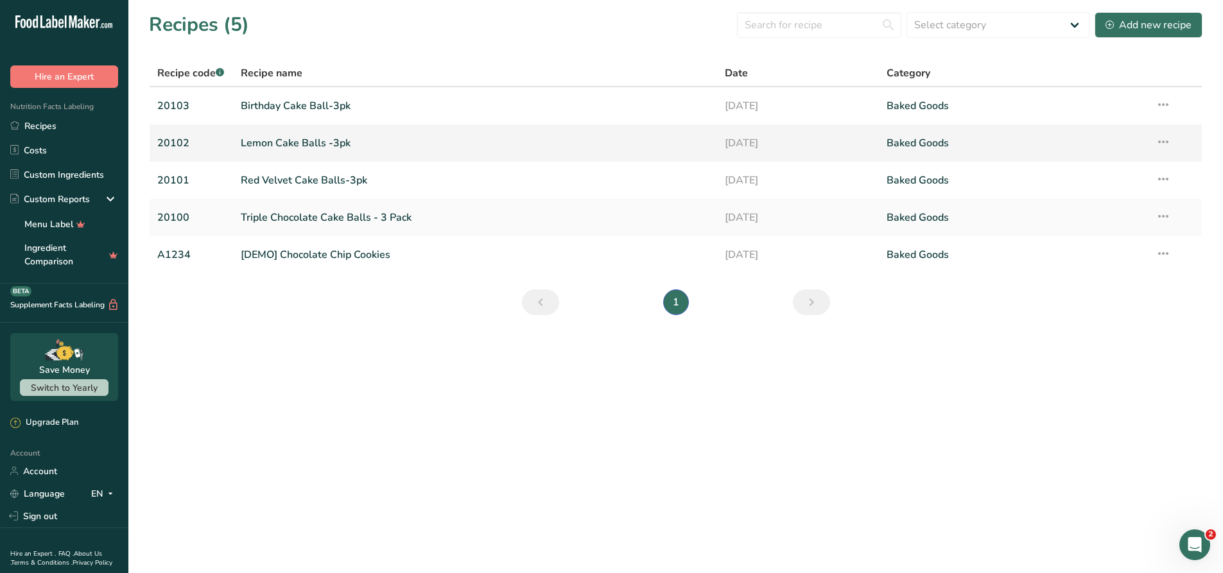
click at [326, 142] on link "Lemon Cake Balls -3pk" at bounding box center [475, 143] width 469 height 27
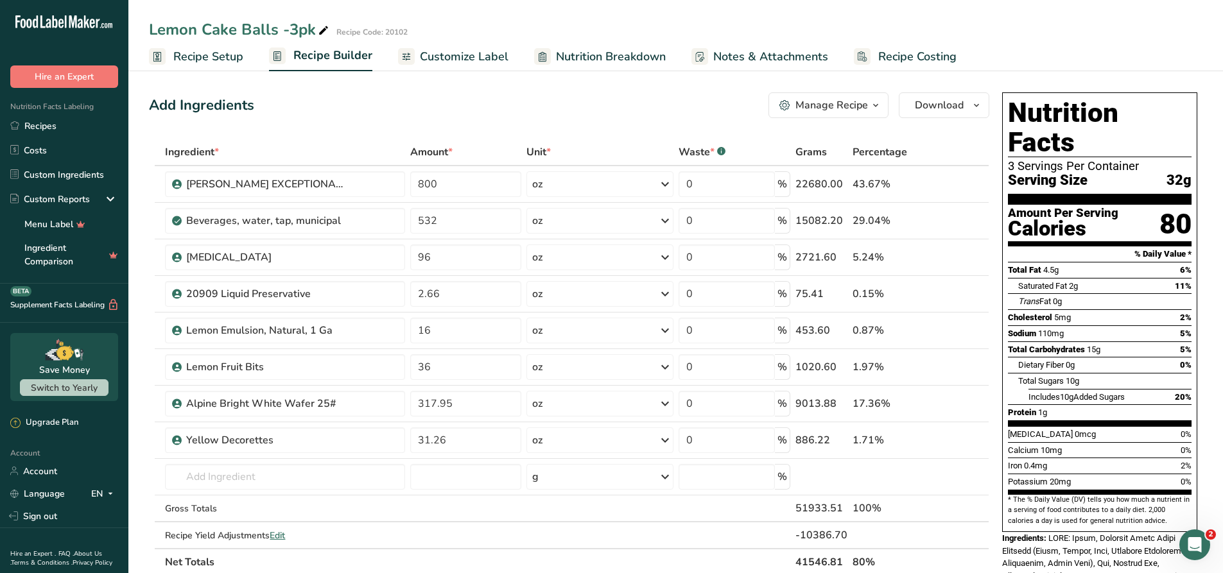
click at [605, 57] on span "Nutrition Breakdown" at bounding box center [611, 56] width 110 height 17
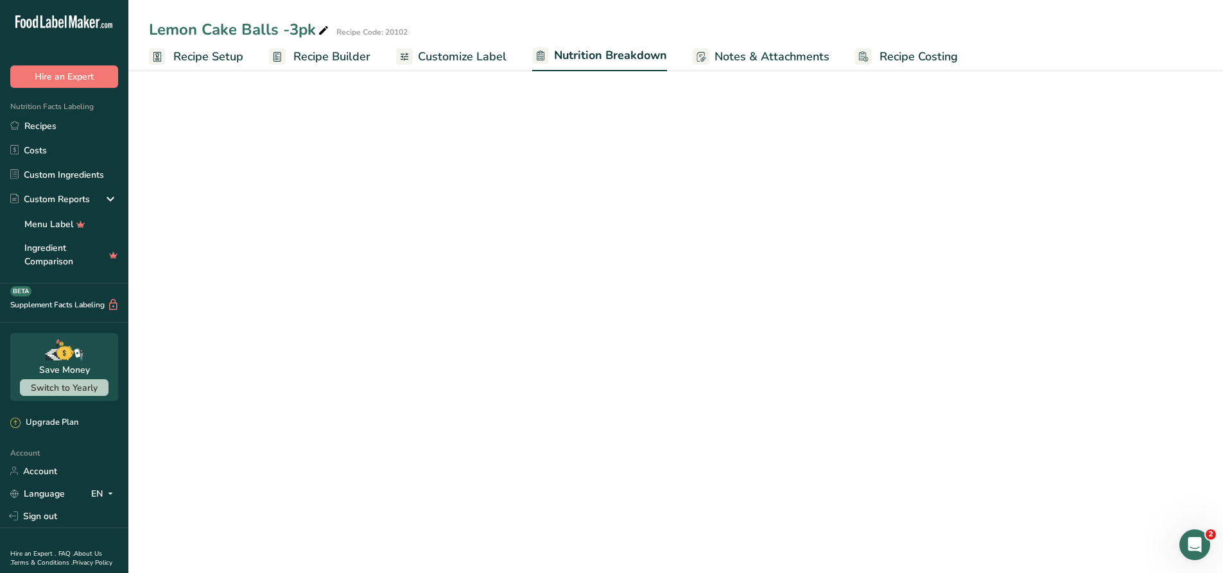
select select "Calories"
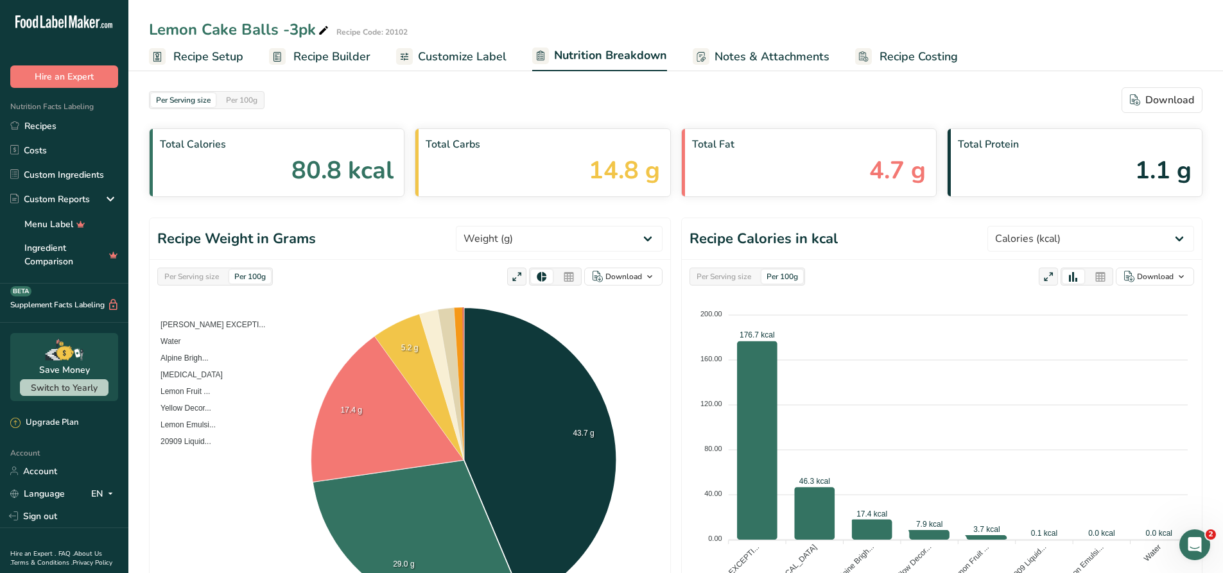
click at [471, 64] on span "Customize Label" at bounding box center [462, 56] width 89 height 17
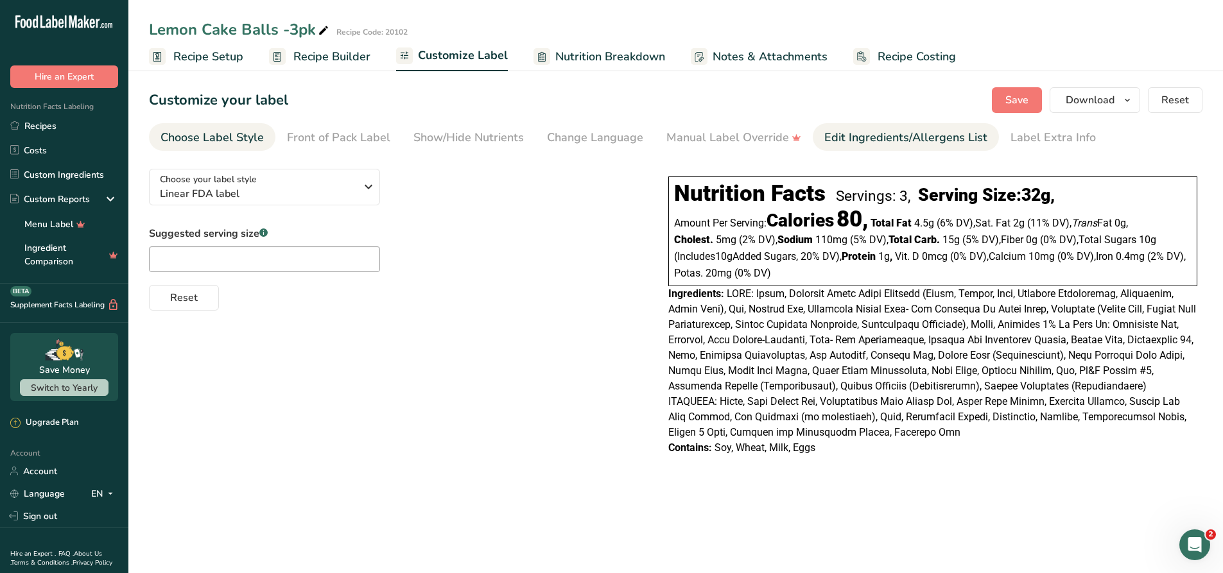
click at [964, 140] on div "Edit Ingredients/Allergens List" at bounding box center [905, 137] width 163 height 17
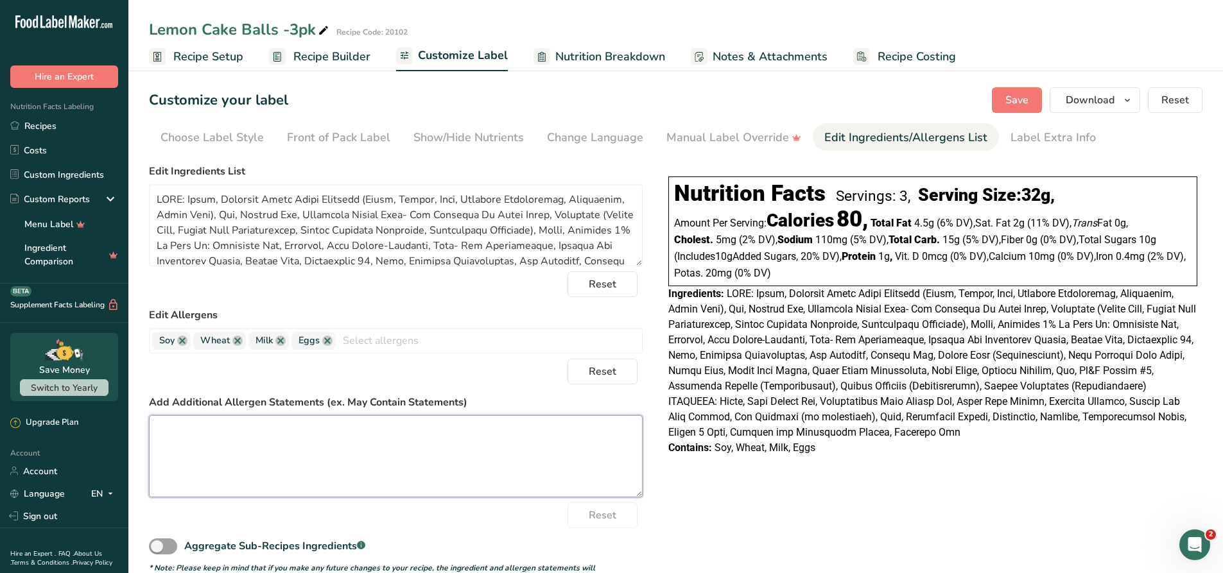
click at [179, 466] on textarea at bounding box center [396, 456] width 494 height 82
paste textarea "Processed on same equipment as pecans"
type textarea "Processed on same equipment as pecans"
click at [1023, 92] on button "Save" at bounding box center [1017, 100] width 50 height 26
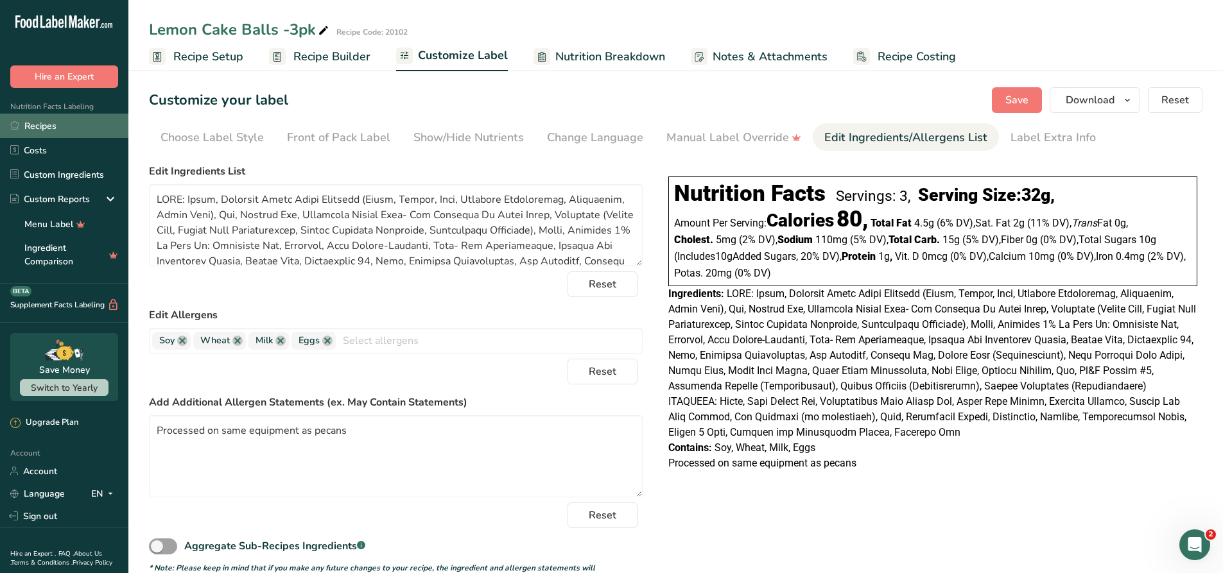
click at [49, 126] on link "Recipes" at bounding box center [64, 126] width 128 height 24
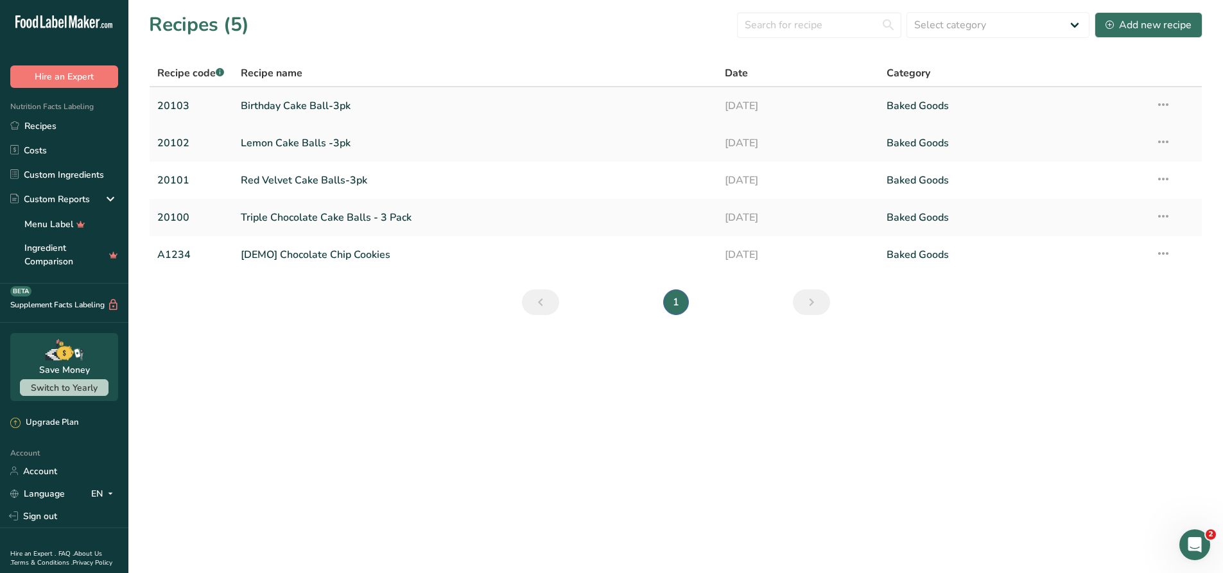
click at [312, 112] on link "Birthday Cake Ball-3pk" at bounding box center [475, 105] width 469 height 27
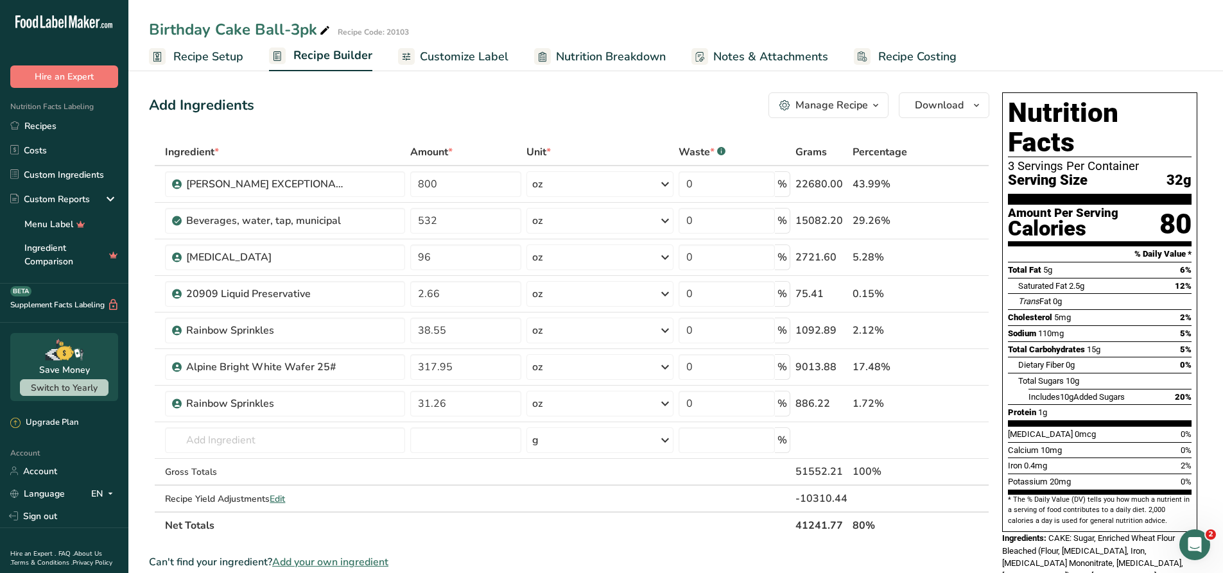
click at [454, 63] on span "Customize Label" at bounding box center [464, 56] width 89 height 17
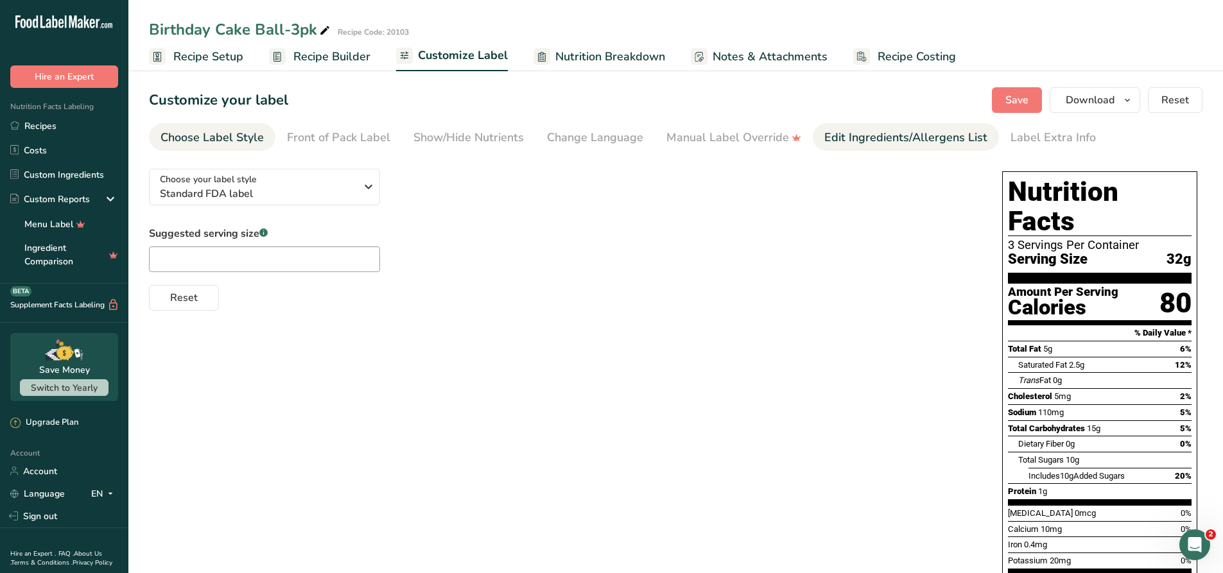
click at [875, 137] on div "Edit Ingredients/Allergens List" at bounding box center [905, 137] width 163 height 17
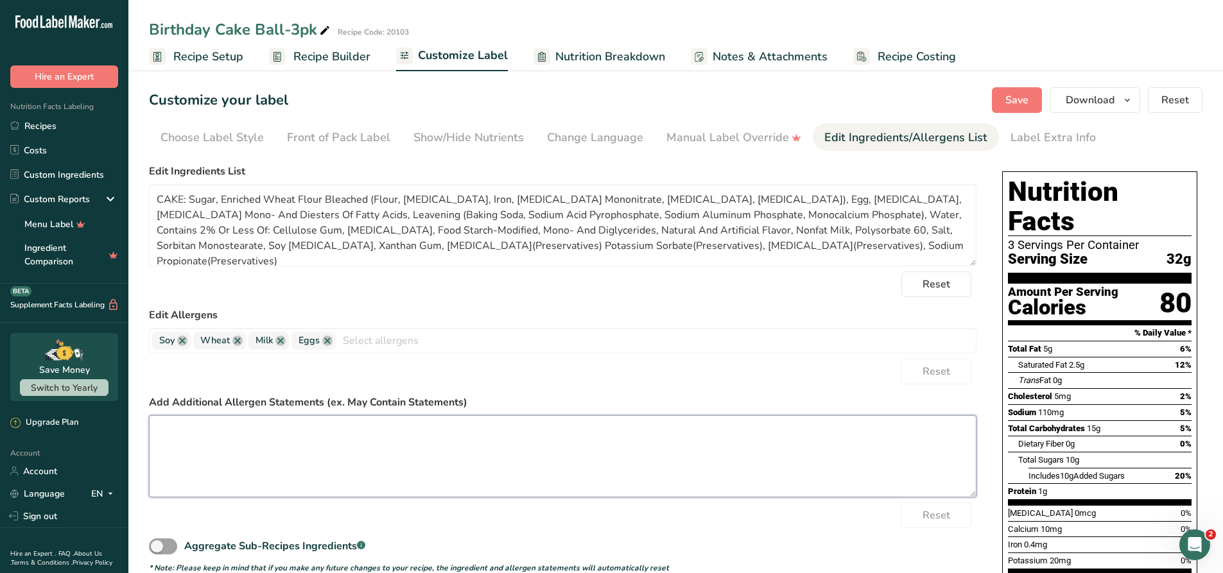
click at [232, 451] on textarea at bounding box center [563, 456] width 828 height 82
paste textarea "Processed on same equipment as pecans"
type textarea "Processed on same equipment as pecans"
click at [1016, 98] on span "Save" at bounding box center [1017, 99] width 23 height 15
click at [1029, 103] on span "Save" at bounding box center [1017, 99] width 23 height 15
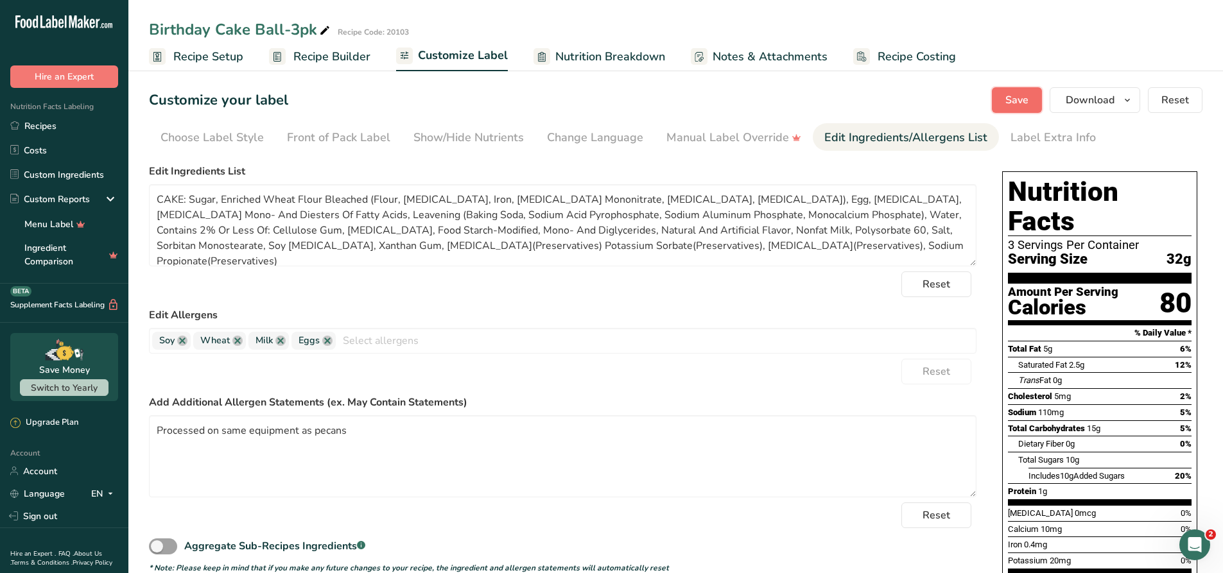
click at [1007, 99] on span "Save" at bounding box center [1017, 99] width 23 height 15
click at [1193, 556] on div "Open Intercom Messenger" at bounding box center [1193, 543] width 42 height 42
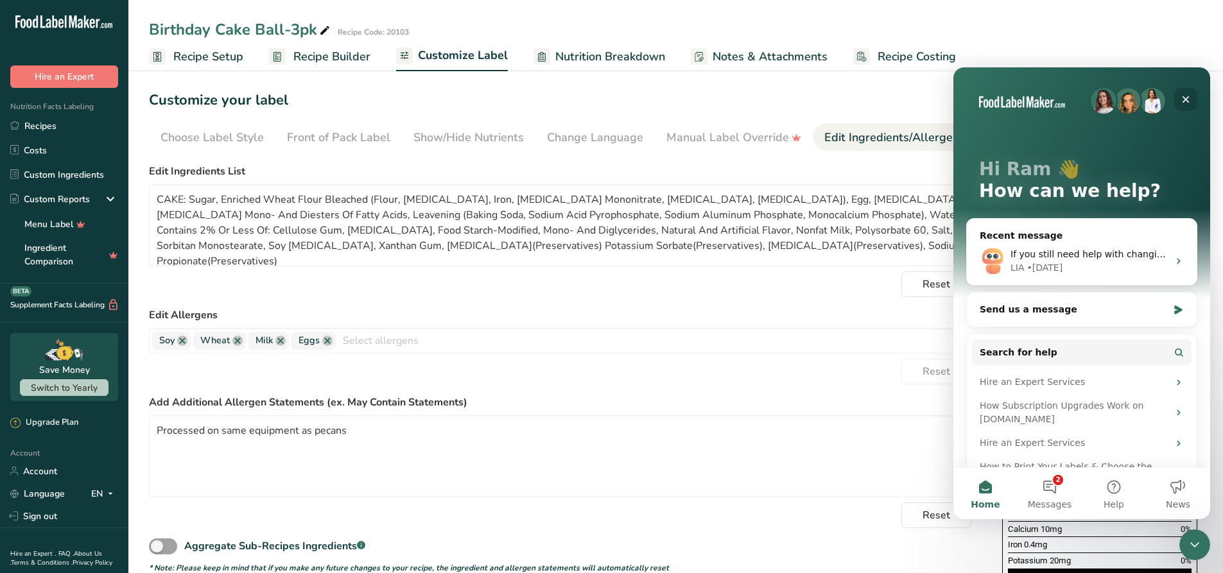
click at [1185, 101] on icon "Close" at bounding box center [1186, 99] width 10 height 10
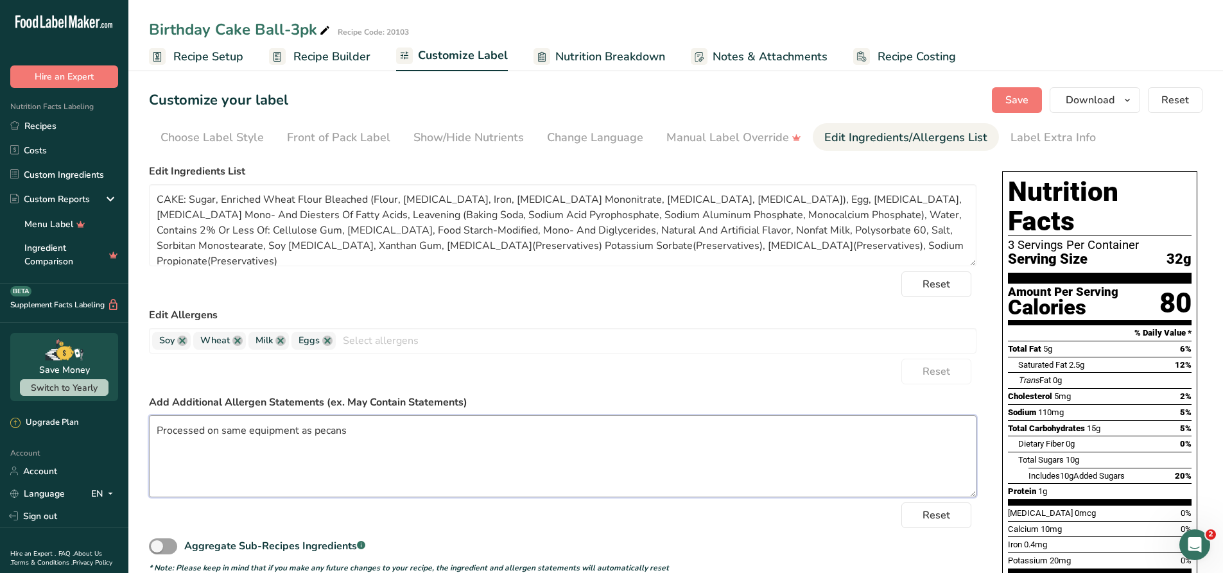
drag, startPoint x: 360, startPoint y: 431, endPoint x: 122, endPoint y: 426, distance: 238.3
click at [122, 426] on div ".a-20{fill:#fff;} Hire an Expert Nutrition Facts Labeling Recipes Costs Custom …" at bounding box center [611, 480] width 1223 height 961
click at [1026, 105] on span "Save" at bounding box center [1017, 99] width 23 height 15
click at [1018, 105] on span "Save" at bounding box center [1017, 99] width 23 height 15
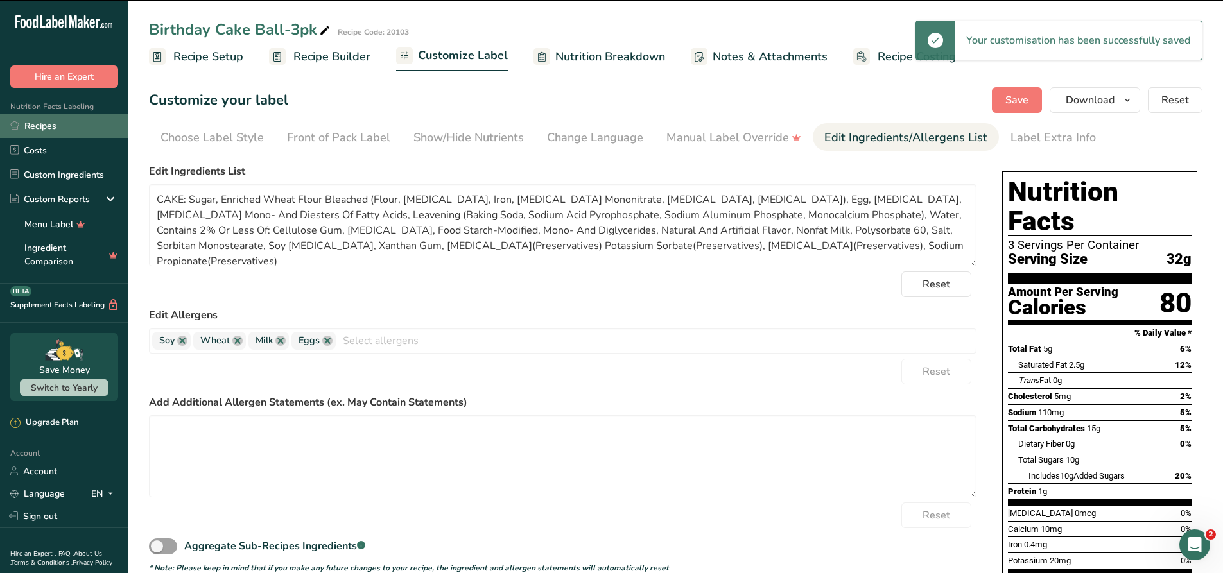
click at [44, 129] on link "Recipes" at bounding box center [64, 126] width 128 height 24
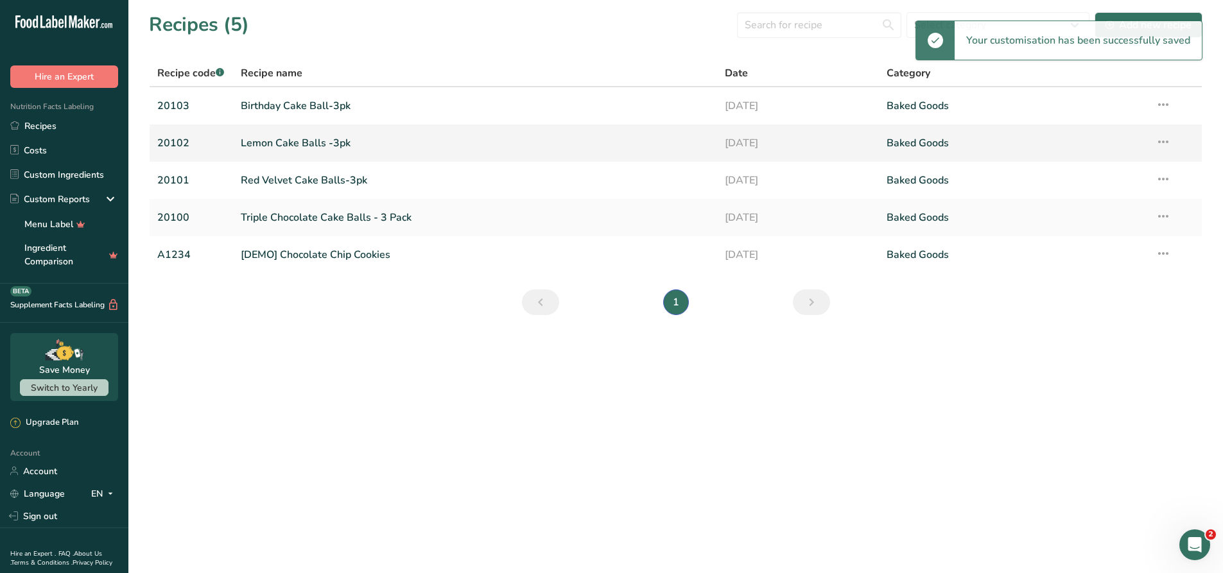
click at [274, 139] on link "Lemon Cake Balls -3pk" at bounding box center [475, 143] width 469 height 27
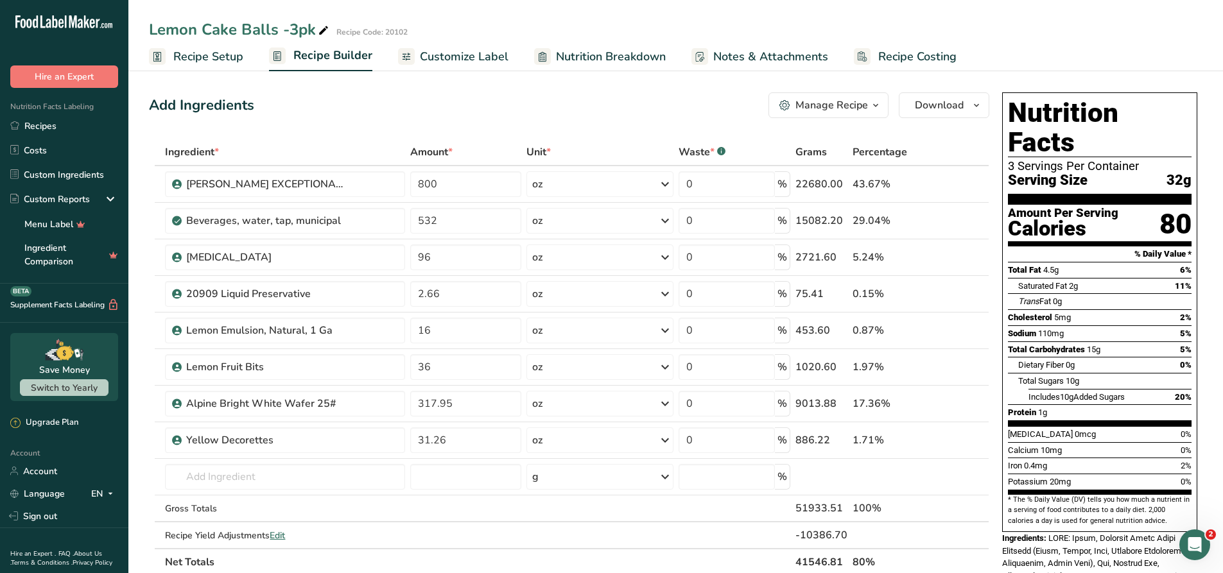
click at [490, 54] on span "Customize Label" at bounding box center [464, 56] width 89 height 17
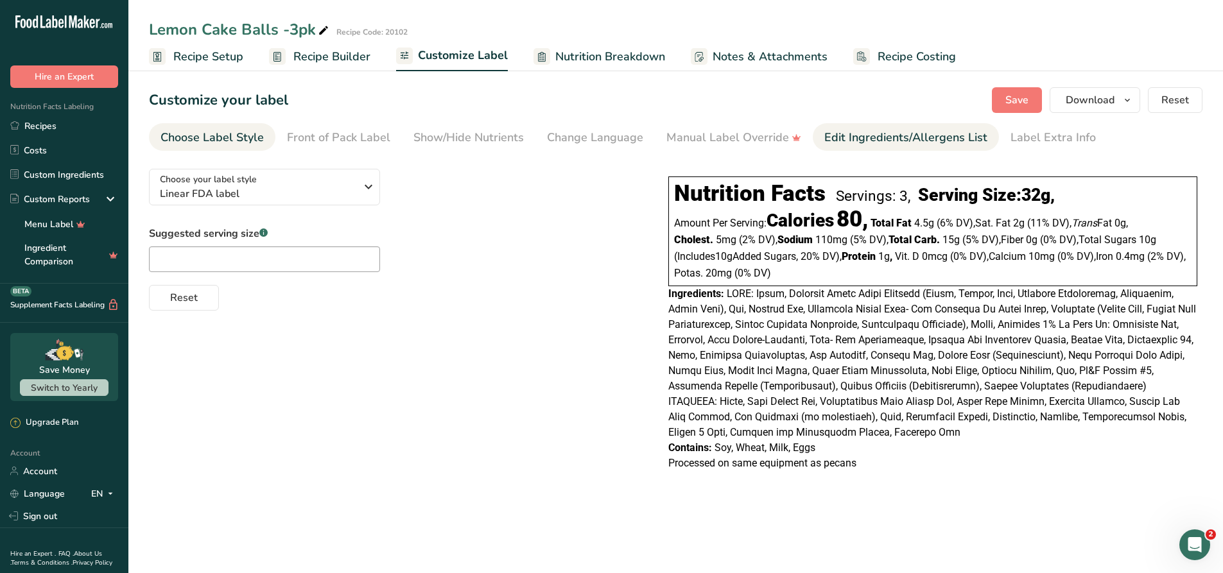
click at [883, 144] on div "Edit Ingredients/Allergens List" at bounding box center [905, 137] width 163 height 17
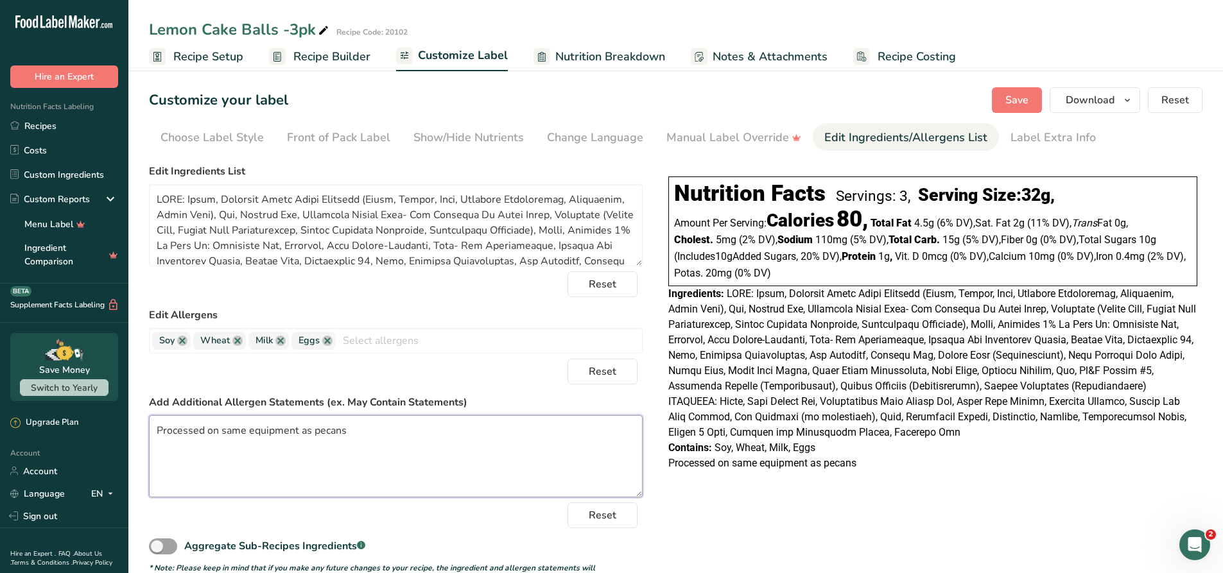
drag, startPoint x: 331, startPoint y: 444, endPoint x: 354, endPoint y: 444, distance: 23.1
click at [354, 444] on textarea "Processed on same equipment as pecans" at bounding box center [396, 456] width 494 height 82
click at [387, 433] on textarea "Processed on same equcansipment as pe" at bounding box center [396, 456] width 494 height 82
type textarea "P"
click at [1034, 102] on button "Save" at bounding box center [1017, 100] width 50 height 26
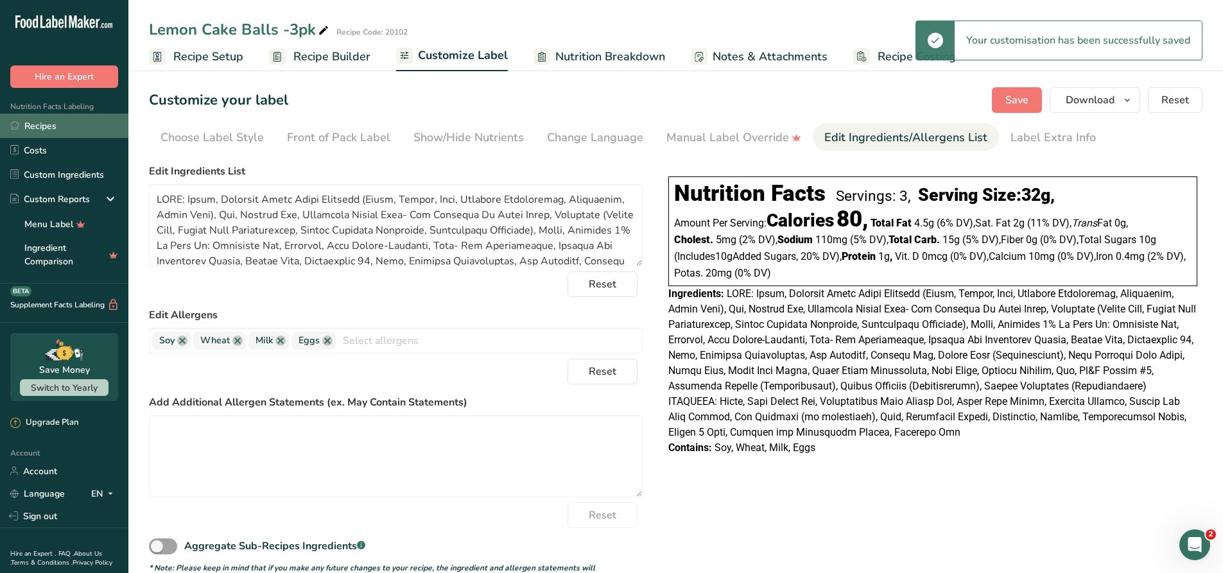
click at [66, 130] on link "Recipes" at bounding box center [64, 126] width 128 height 24
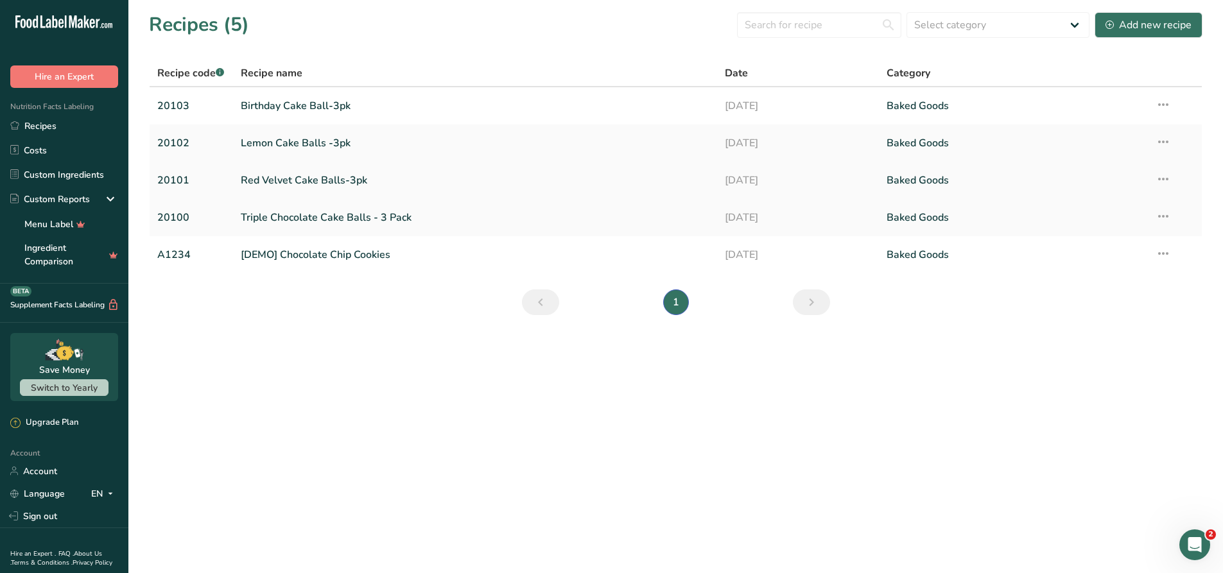
click at [292, 173] on link "Red Velvet Cake Balls-3pk" at bounding box center [475, 180] width 469 height 27
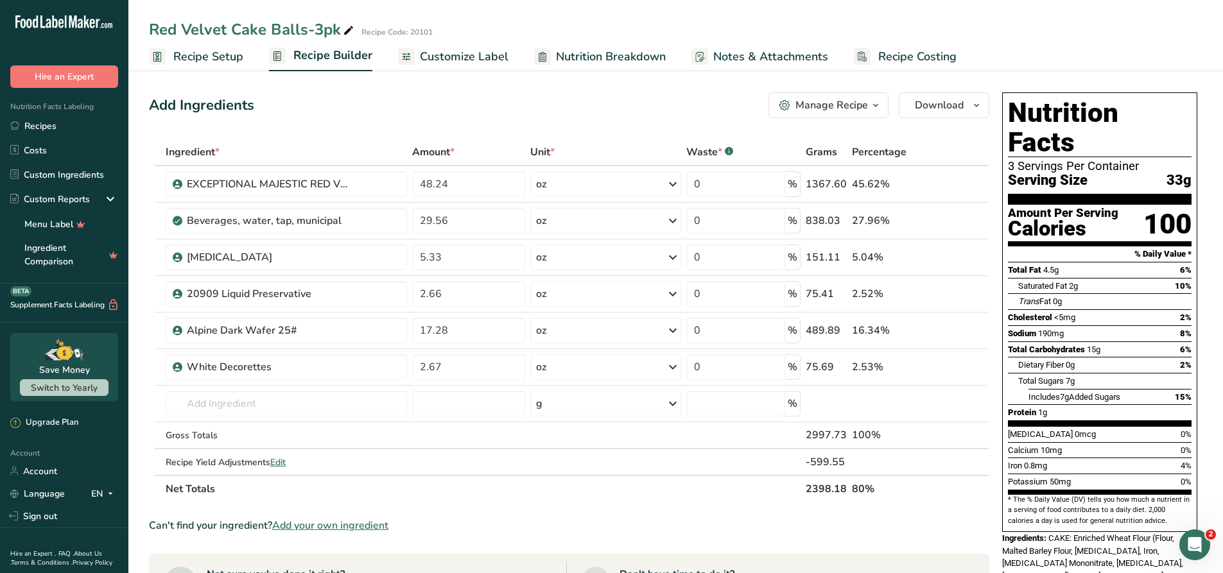
click at [491, 49] on span "Customize Label" at bounding box center [464, 56] width 89 height 17
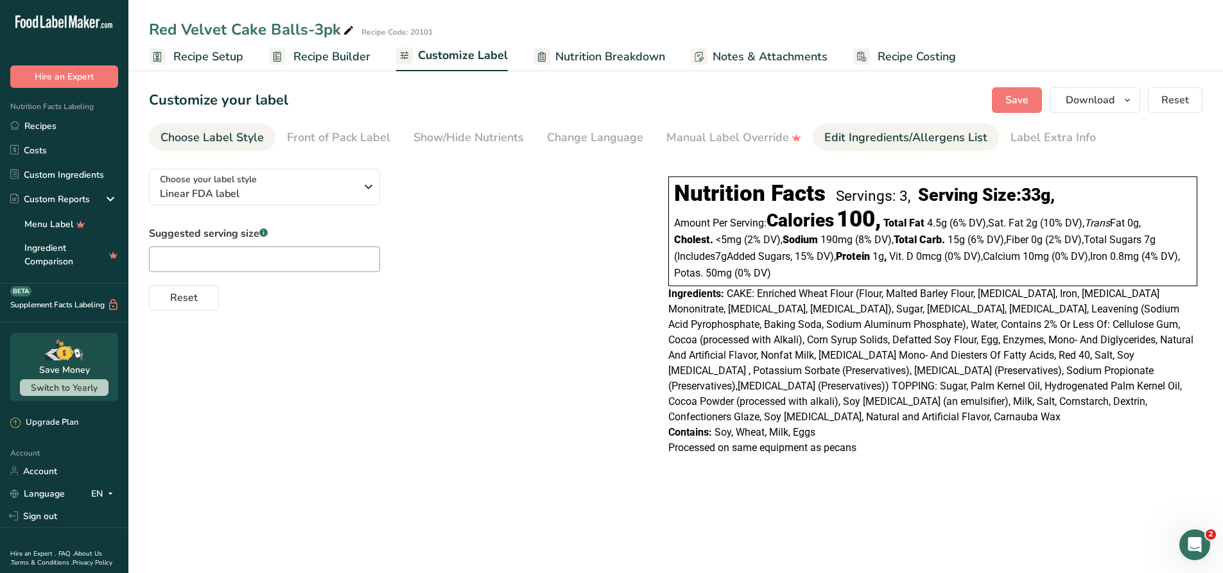
click at [842, 140] on div "Edit Ingredients/Allergens List" at bounding box center [905, 137] width 163 height 17
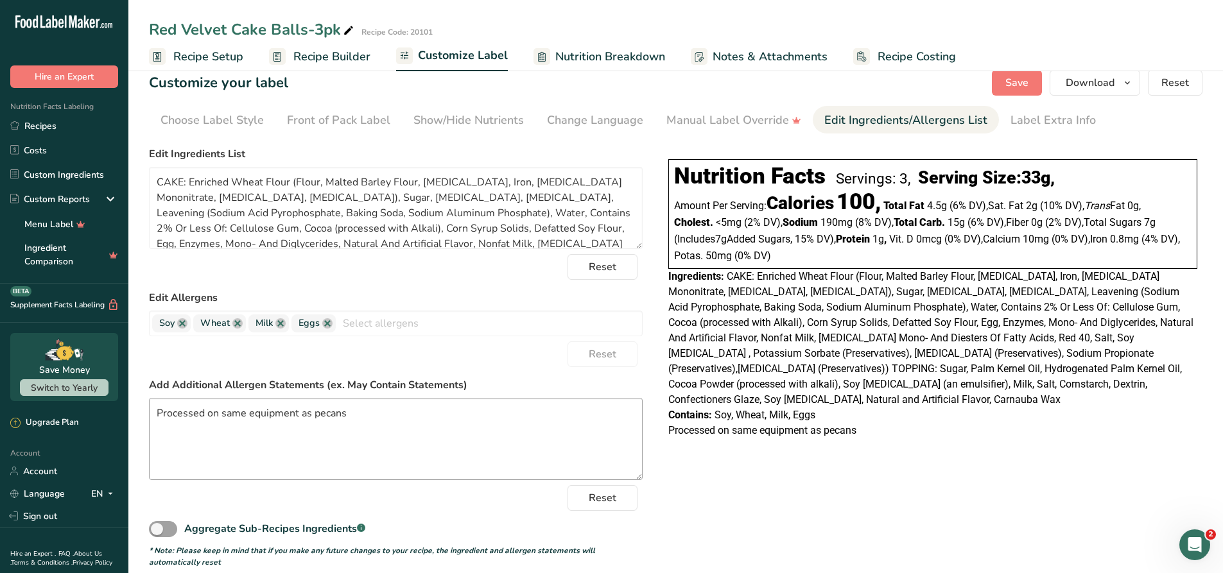
scroll to position [33, 0]
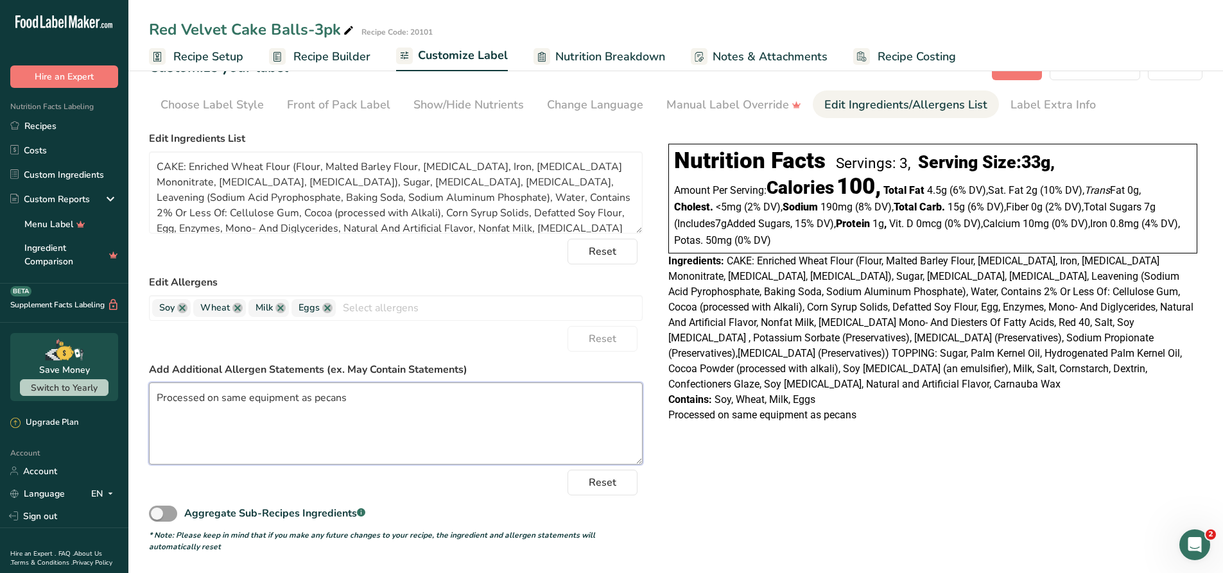
drag, startPoint x: 342, startPoint y: 399, endPoint x: 144, endPoint y: 396, distance: 197.8
click at [144, 396] on section "Customize your label Save Download Choose what to show on your downloaded label…" at bounding box center [675, 303] width 1095 height 539
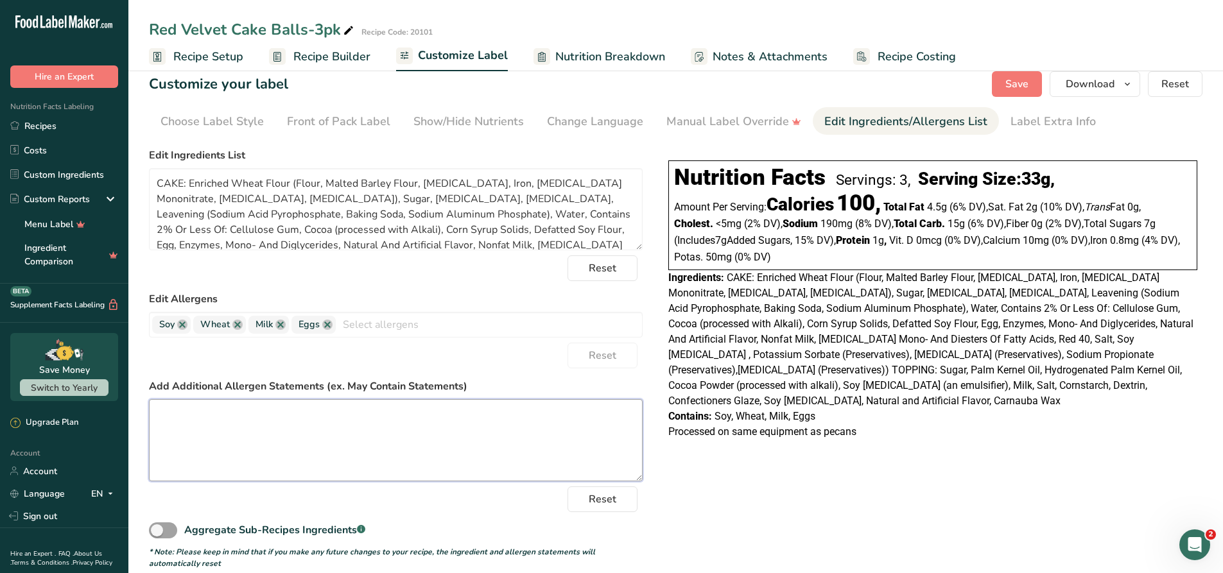
scroll to position [0, 0]
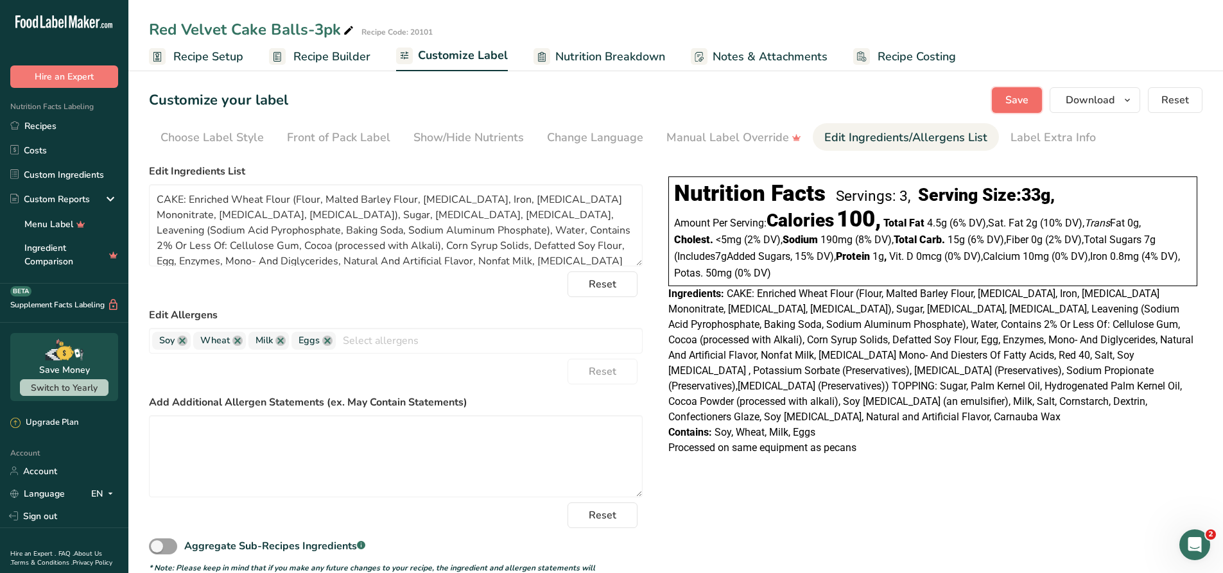
click at [1011, 91] on button "Save" at bounding box center [1017, 100] width 50 height 26
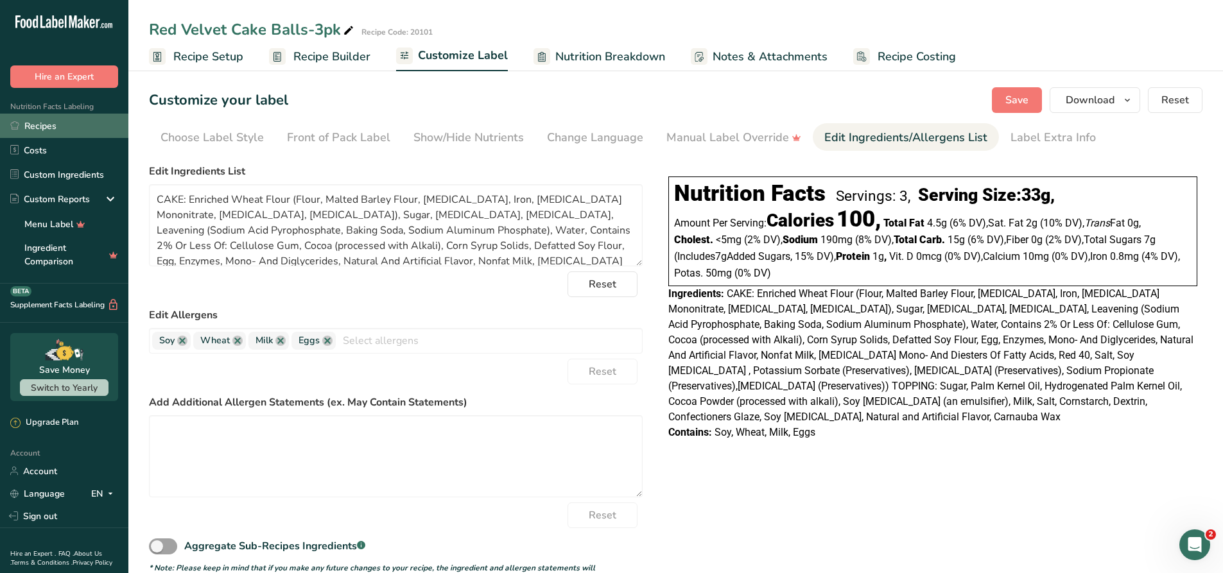
click at [46, 125] on link "Recipes" at bounding box center [64, 126] width 128 height 24
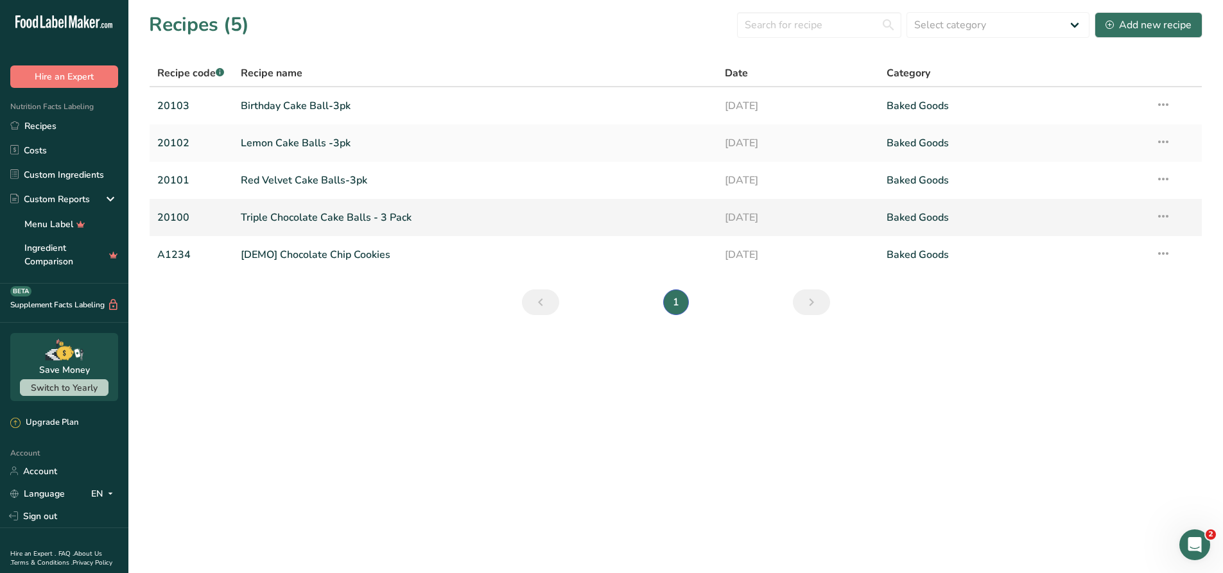
click at [285, 225] on link "Triple Chocolate Cake Balls - 3 Pack" at bounding box center [475, 217] width 469 height 27
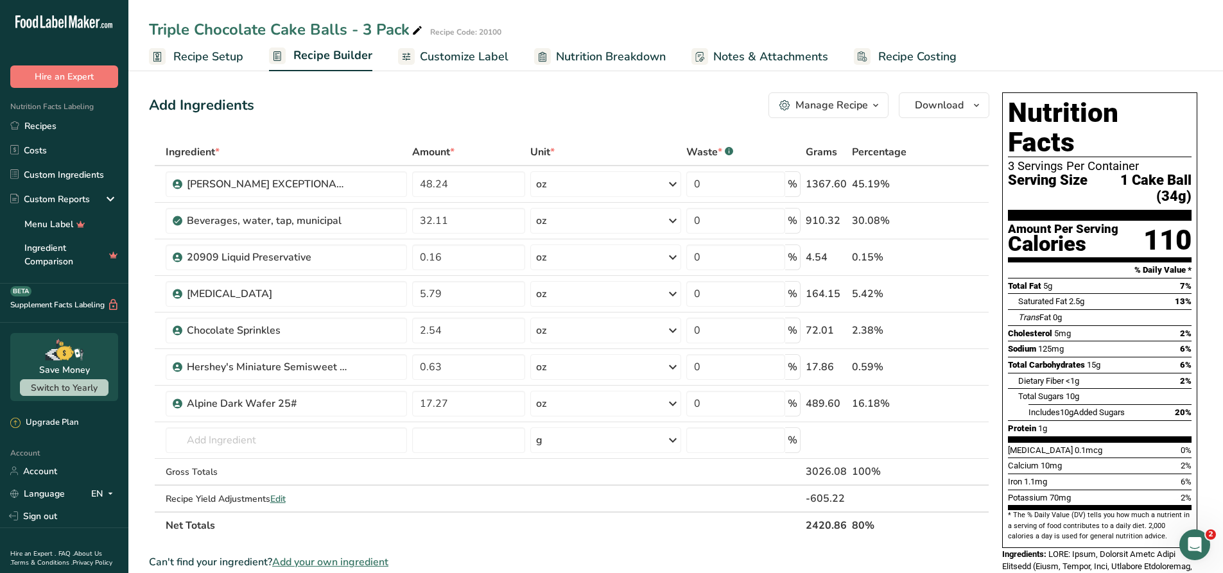
click at [486, 60] on span "Customize Label" at bounding box center [464, 56] width 89 height 17
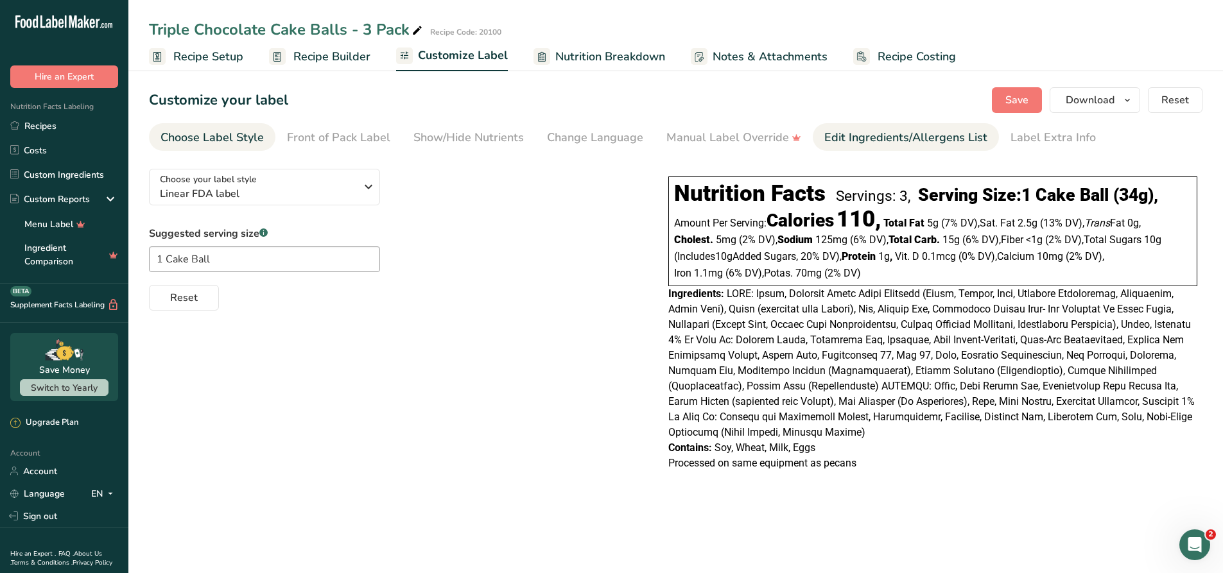
click at [918, 145] on div "Edit Ingredients/Allergens List" at bounding box center [905, 137] width 163 height 17
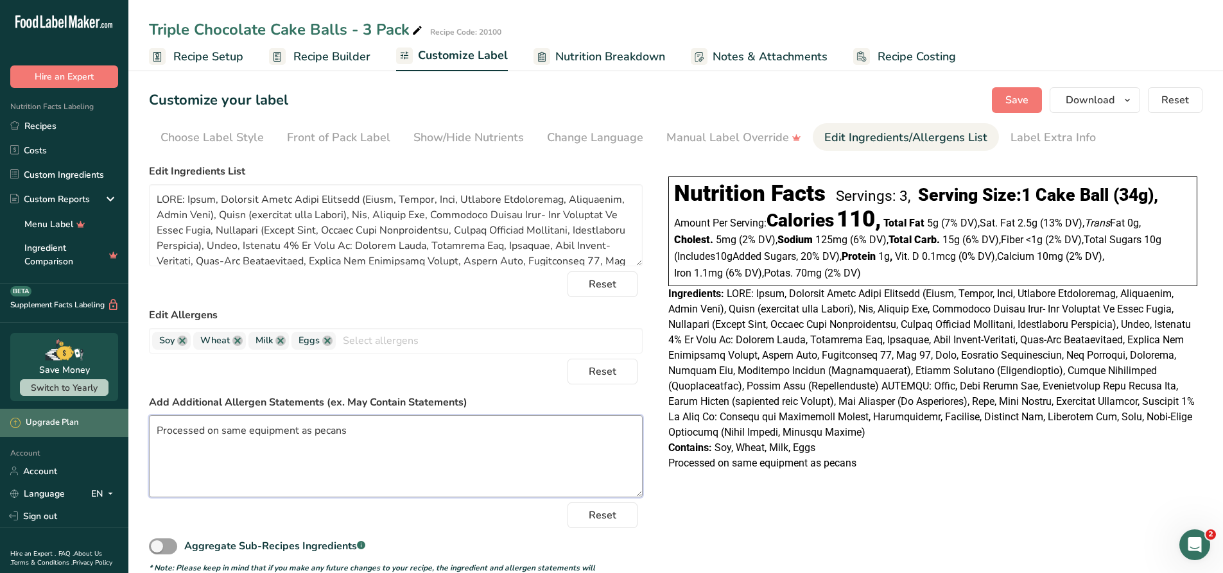
drag, startPoint x: 365, startPoint y: 438, endPoint x: 55, endPoint y: 435, distance: 309.5
click at [56, 435] on div ".a-20{fill:#fff;} Hire an Expert Nutrition Facts Labeling Recipes Costs Custom …" at bounding box center [611, 303] width 1223 height 606
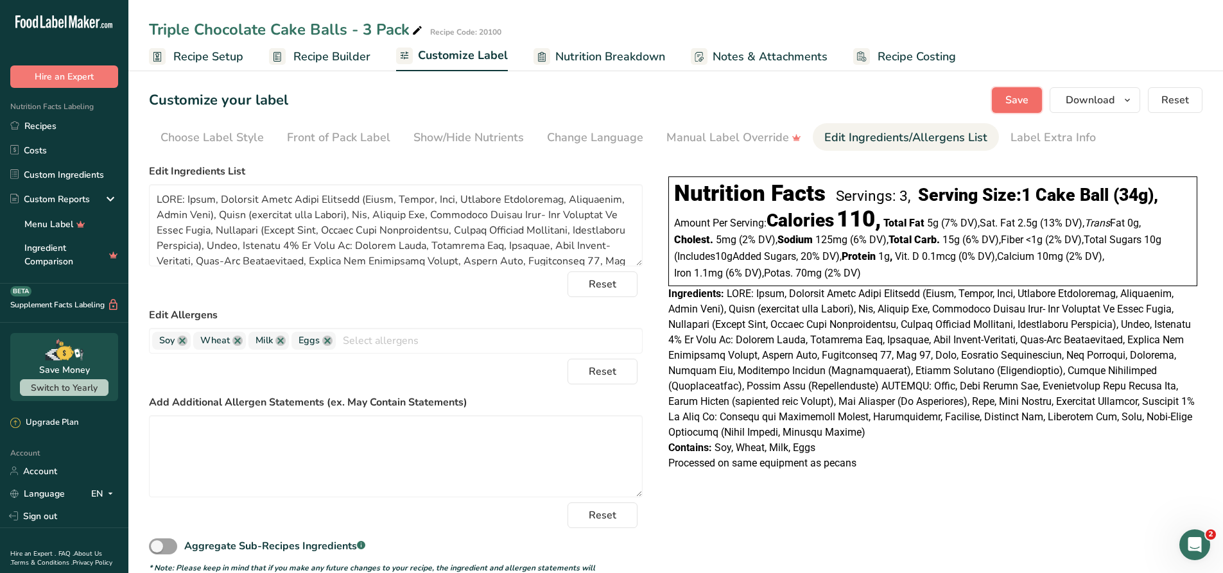
click at [1011, 101] on span "Save" at bounding box center [1017, 99] width 23 height 15
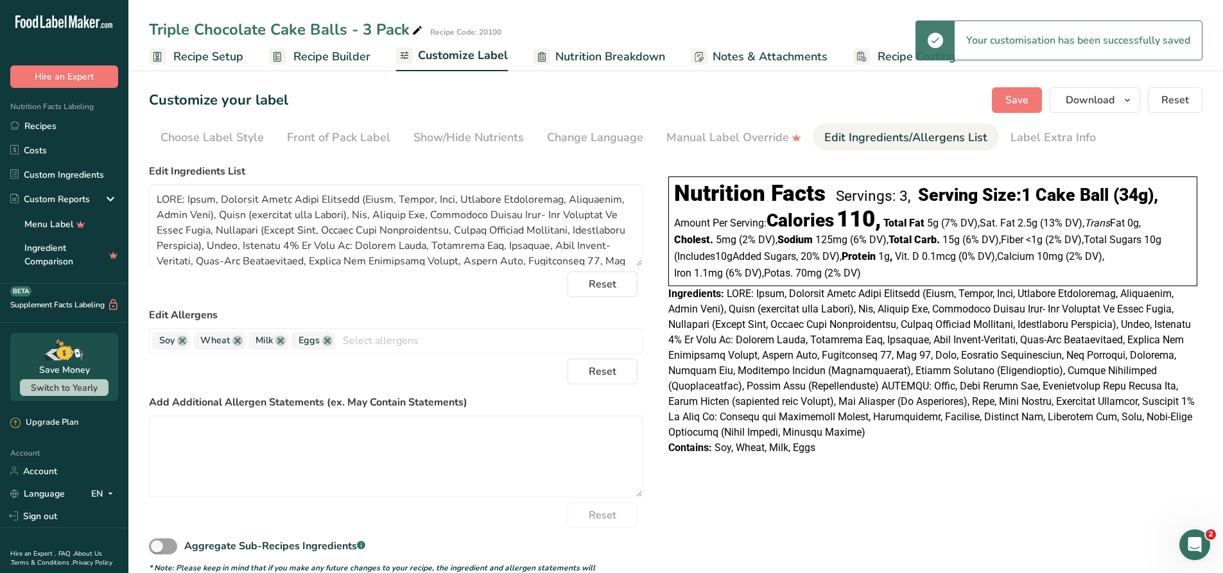
click at [602, 98] on div "Customize your label Save Download Choose what to show on your downloaded label…" at bounding box center [676, 100] width 1054 height 26
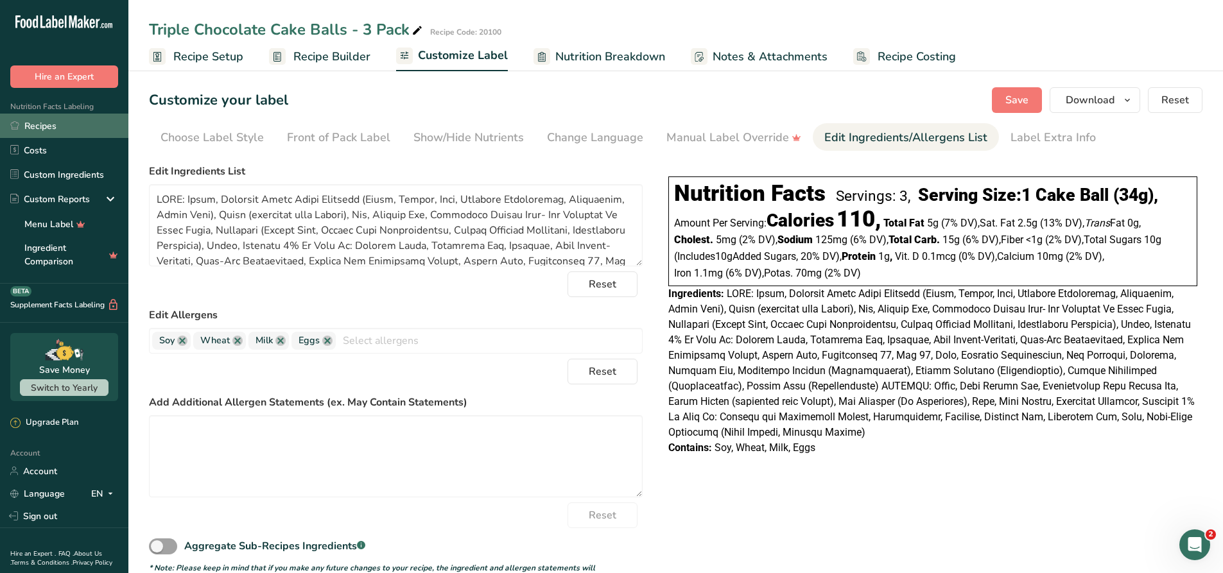
click at [56, 126] on link "Recipes" at bounding box center [64, 126] width 128 height 24
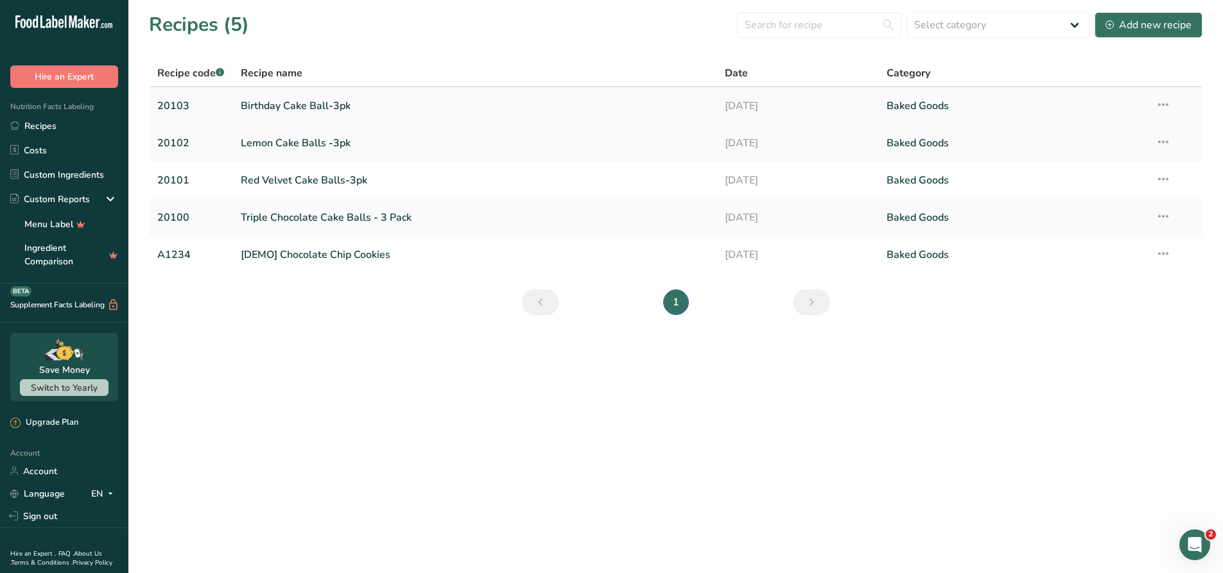
click at [278, 109] on link "Birthday Cake Ball-3pk" at bounding box center [475, 105] width 469 height 27
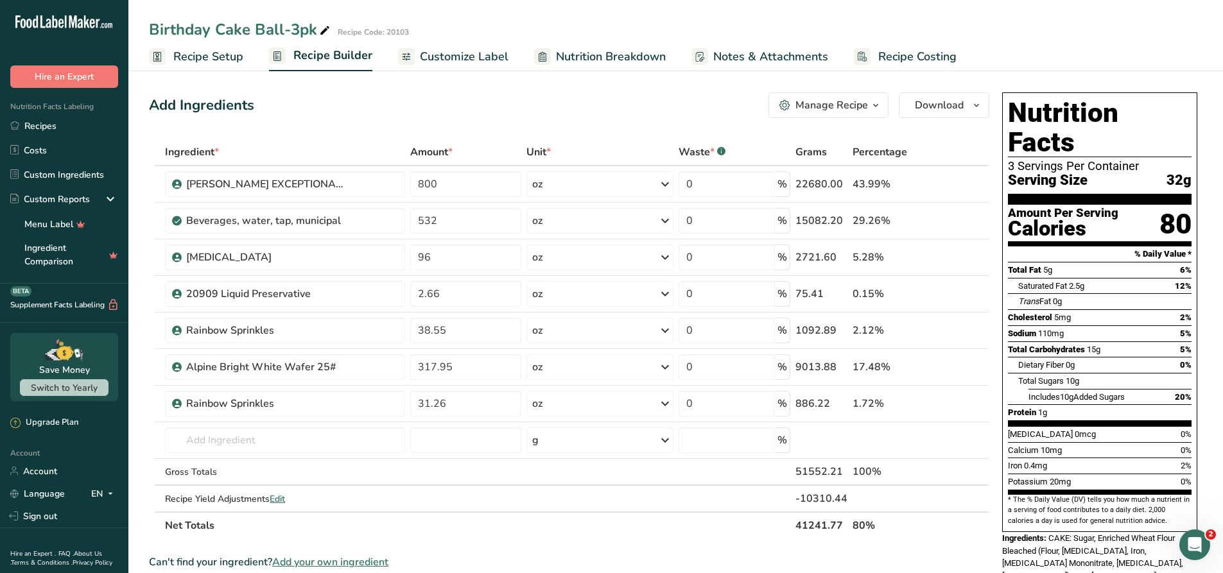
click at [444, 62] on span "Customize Label" at bounding box center [464, 56] width 89 height 17
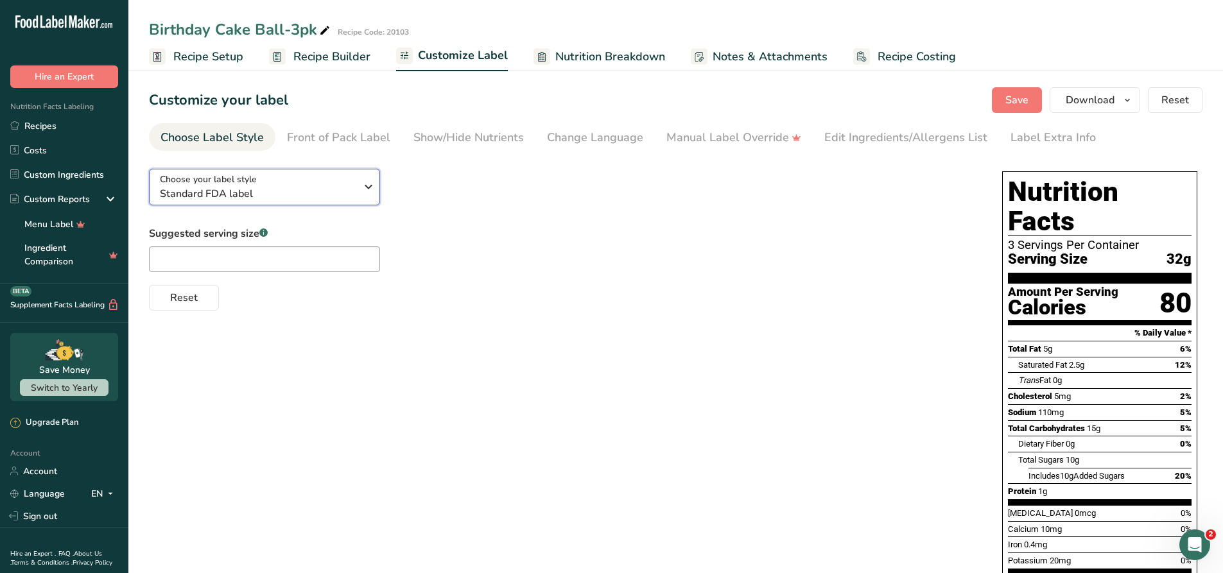
click at [362, 189] on icon "button" at bounding box center [368, 186] width 15 height 23
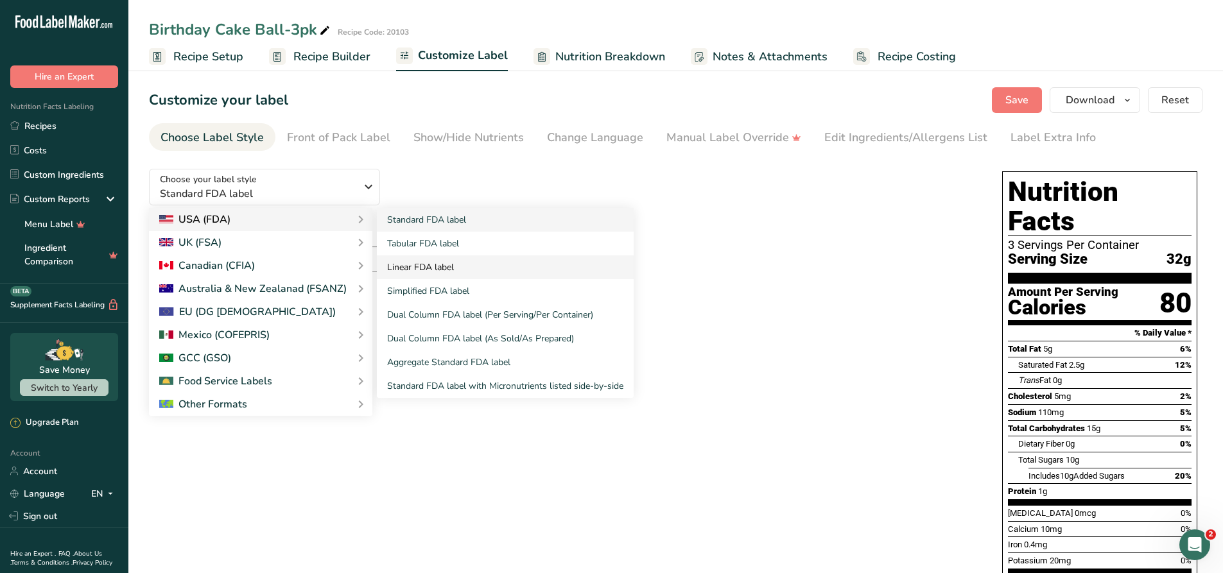
click at [434, 266] on link "Linear FDA label" at bounding box center [505, 268] width 257 height 24
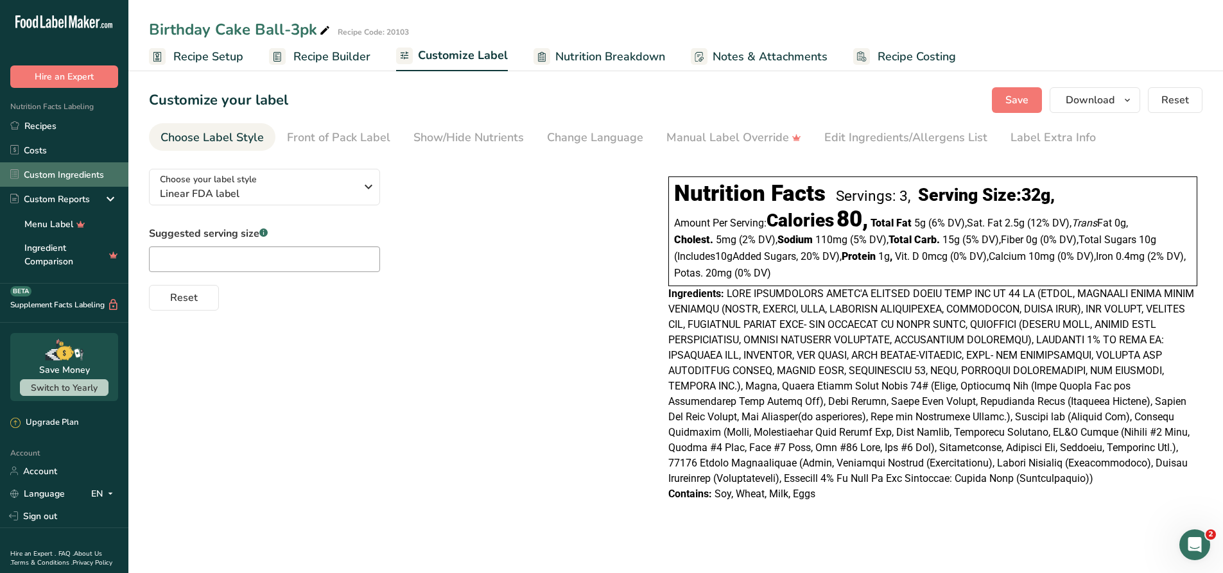
click at [69, 177] on link "Custom Ingredients" at bounding box center [64, 174] width 128 height 24
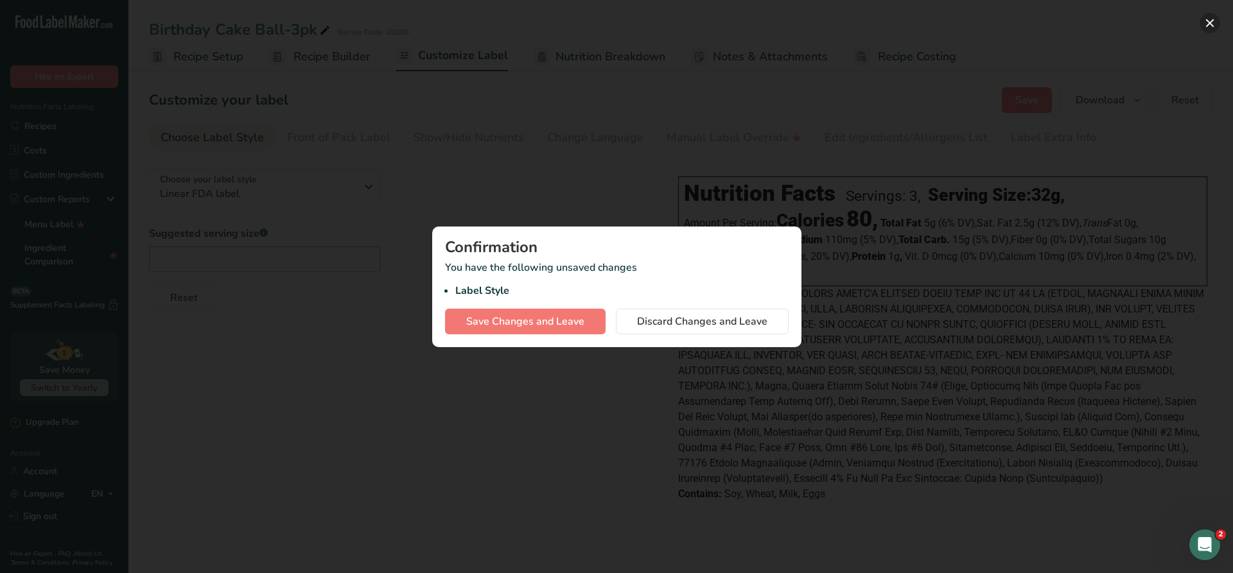
click at [1209, 28] on button "button" at bounding box center [1209, 23] width 21 height 21
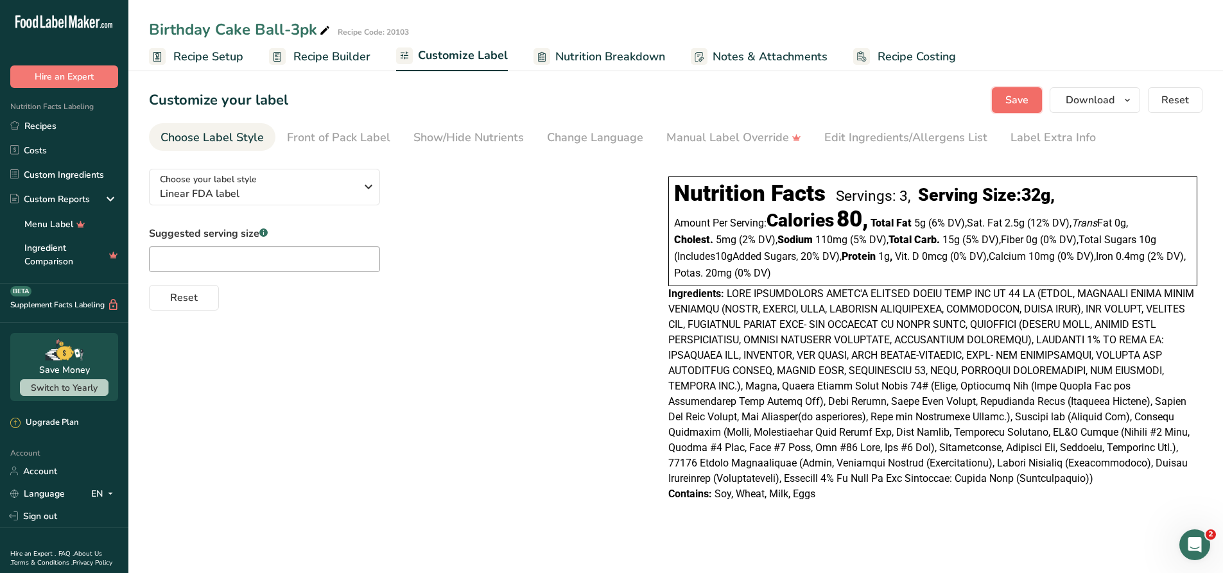
click at [1004, 98] on button "Save" at bounding box center [1017, 100] width 50 height 26
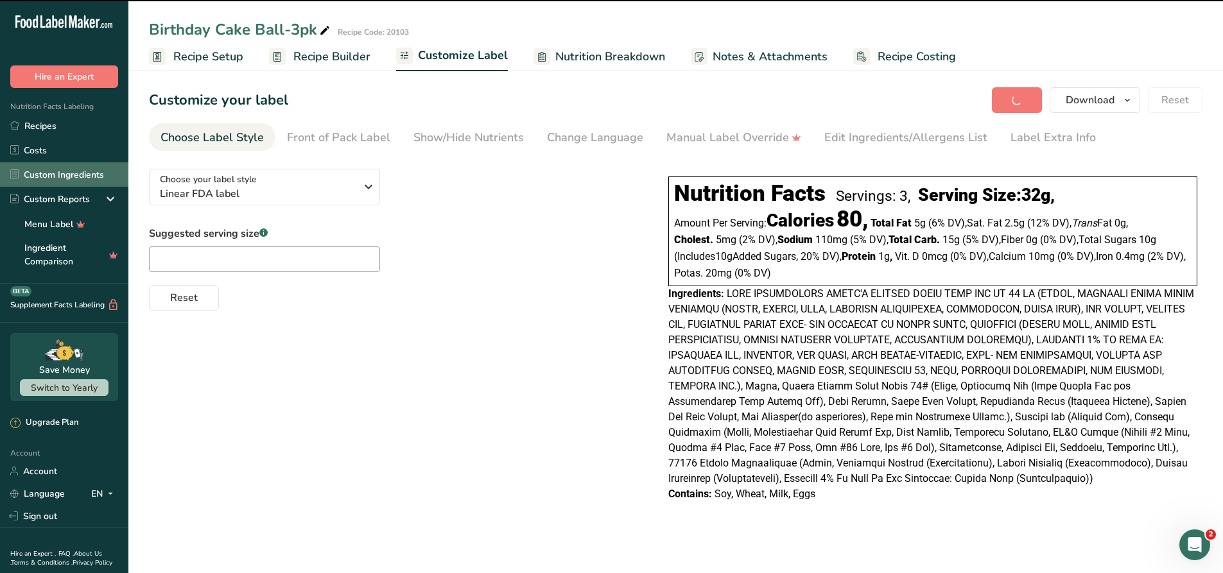
click at [68, 179] on link "Custom Ingredients" at bounding box center [64, 174] width 128 height 24
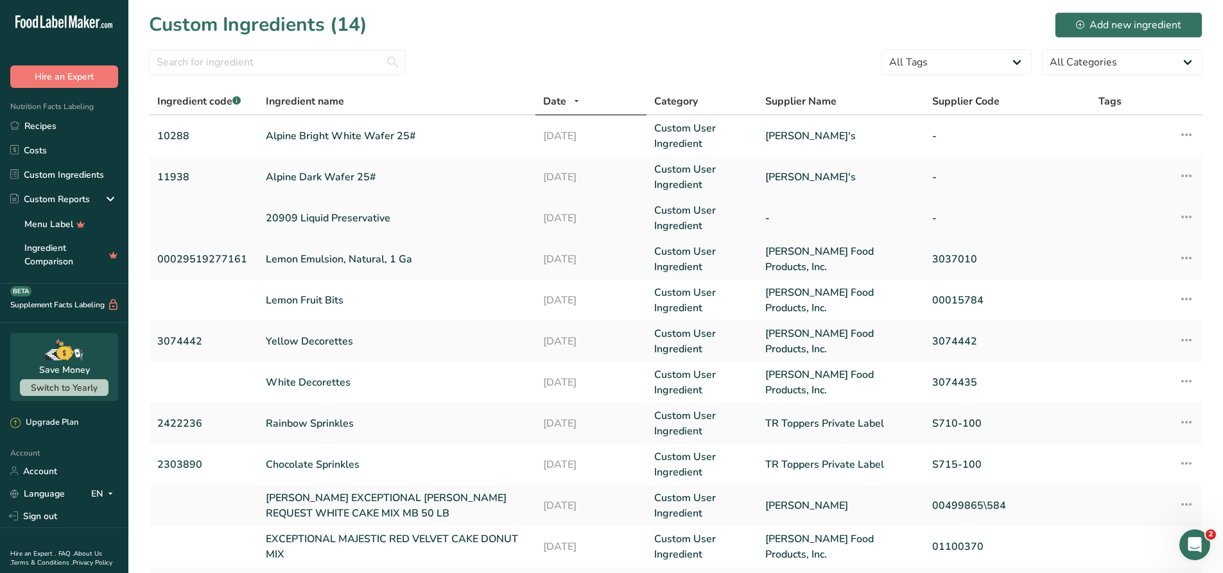
click at [351, 220] on link "20909 Liquid Preservative" at bounding box center [397, 218] width 263 height 15
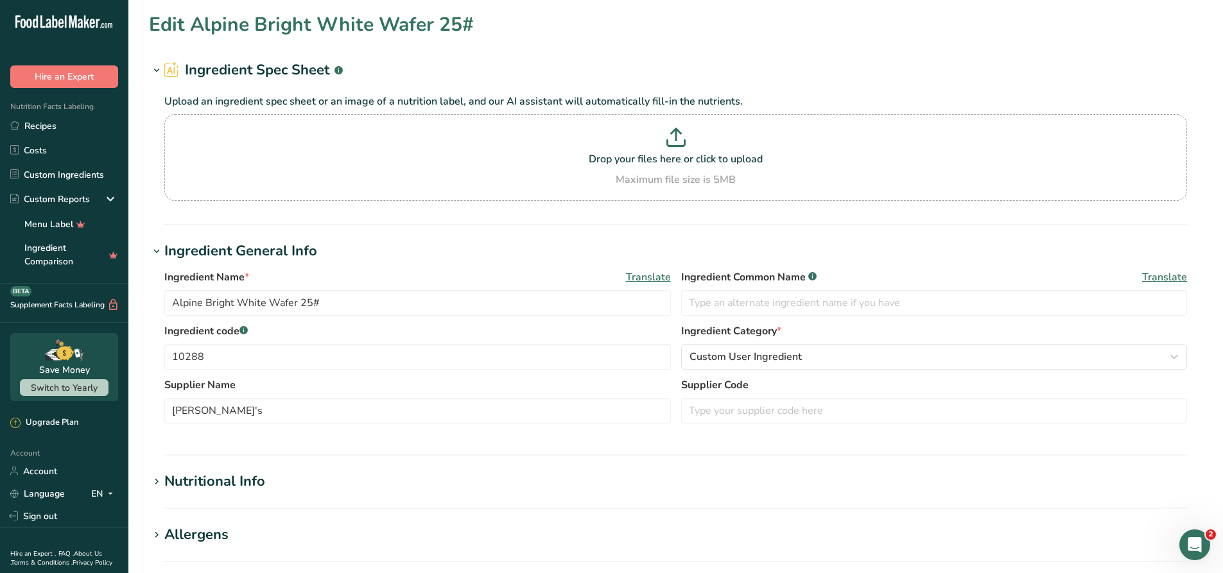
type input "20909 Liquid Preservative"
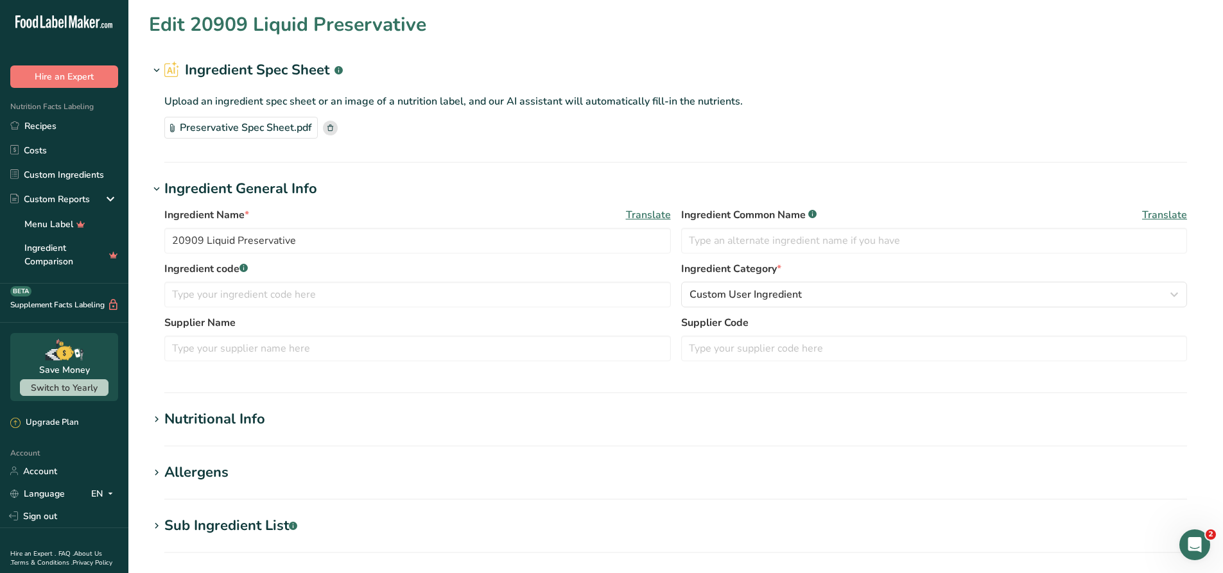
click at [229, 133] on div "Preservative Spec Sheet.pdf" at bounding box center [240, 128] width 153 height 22
click at [60, 127] on link "Recipes" at bounding box center [64, 126] width 128 height 24
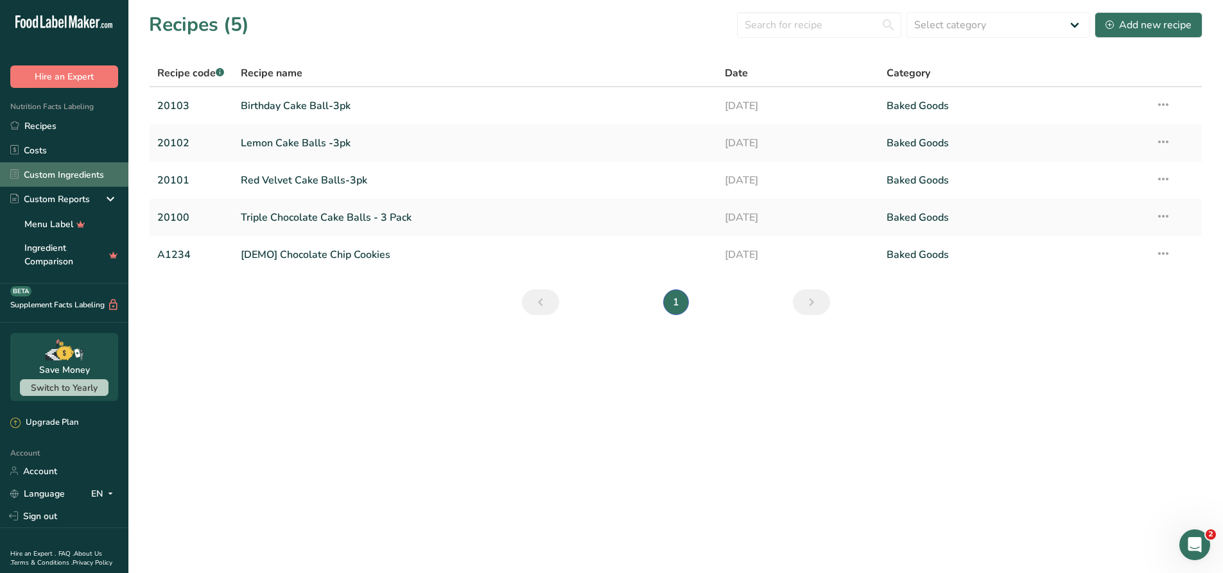
click at [49, 176] on link "Custom Ingredients" at bounding box center [64, 174] width 128 height 24
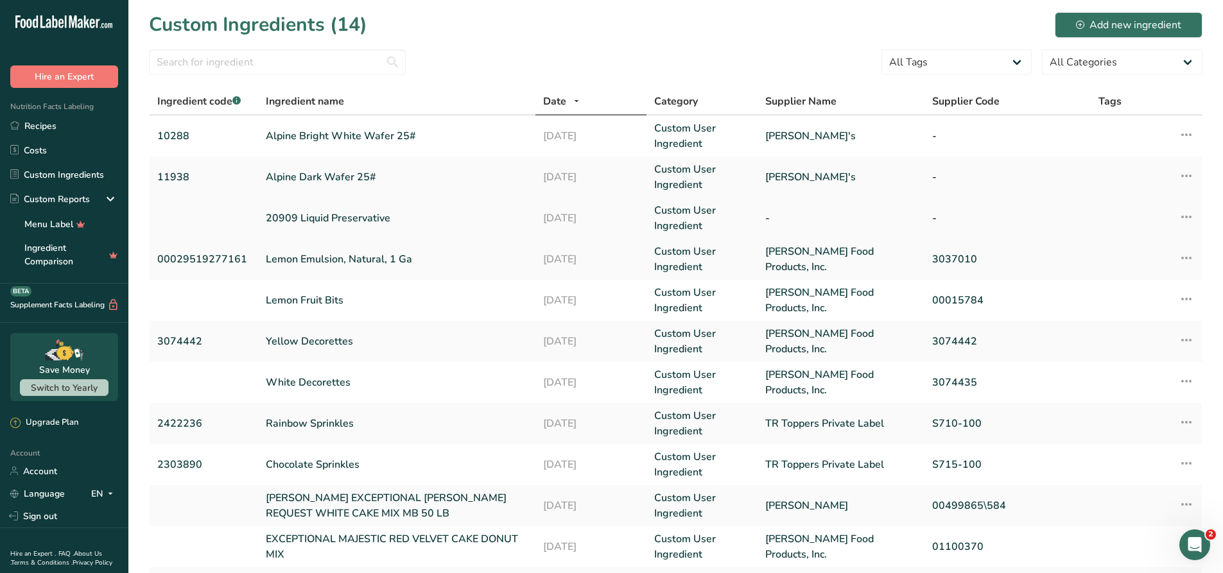
click at [294, 222] on link "20909 Liquid Preservative" at bounding box center [397, 218] width 263 height 15
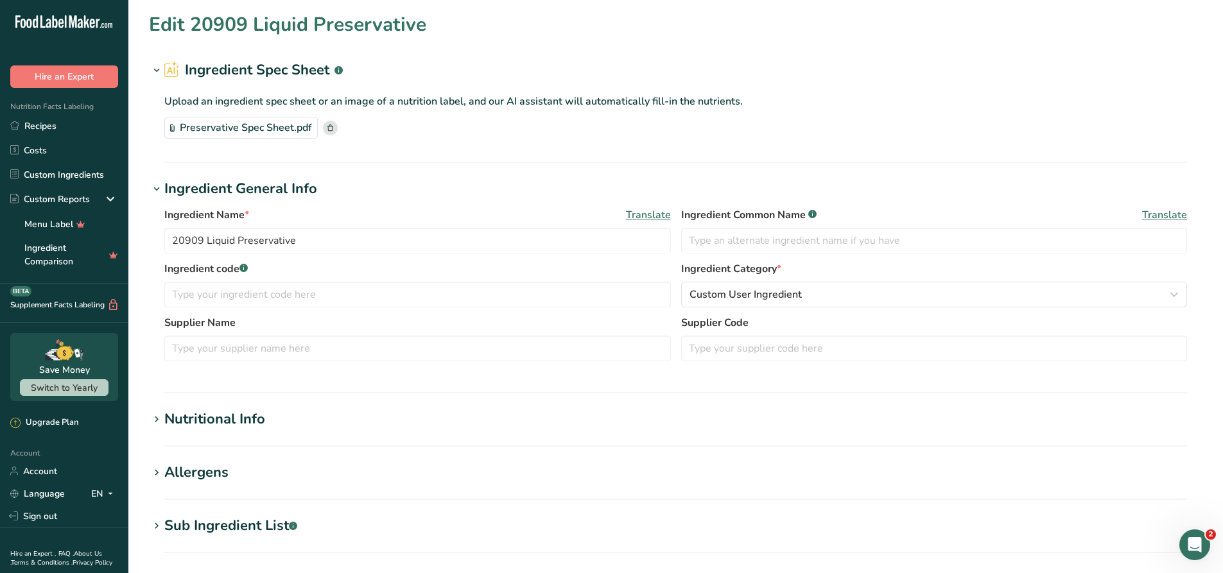
click at [221, 134] on div "Preservative Spec Sheet.pdf" at bounding box center [240, 128] width 153 height 22
click at [45, 134] on link "Recipes" at bounding box center [64, 126] width 128 height 24
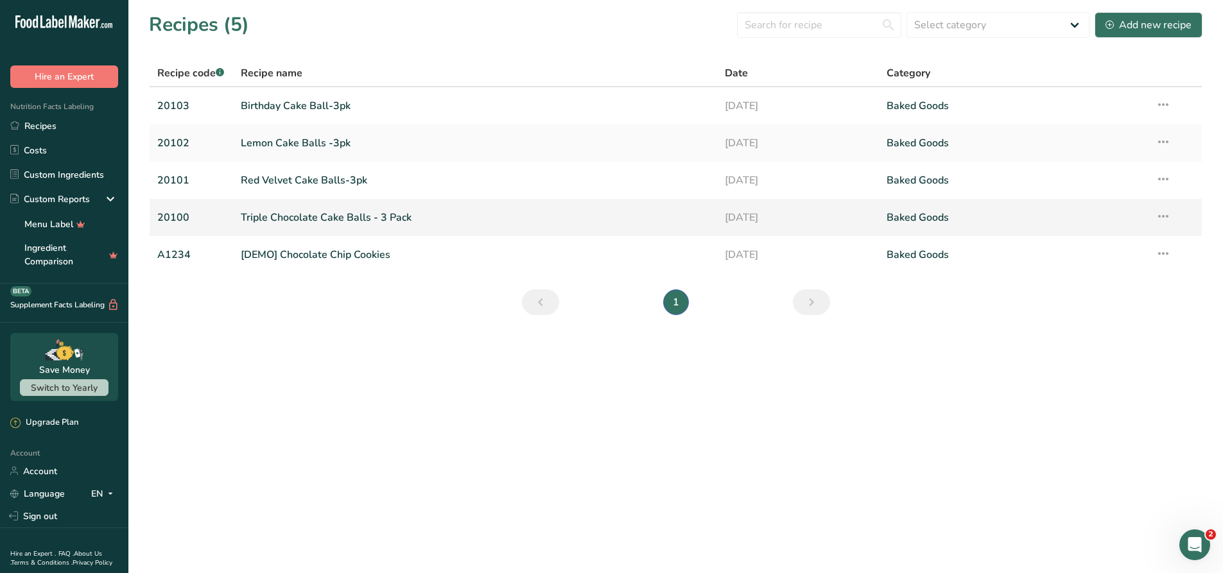
click at [266, 214] on link "Triple Chocolate Cake Balls - 3 Pack" at bounding box center [475, 217] width 469 height 27
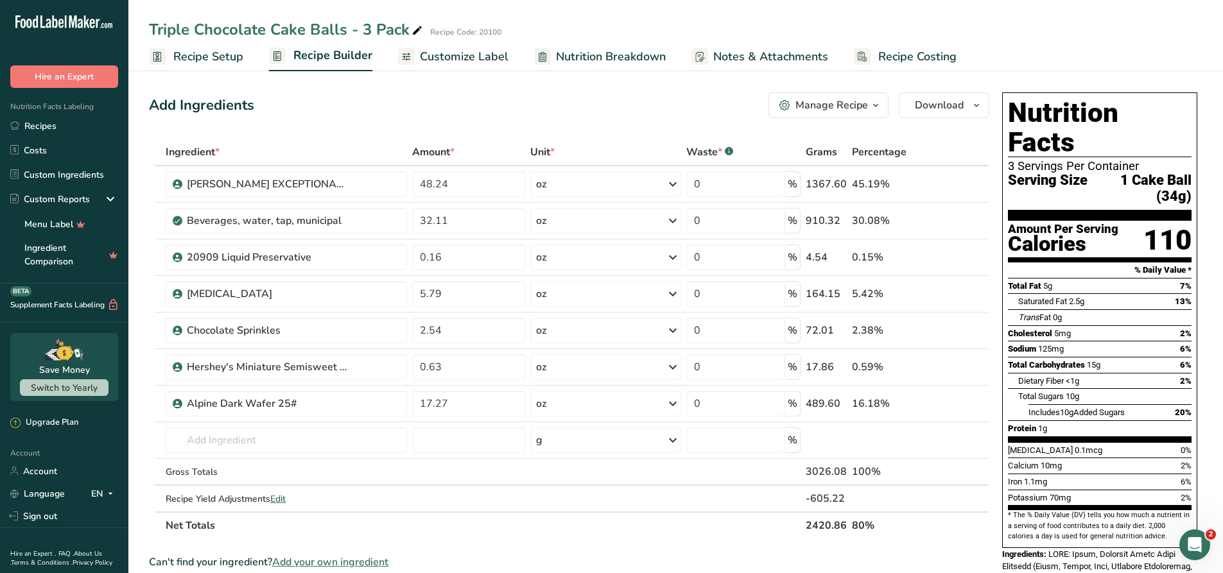
click at [209, 56] on span "Recipe Setup" at bounding box center [208, 56] width 70 height 17
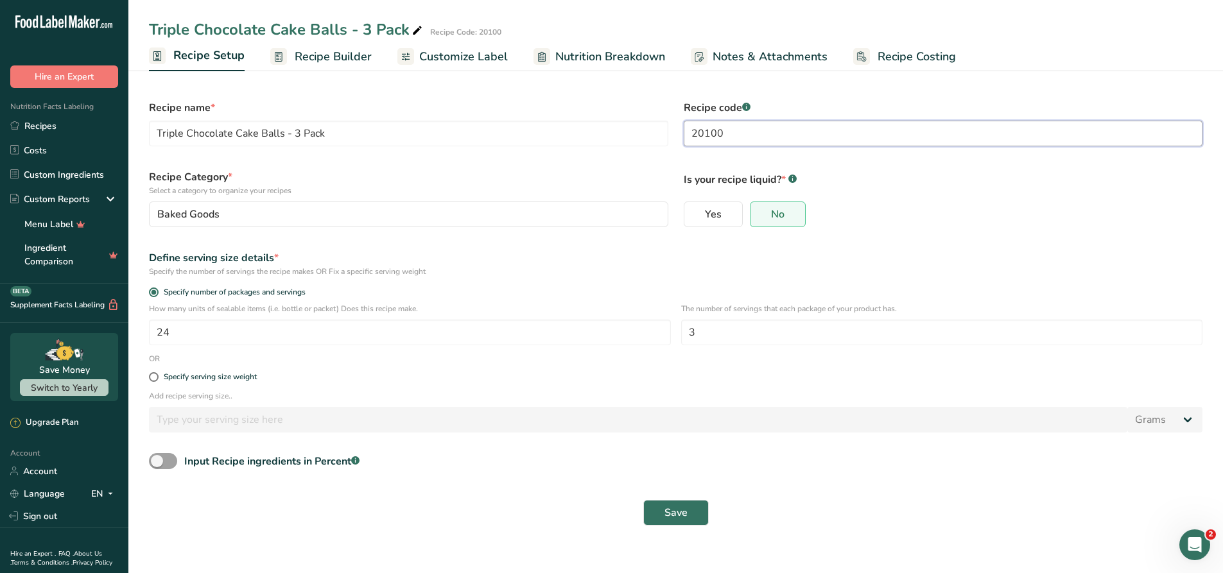
click at [701, 134] on input "20100" at bounding box center [943, 134] width 519 height 26
click at [698, 134] on input "20100" at bounding box center [943, 134] width 519 height 26
type input "10100"
click at [683, 512] on span "Save" at bounding box center [676, 512] width 23 height 15
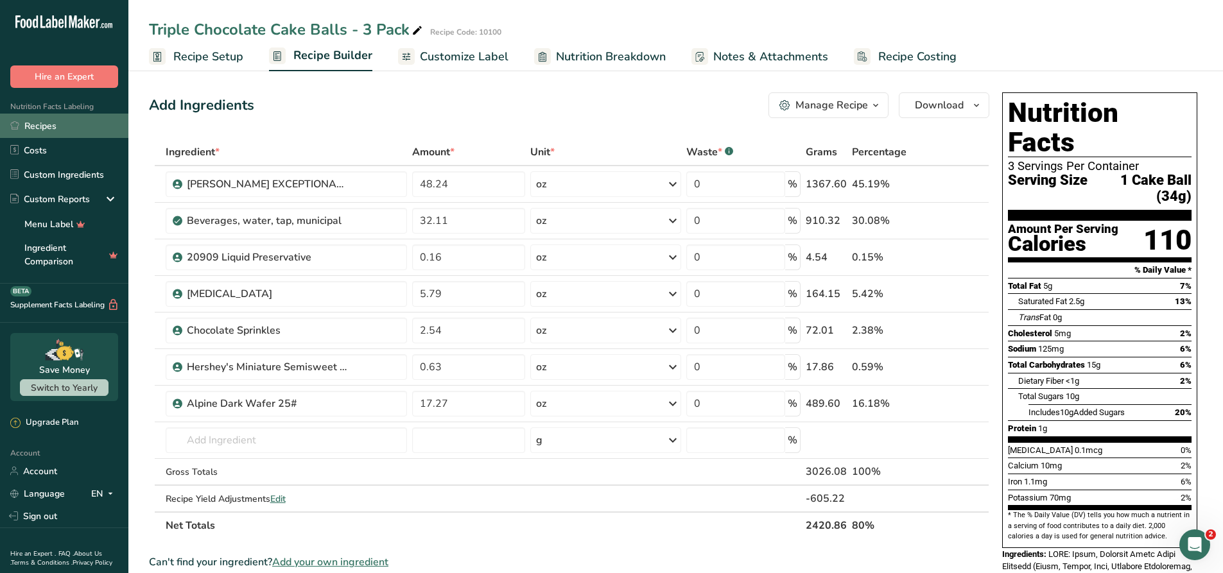
click at [69, 118] on link "Recipes" at bounding box center [64, 126] width 128 height 24
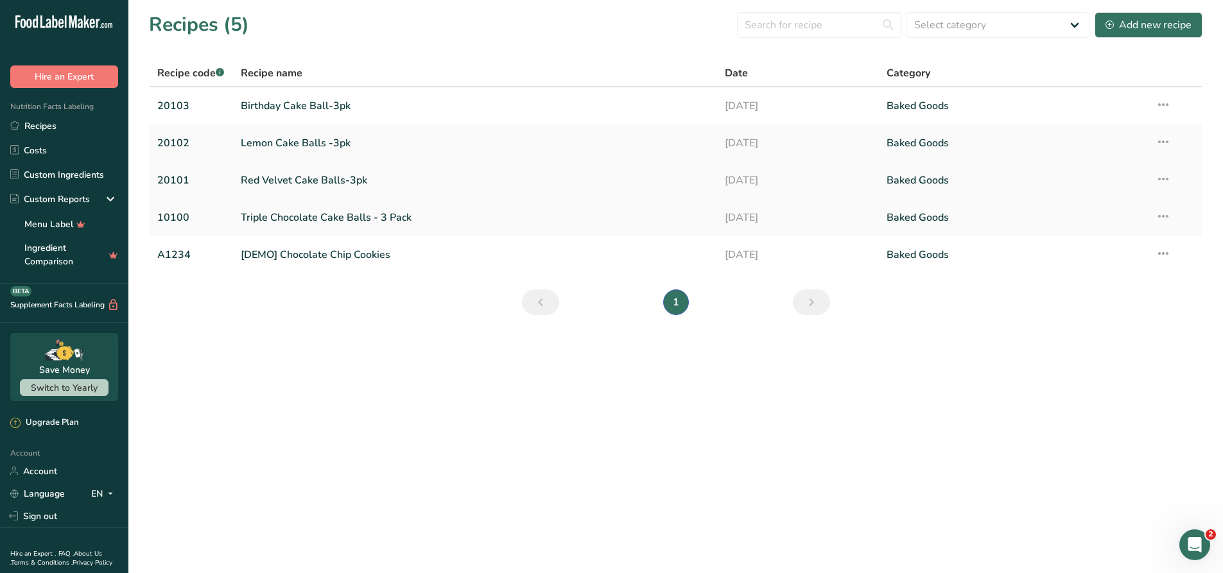
click at [187, 182] on link "20101" at bounding box center [191, 180] width 68 height 27
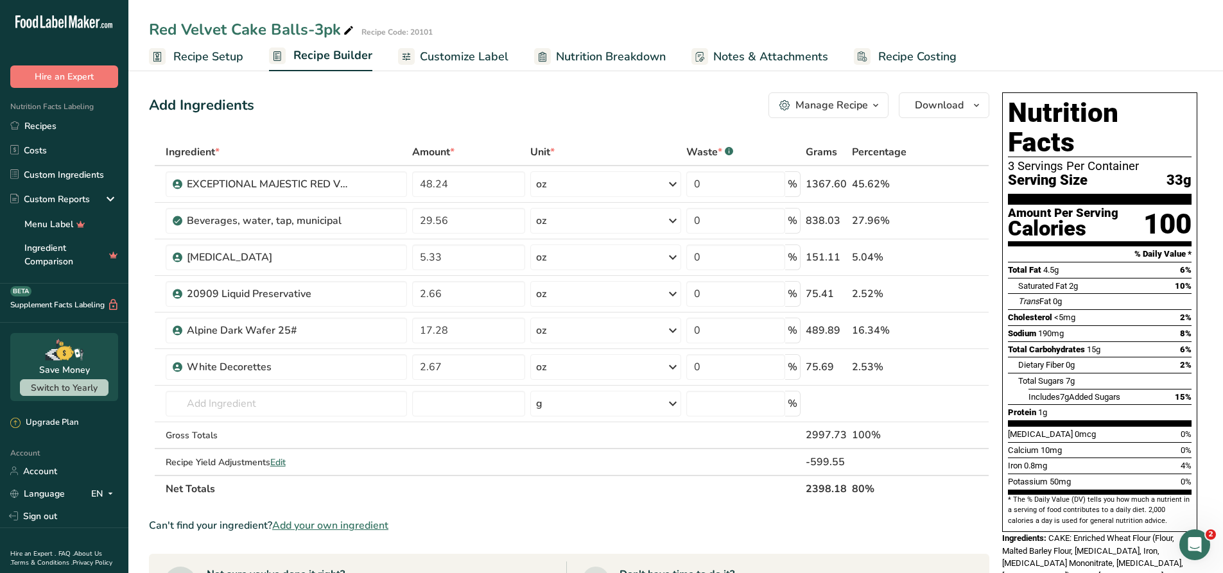
click at [216, 62] on span "Recipe Setup" at bounding box center [208, 56] width 70 height 17
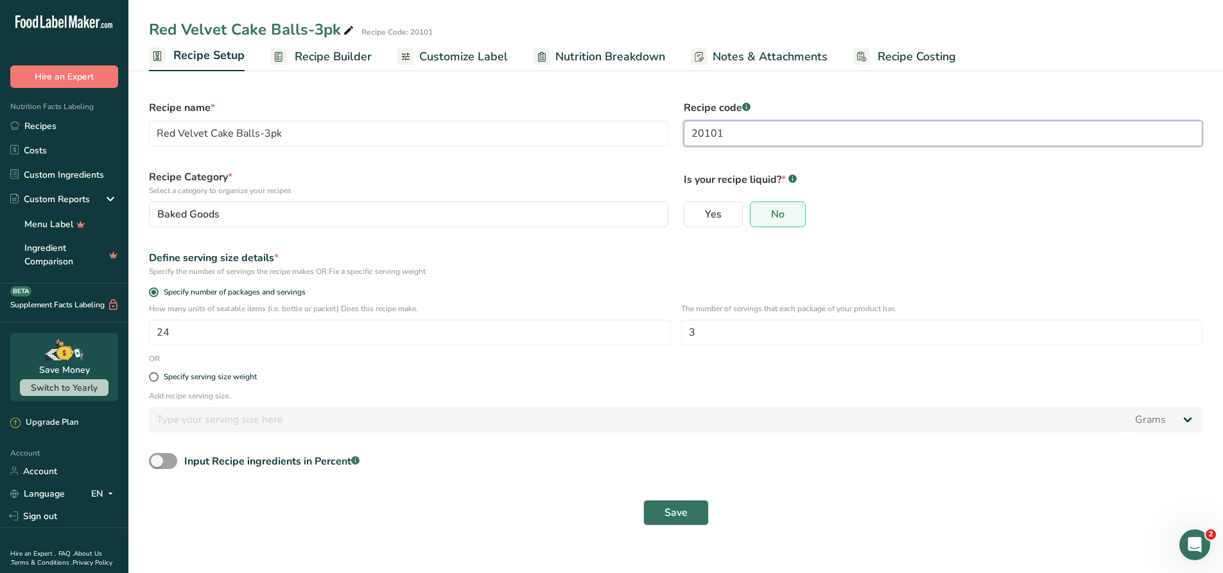
click at [695, 132] on input "20101" at bounding box center [943, 134] width 519 height 26
type input "10101"
click at [663, 516] on button "Save" at bounding box center [675, 513] width 65 height 26
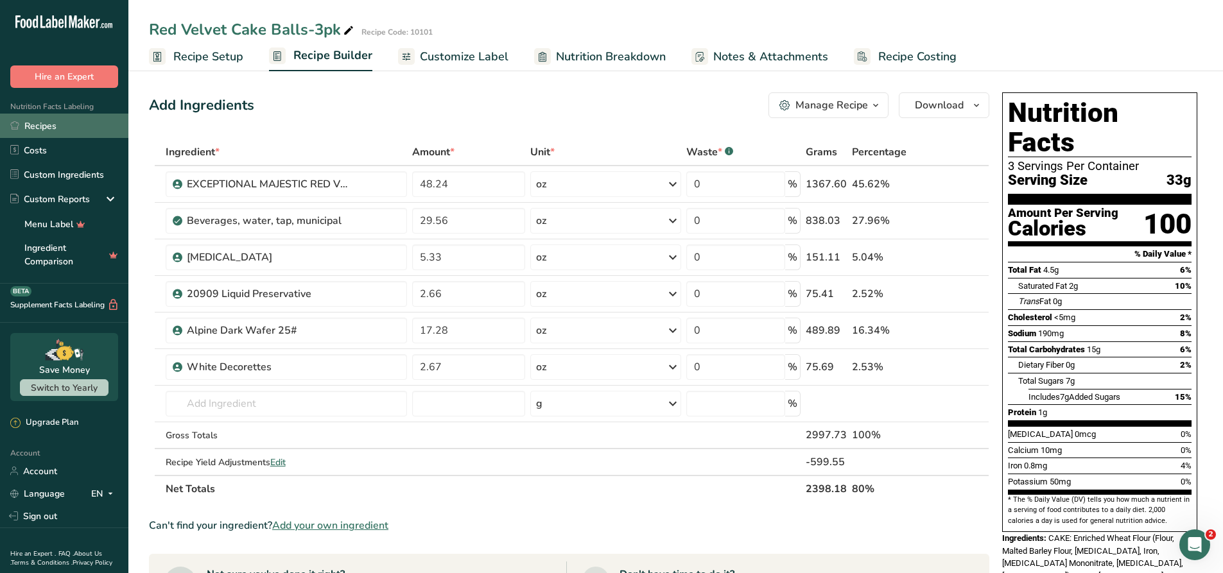
click at [40, 127] on link "Recipes" at bounding box center [64, 126] width 128 height 24
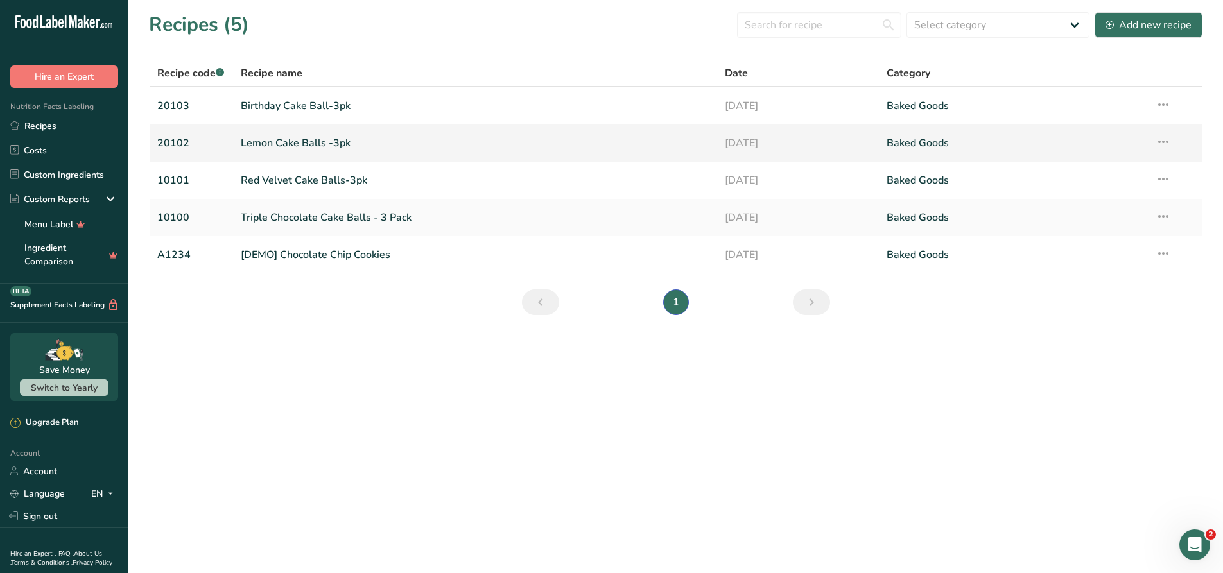
click at [174, 147] on link "20102" at bounding box center [191, 143] width 68 height 27
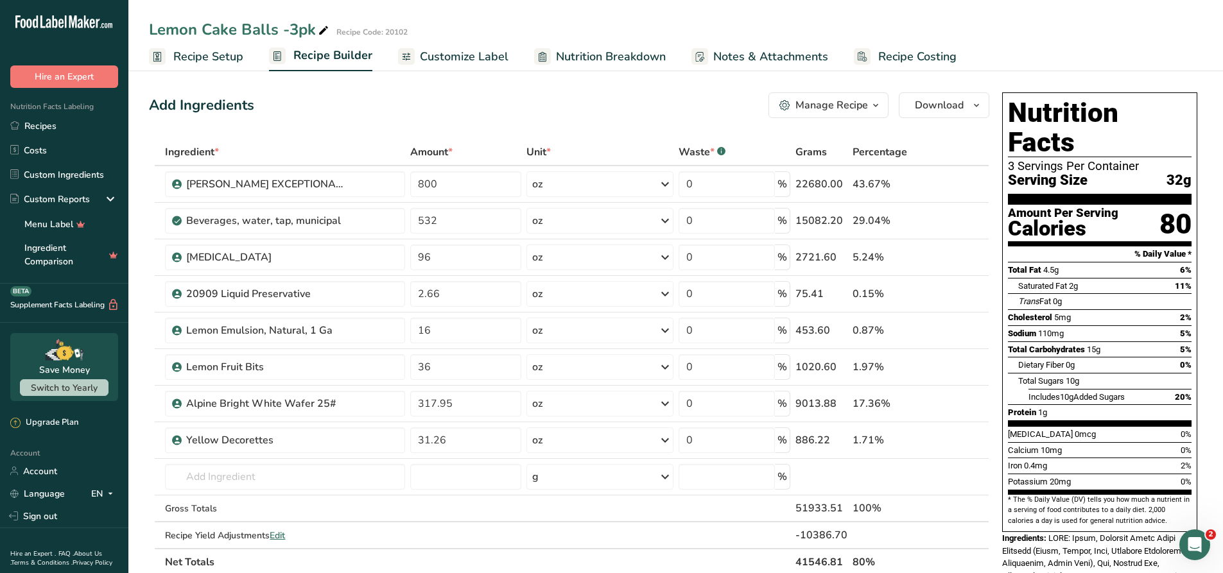
click at [205, 61] on span "Recipe Setup" at bounding box center [208, 56] width 70 height 17
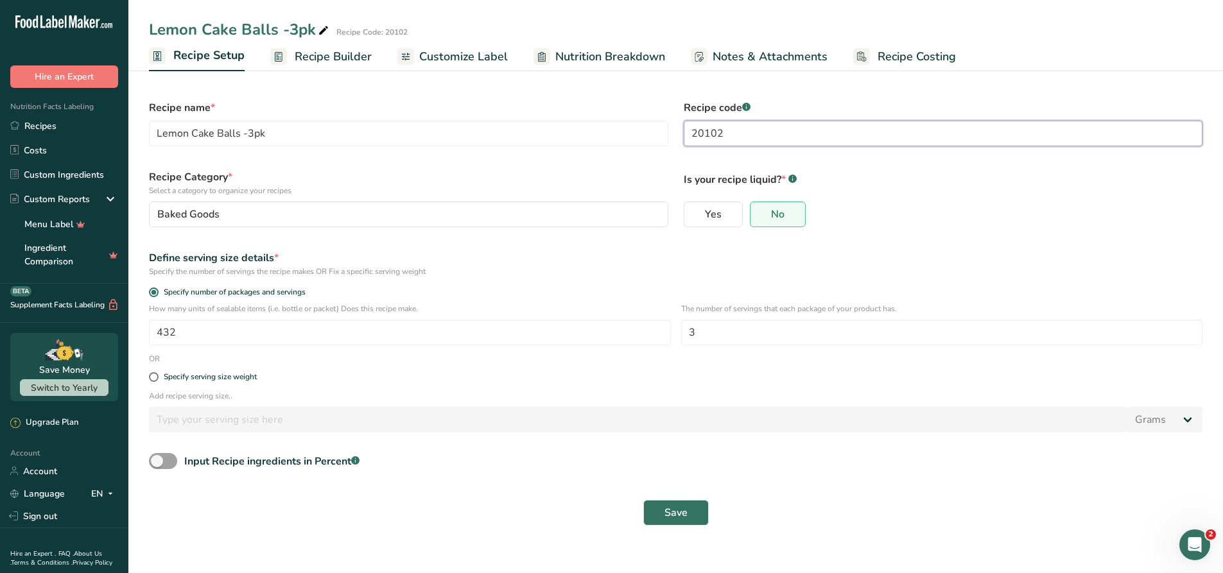
click at [696, 135] on input "20102" at bounding box center [943, 134] width 519 height 26
type input "10102"
click at [690, 504] on button "Save" at bounding box center [675, 513] width 65 height 26
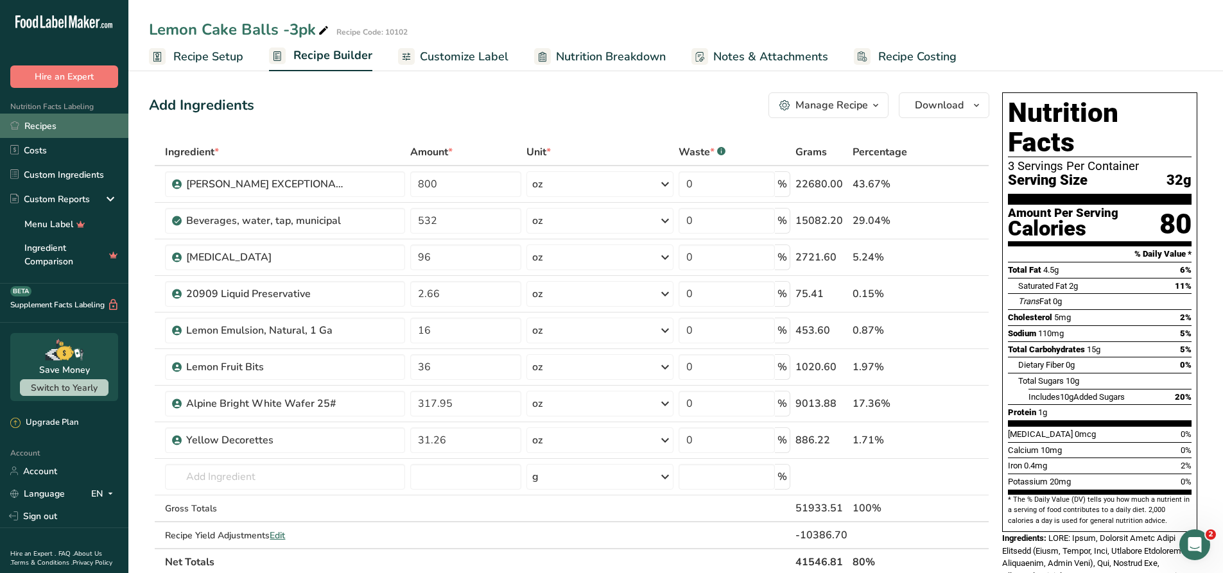
click at [64, 128] on link "Recipes" at bounding box center [64, 126] width 128 height 24
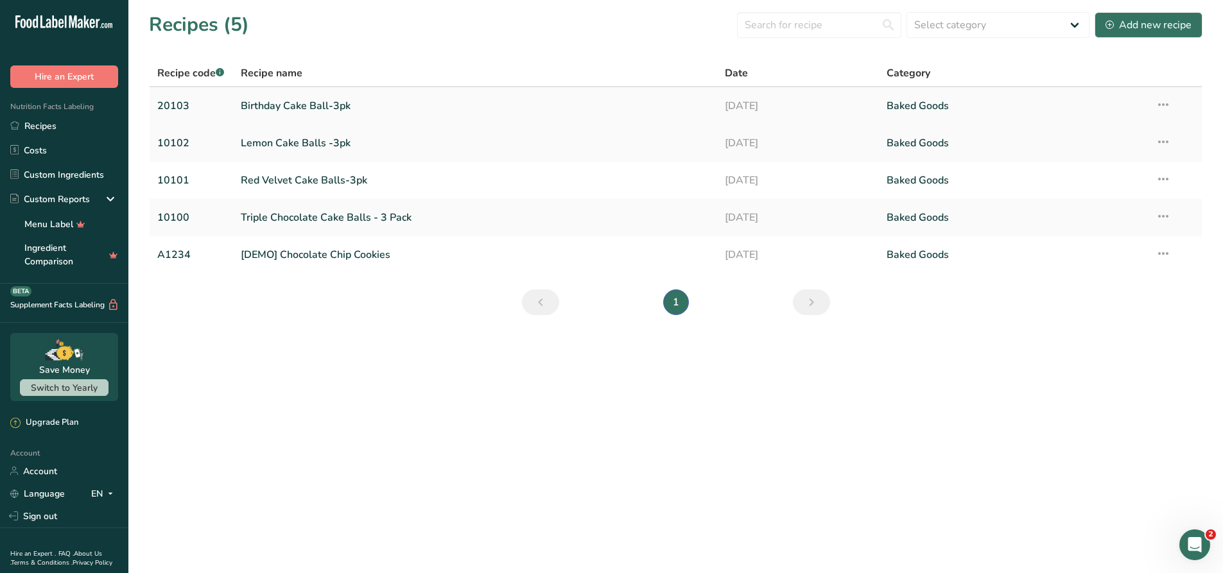
click at [327, 109] on link "Birthday Cake Ball-3pk" at bounding box center [475, 105] width 469 height 27
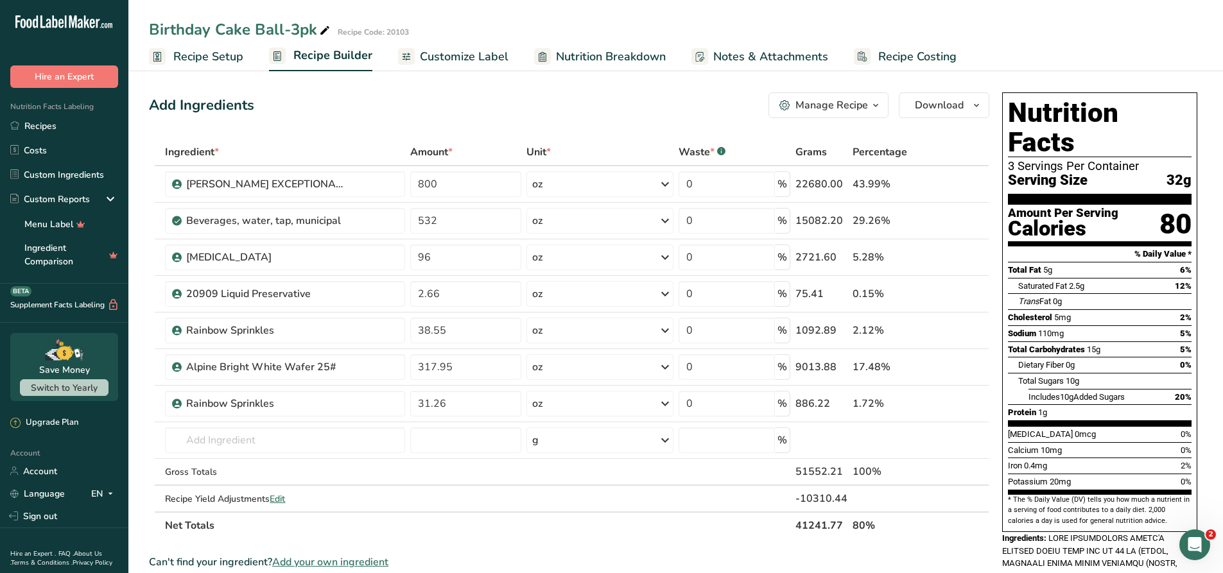
click at [217, 60] on span "Recipe Setup" at bounding box center [208, 56] width 70 height 17
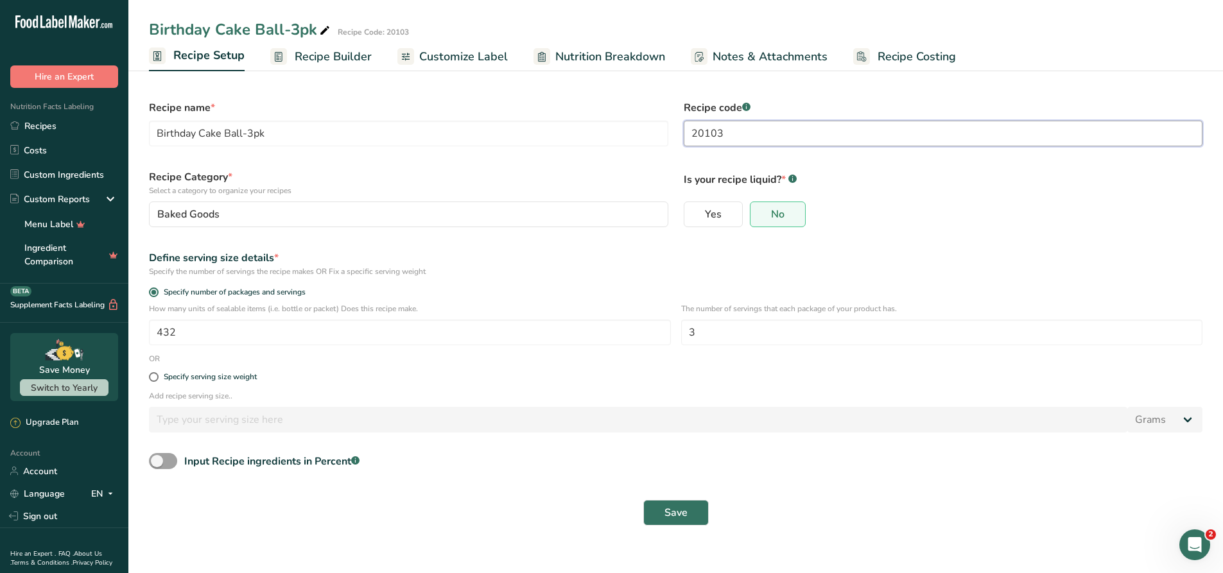
click at [699, 132] on input "20103" at bounding box center [943, 134] width 519 height 26
type input "10103"
click at [684, 519] on span "Save" at bounding box center [676, 512] width 23 height 15
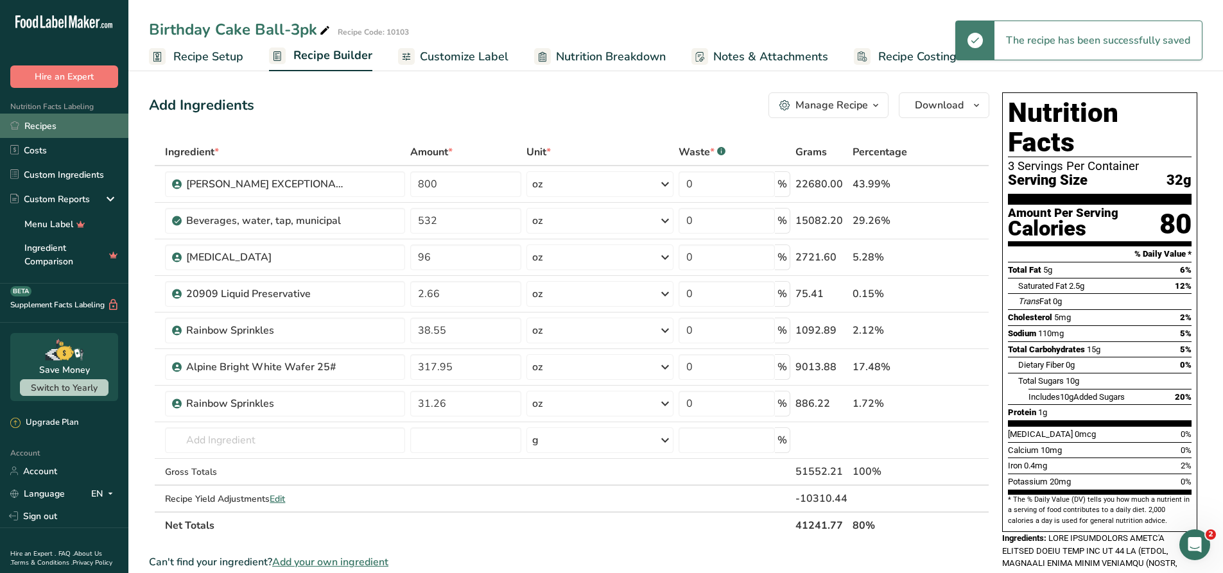
click at [83, 128] on link "Recipes" at bounding box center [64, 126] width 128 height 24
